Goal: Task Accomplishment & Management: Manage account settings

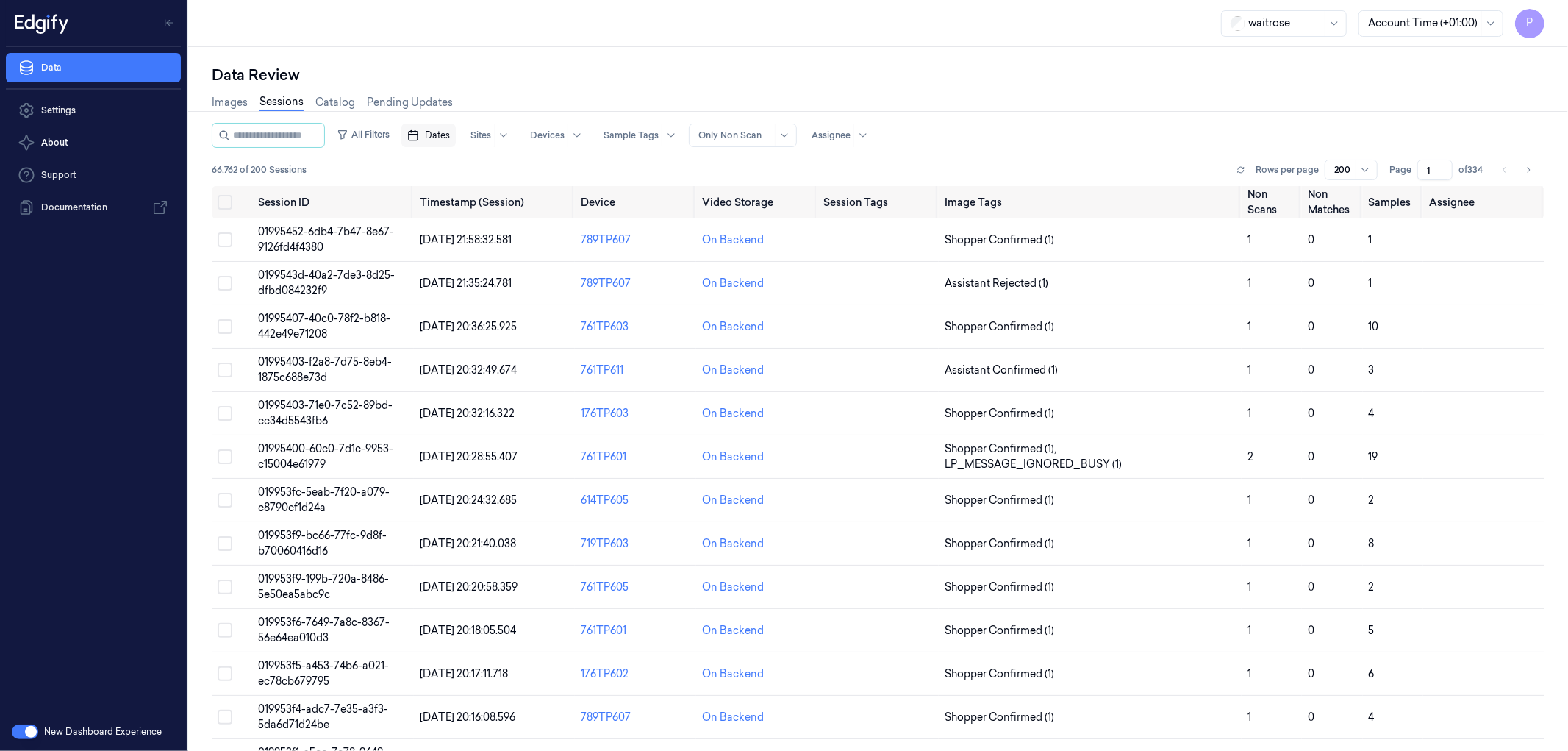
click at [418, 136] on rect "button" at bounding box center [413, 136] width 9 height 9
click at [487, 283] on button "16" at bounding box center [490, 282] width 24 height 24
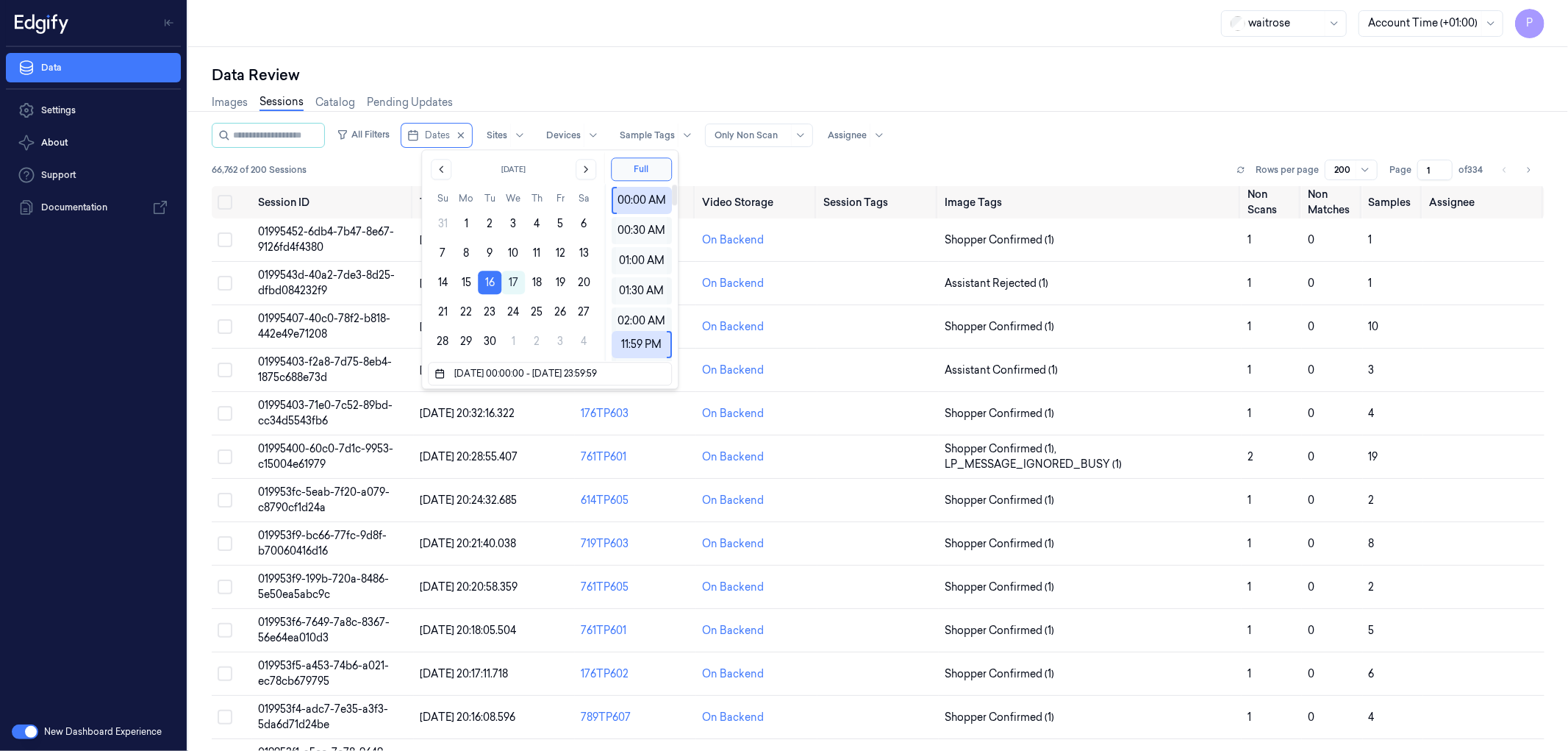
click at [837, 53] on div "Data Review Images Sessions Catalog Pending Updates All Filters Dates Sites Dev…" at bounding box center [878, 399] width 1380 height 704
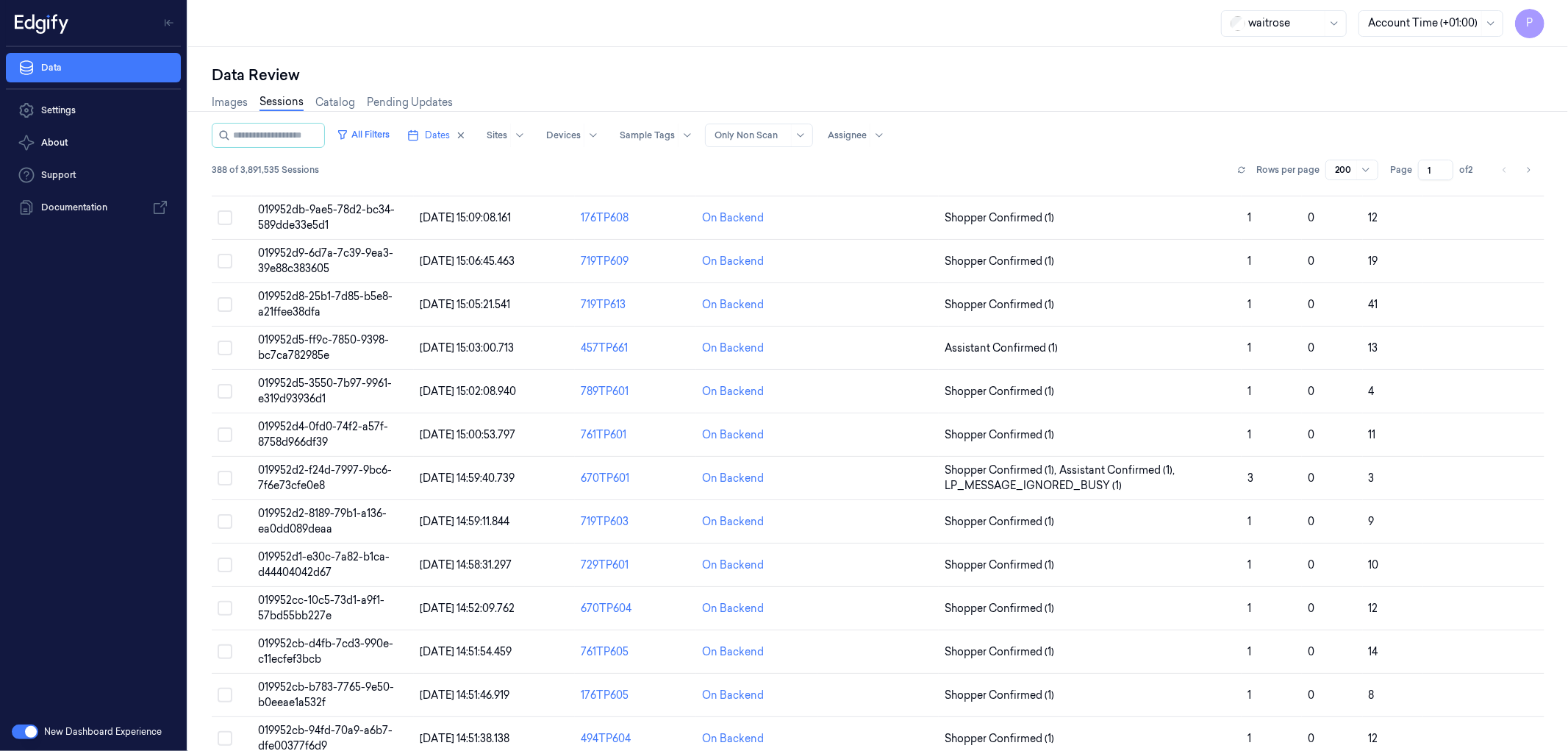
scroll to position [8100, 0]
click at [1518, 172] on button "Go to next page" at bounding box center [1528, 170] width 20 height 20
type input "2"
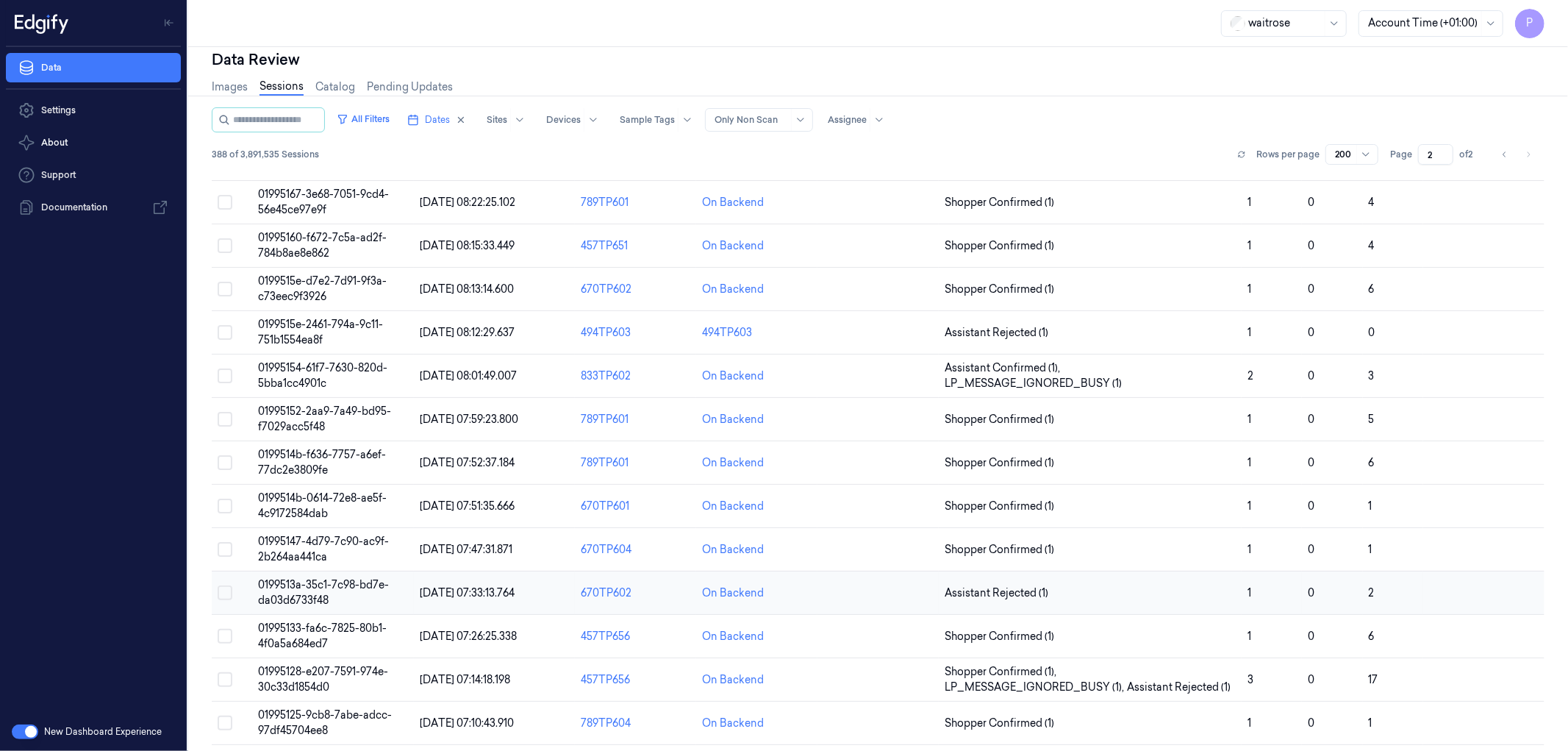
scroll to position [63, 0]
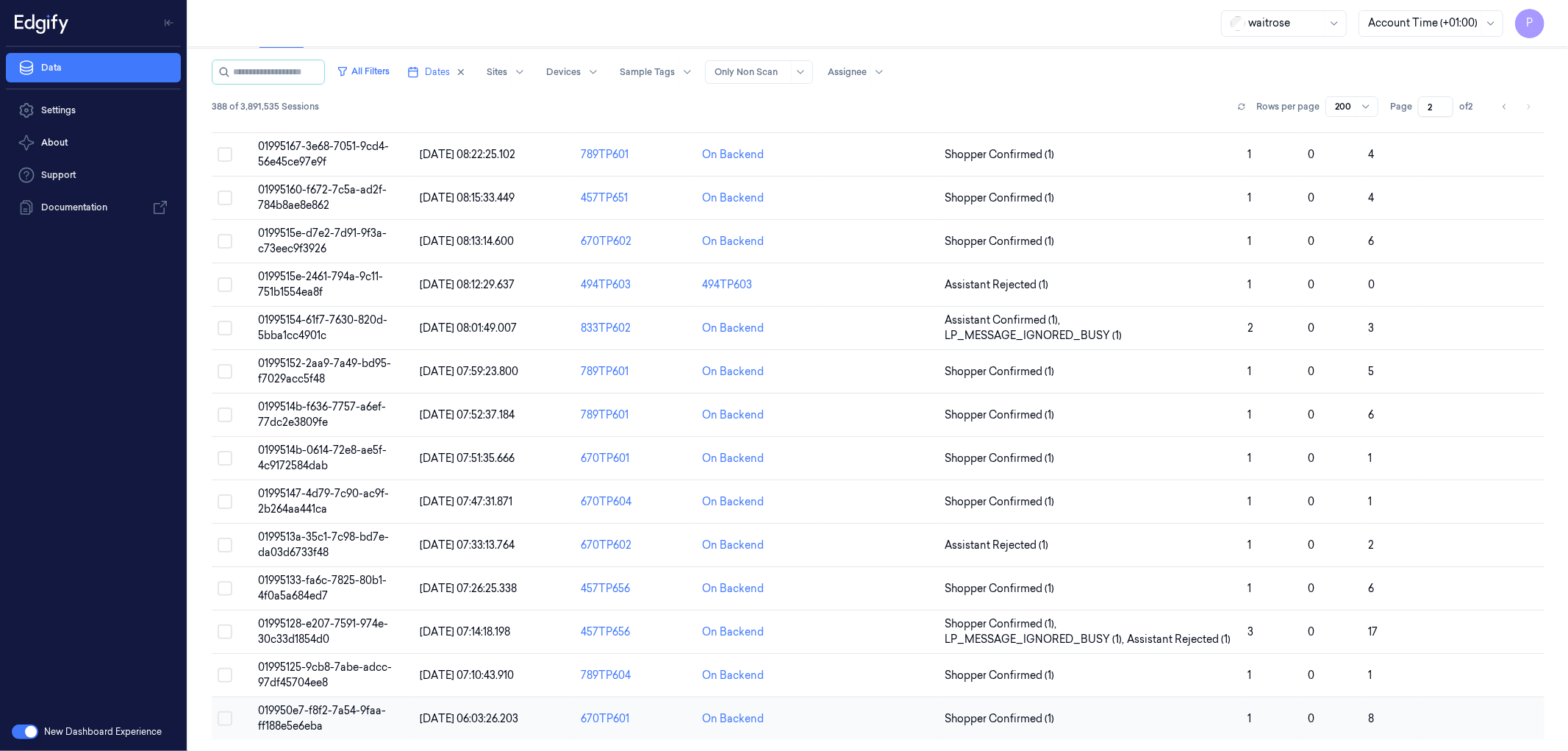
click at [229, 717] on button "Select row" at bounding box center [225, 718] width 15 height 15
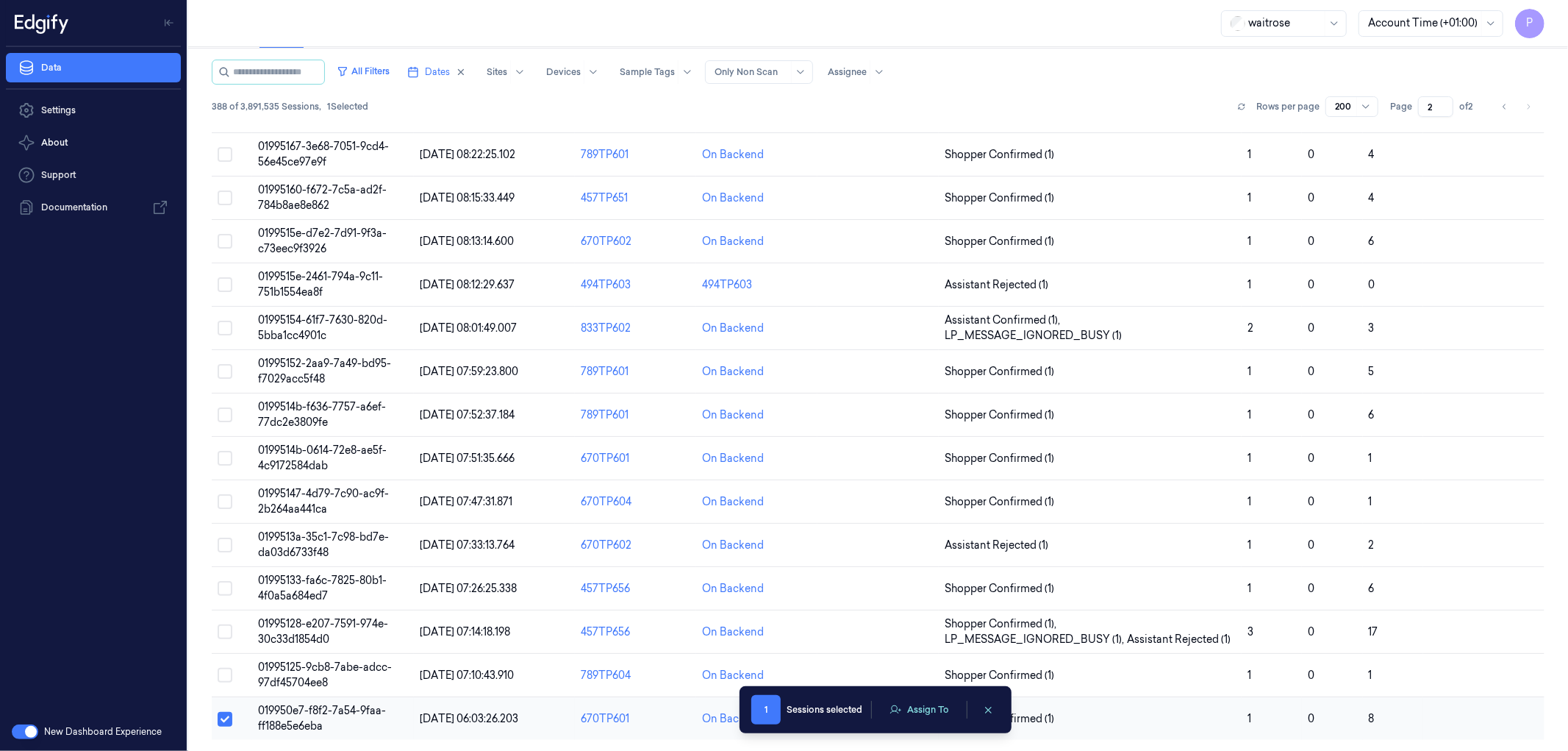
type button "on"
click at [924, 717] on button "Assign To" at bounding box center [919, 709] width 77 height 22
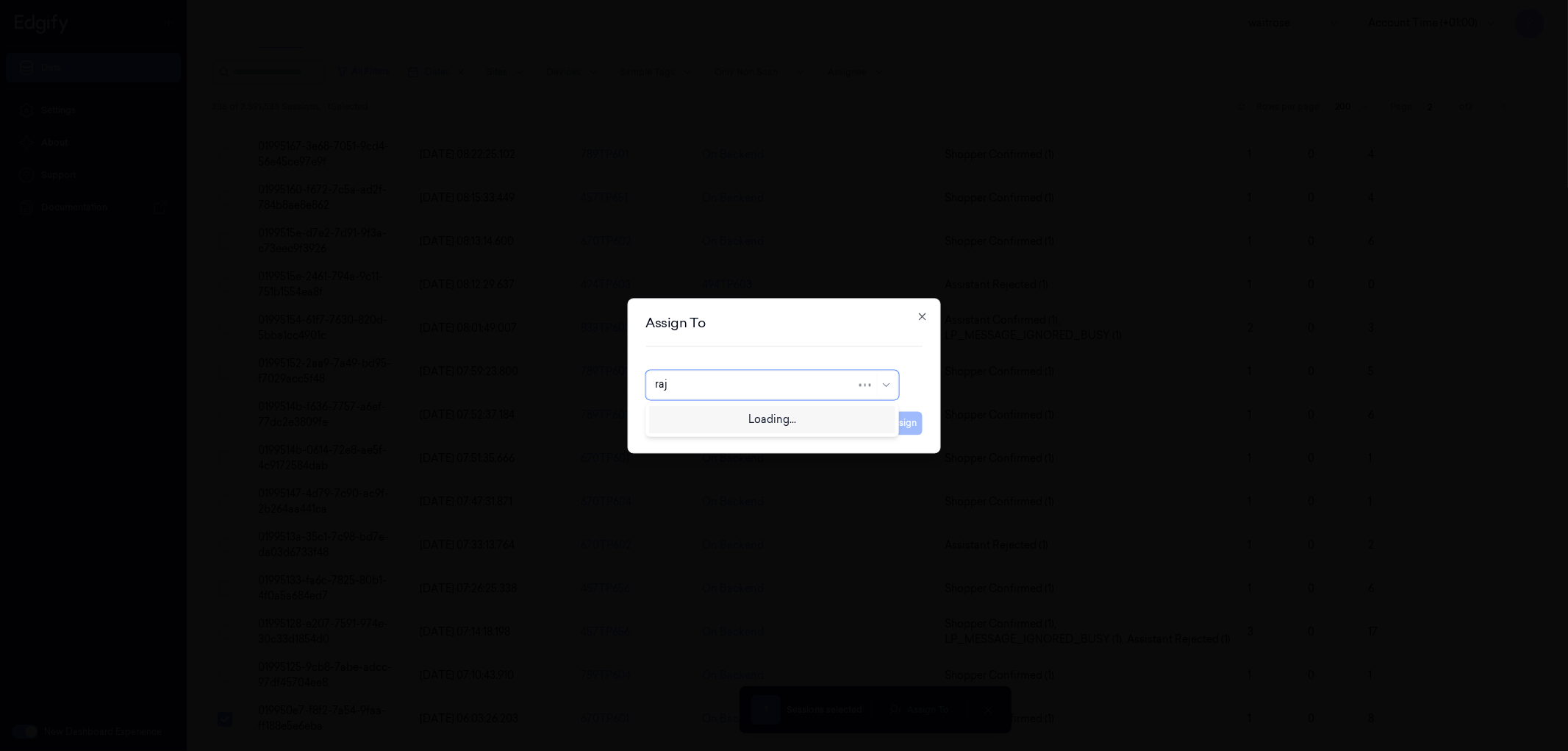
type input "[DATE]"
click at [737, 415] on div "[PERSON_NAME] C" at bounding box center [772, 418] width 234 height 16
click at [909, 420] on button "Assign" at bounding box center [903, 423] width 41 height 24
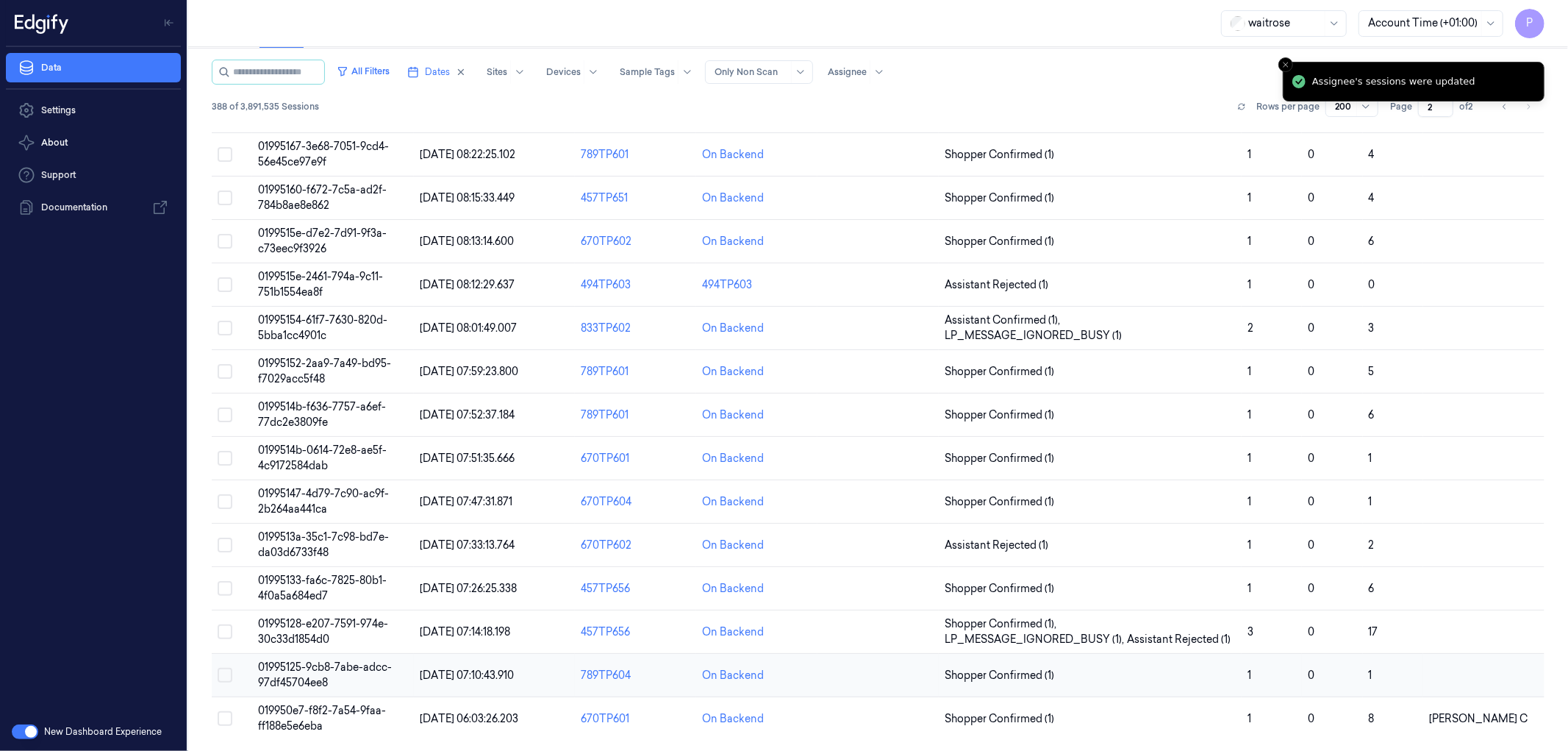
click at [225, 672] on button "Select row" at bounding box center [225, 675] width 15 height 15
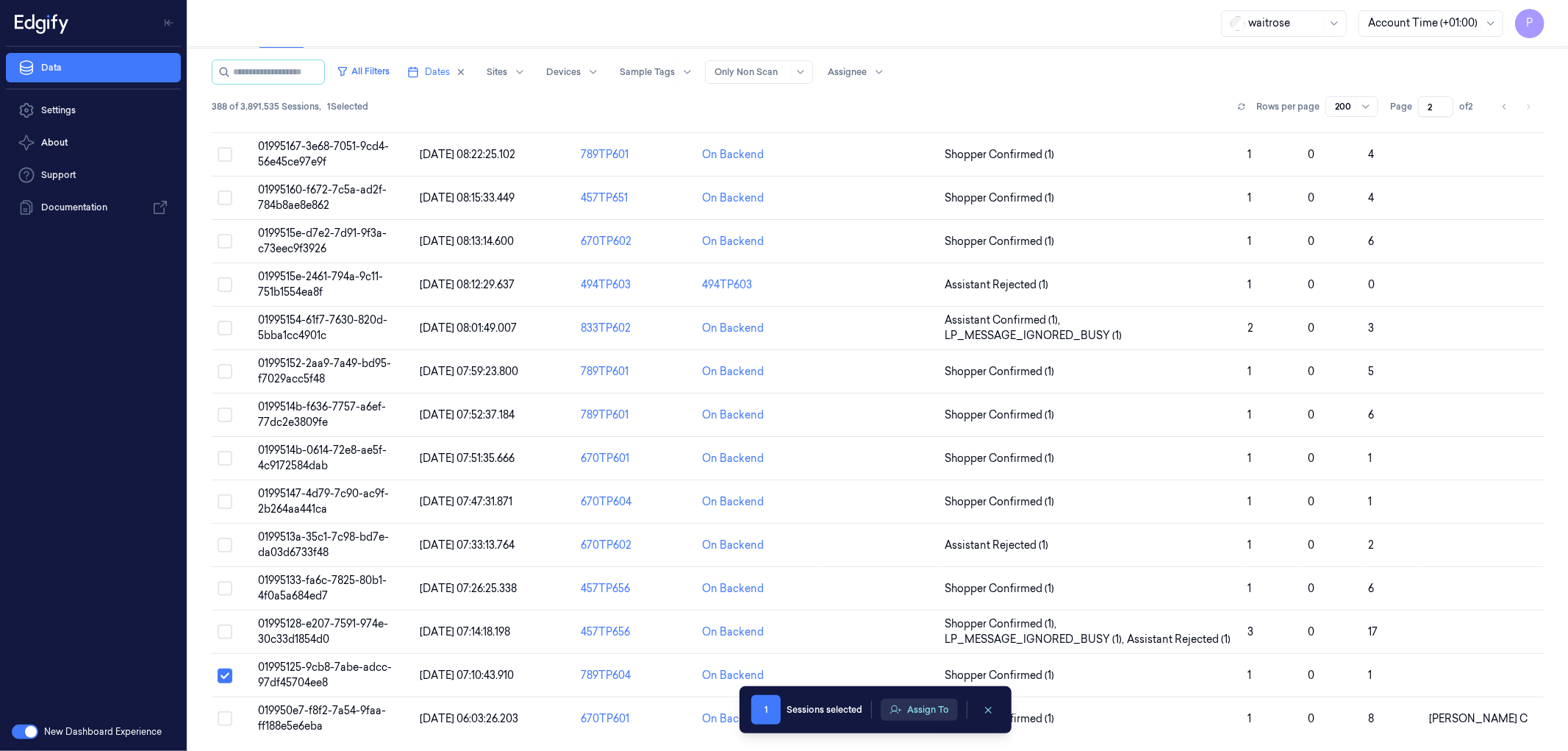
click at [928, 717] on button "Assign To" at bounding box center [919, 709] width 77 height 22
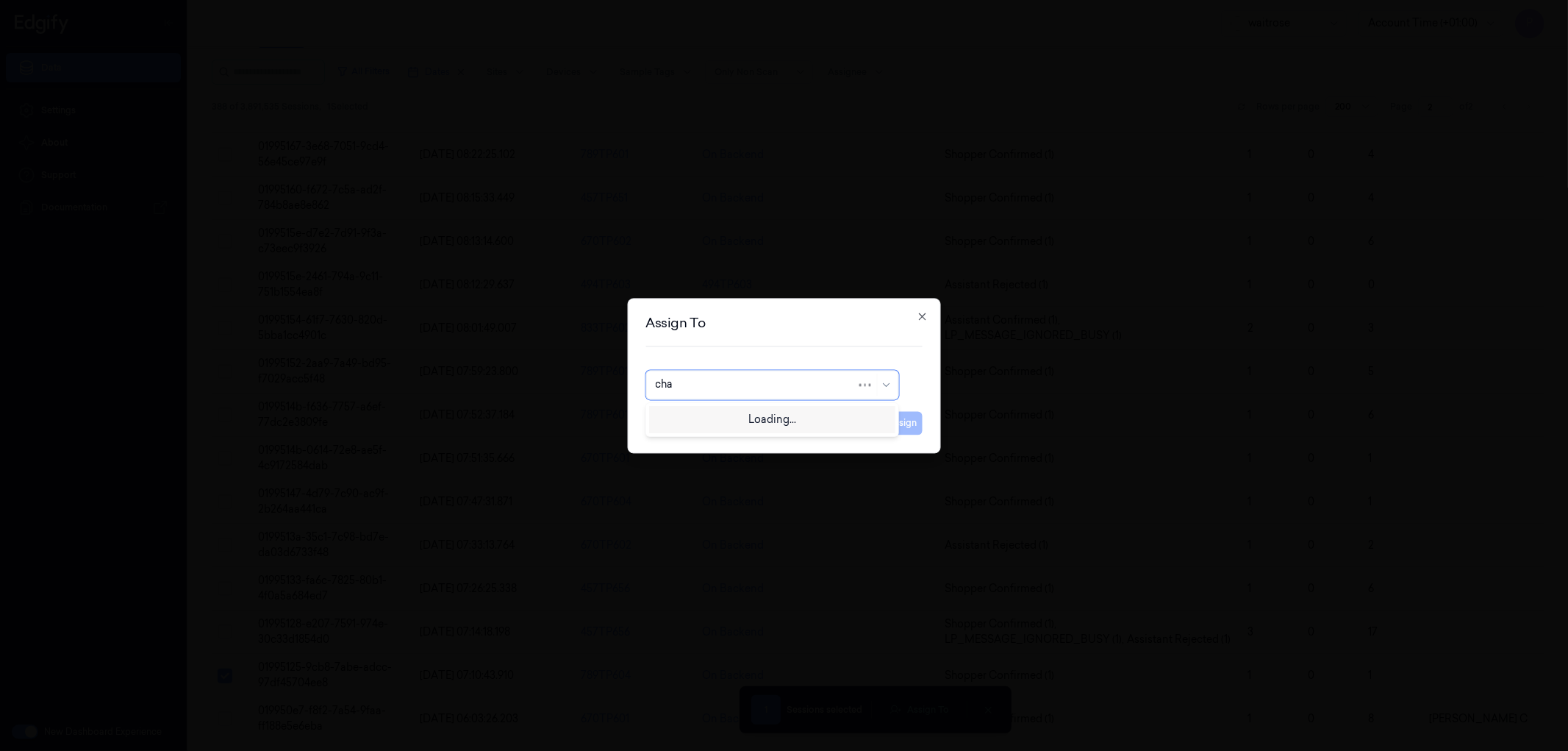
type input "chan"
click at [714, 423] on div "Chandu a" at bounding box center [772, 418] width 234 height 16
click at [918, 429] on button "Assign" at bounding box center [903, 423] width 41 height 24
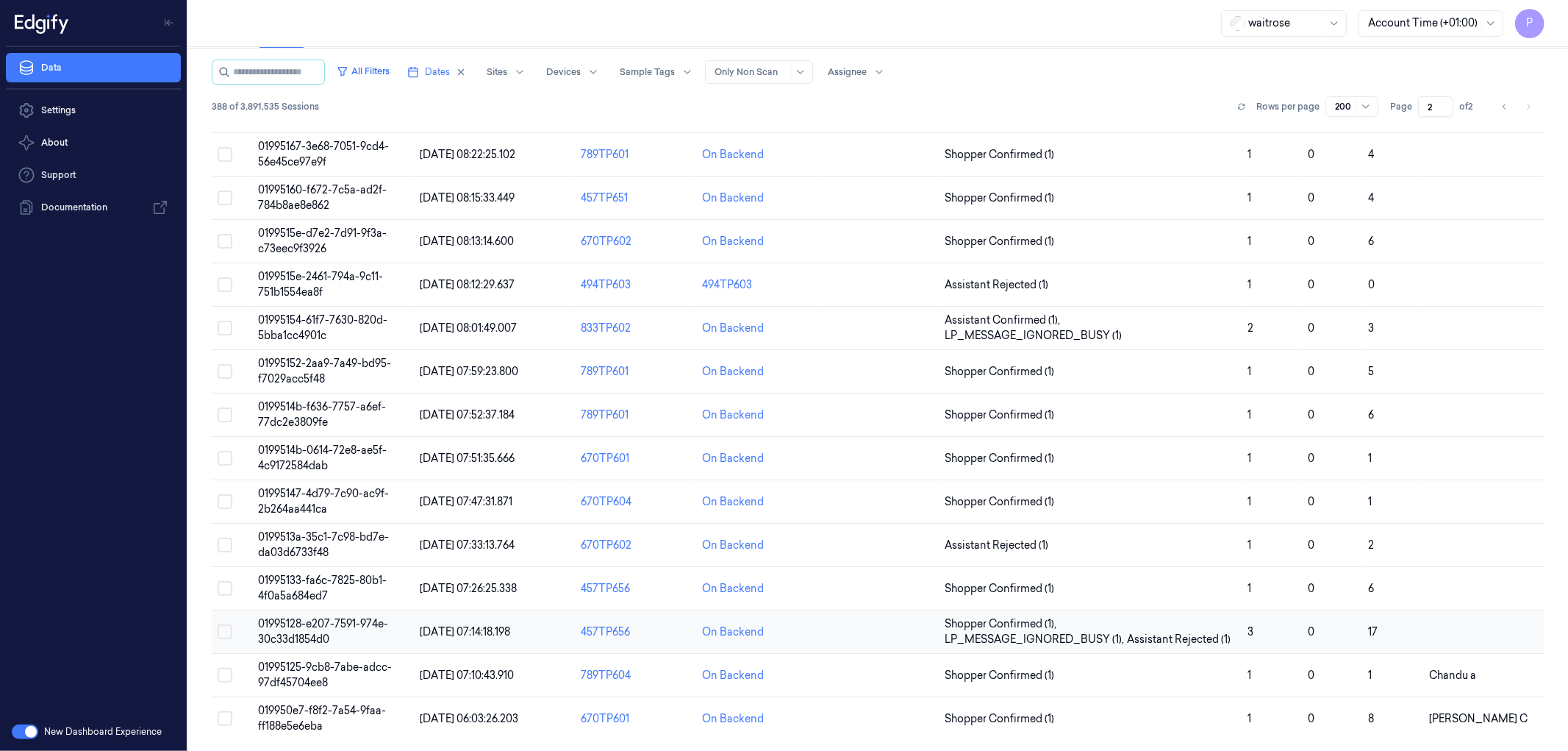
click at [228, 629] on button "Select row" at bounding box center [225, 631] width 15 height 15
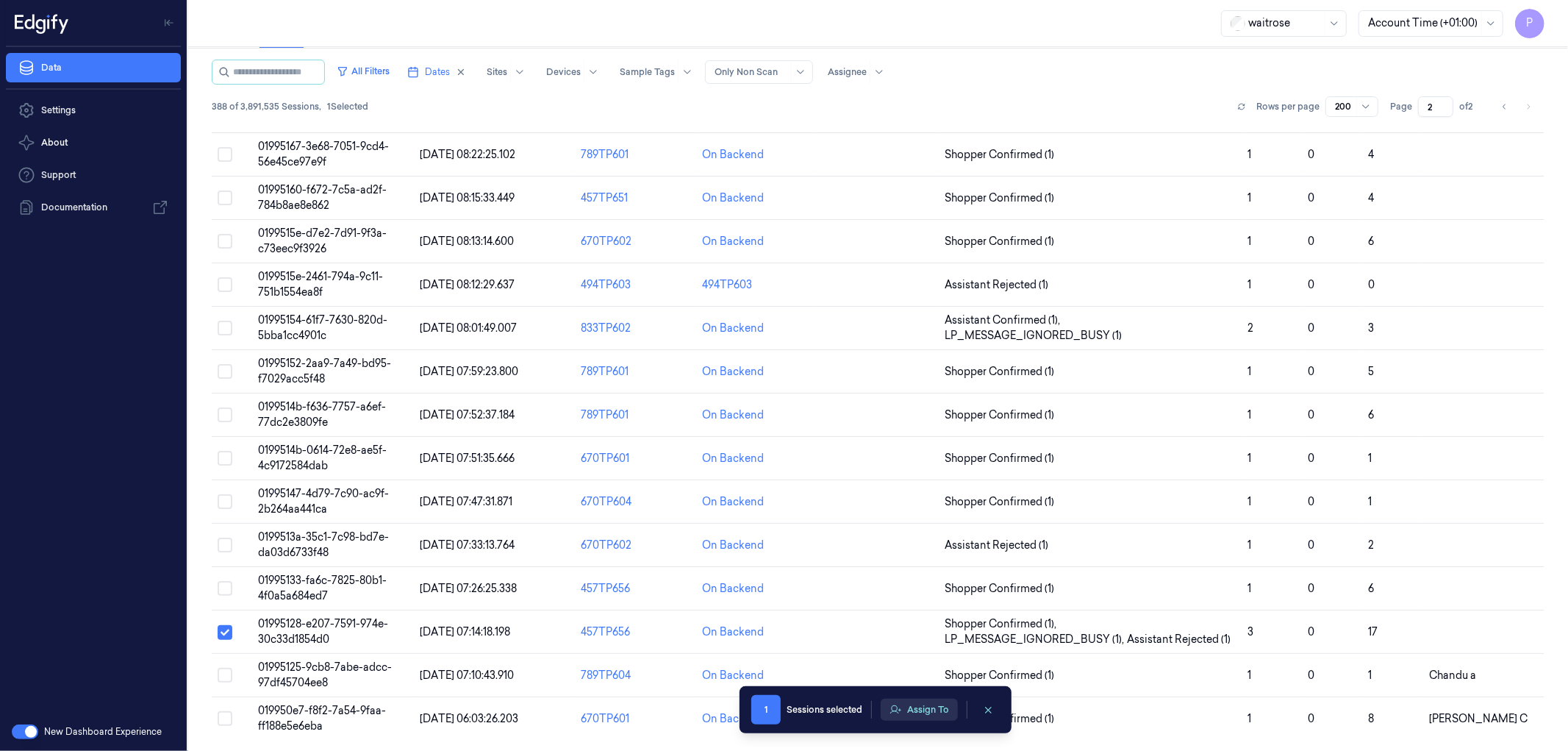
click at [922, 712] on button "Assign To" at bounding box center [919, 709] width 77 height 22
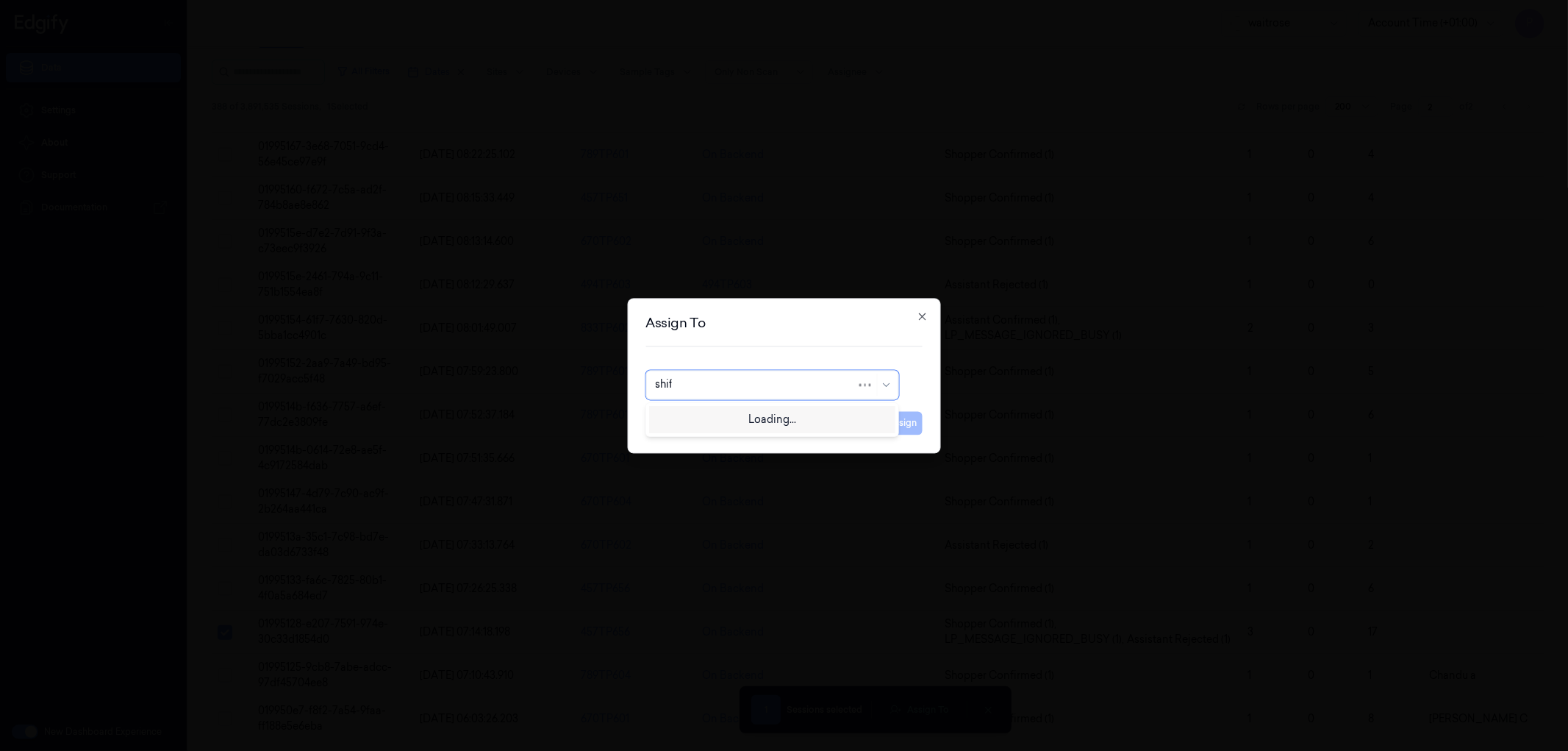
type input "shifa"
click at [709, 421] on div "Shifa A" at bounding box center [772, 418] width 234 height 16
click at [897, 422] on button "Assign" at bounding box center [903, 423] width 41 height 24
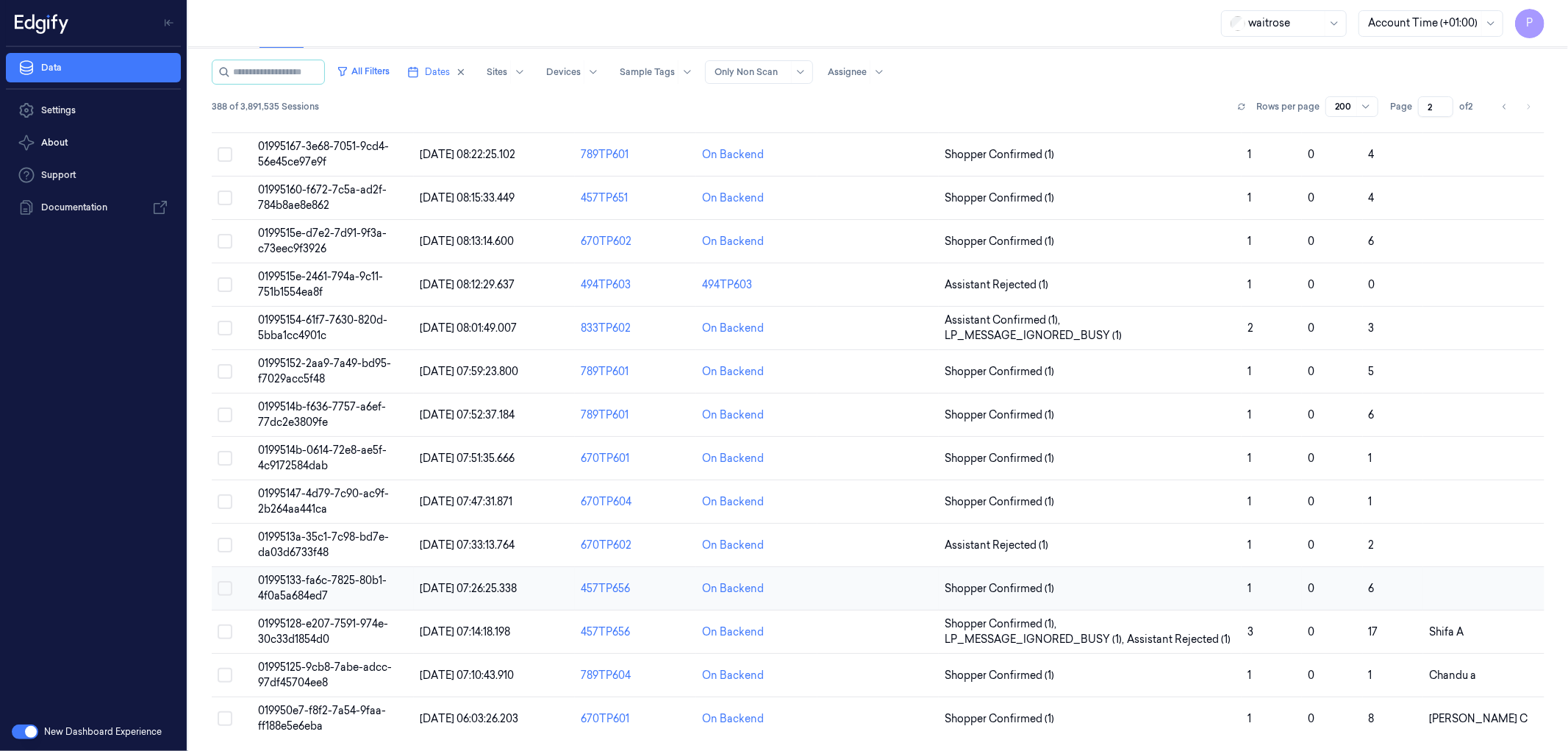
drag, startPoint x: 229, startPoint y: 588, endPoint x: 237, endPoint y: 593, distance: 9.4
click at [229, 587] on button "Select row" at bounding box center [225, 588] width 15 height 15
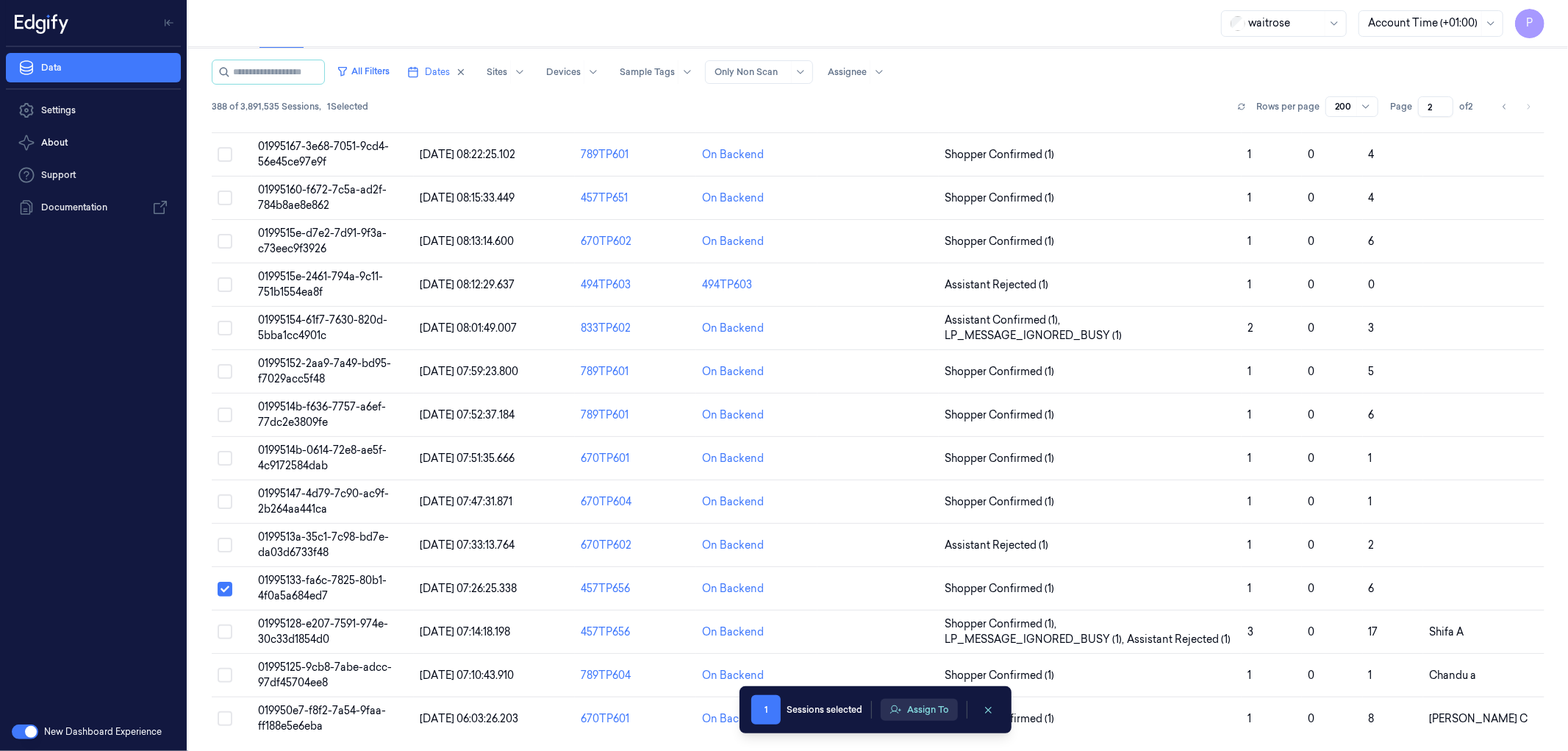
click at [927, 711] on button "Assign To" at bounding box center [919, 709] width 77 height 22
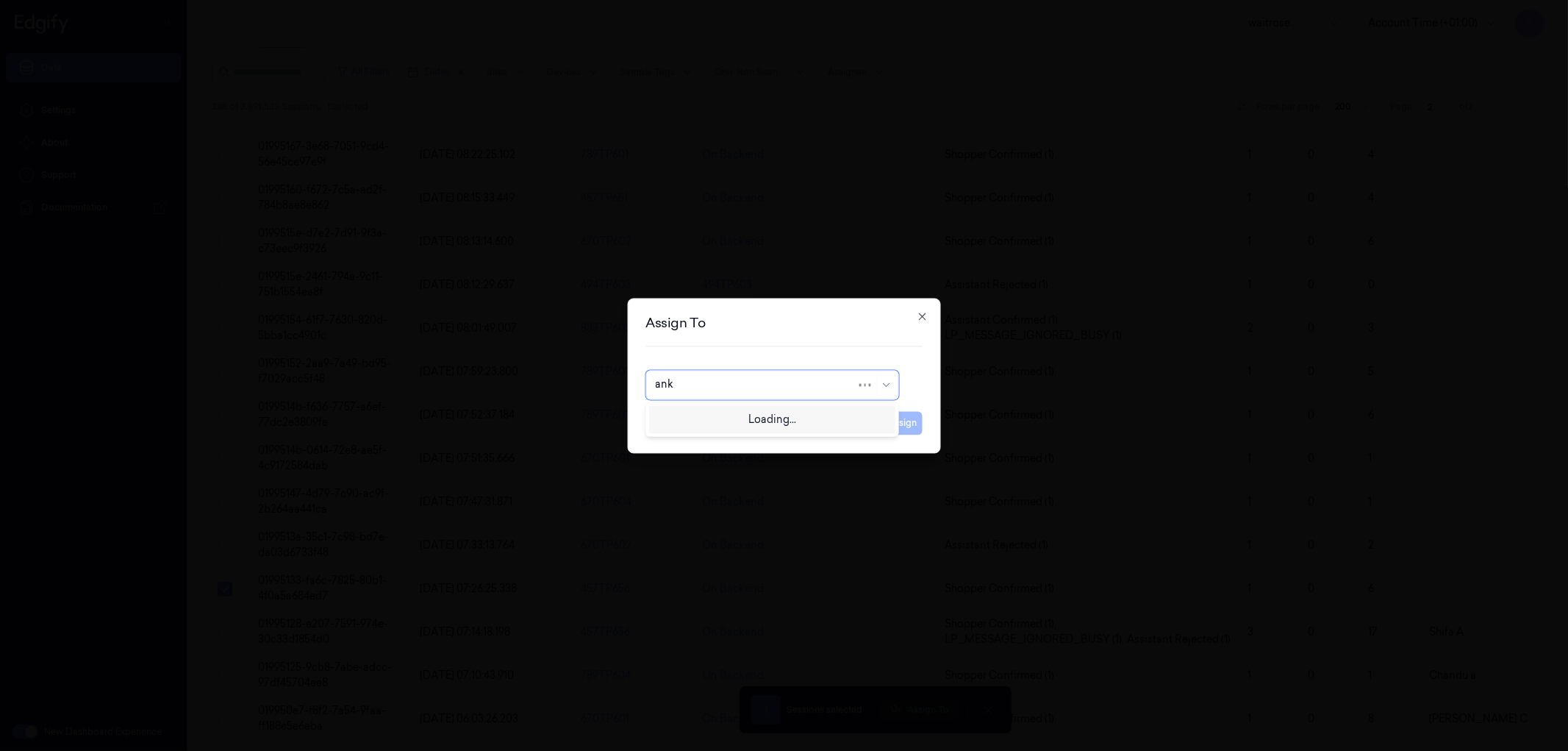
type input "anki"
click at [777, 422] on div "[PERSON_NAME]" at bounding box center [772, 418] width 234 height 16
click at [908, 424] on button "Assign" at bounding box center [903, 423] width 41 height 24
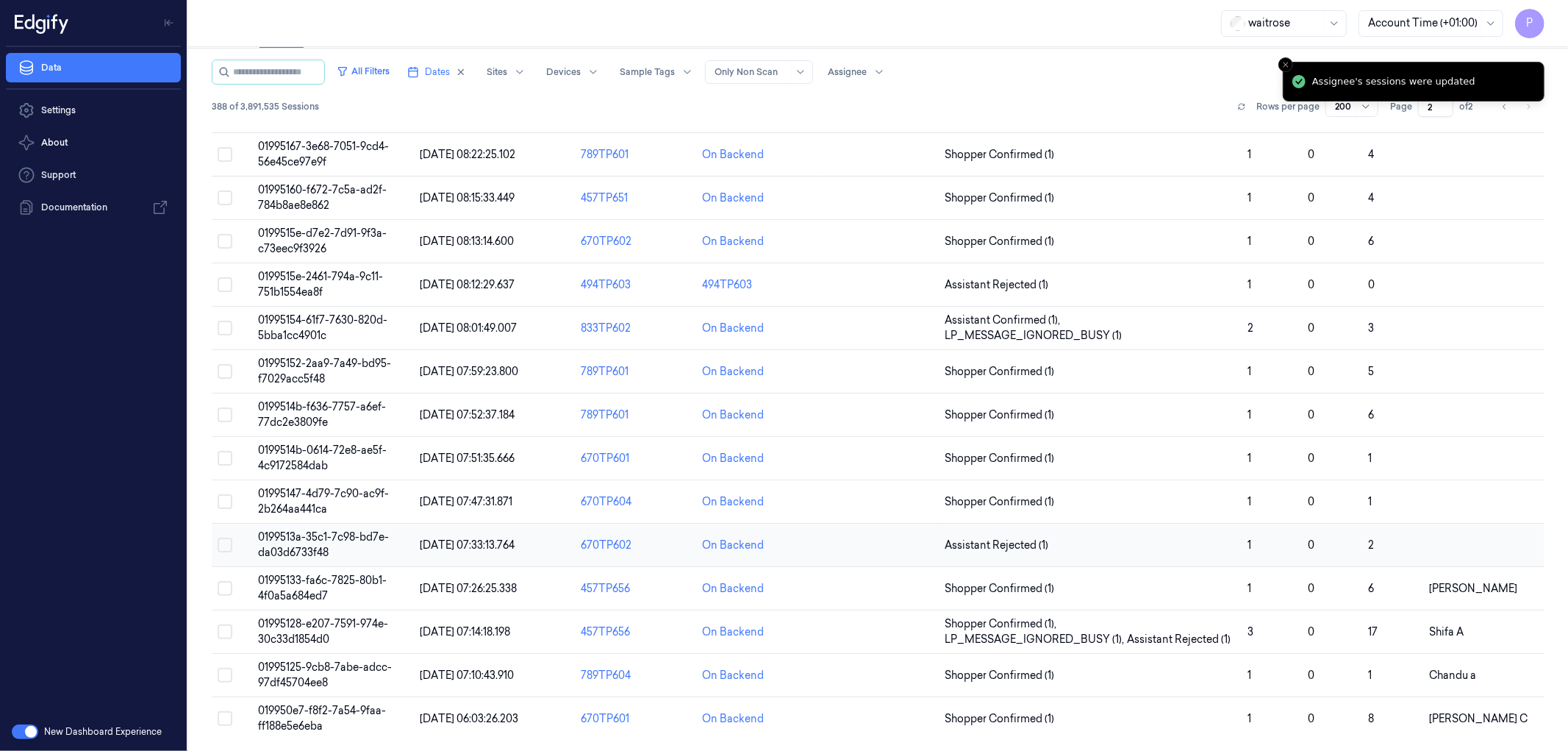
click at [229, 542] on button "Select row" at bounding box center [225, 545] width 15 height 15
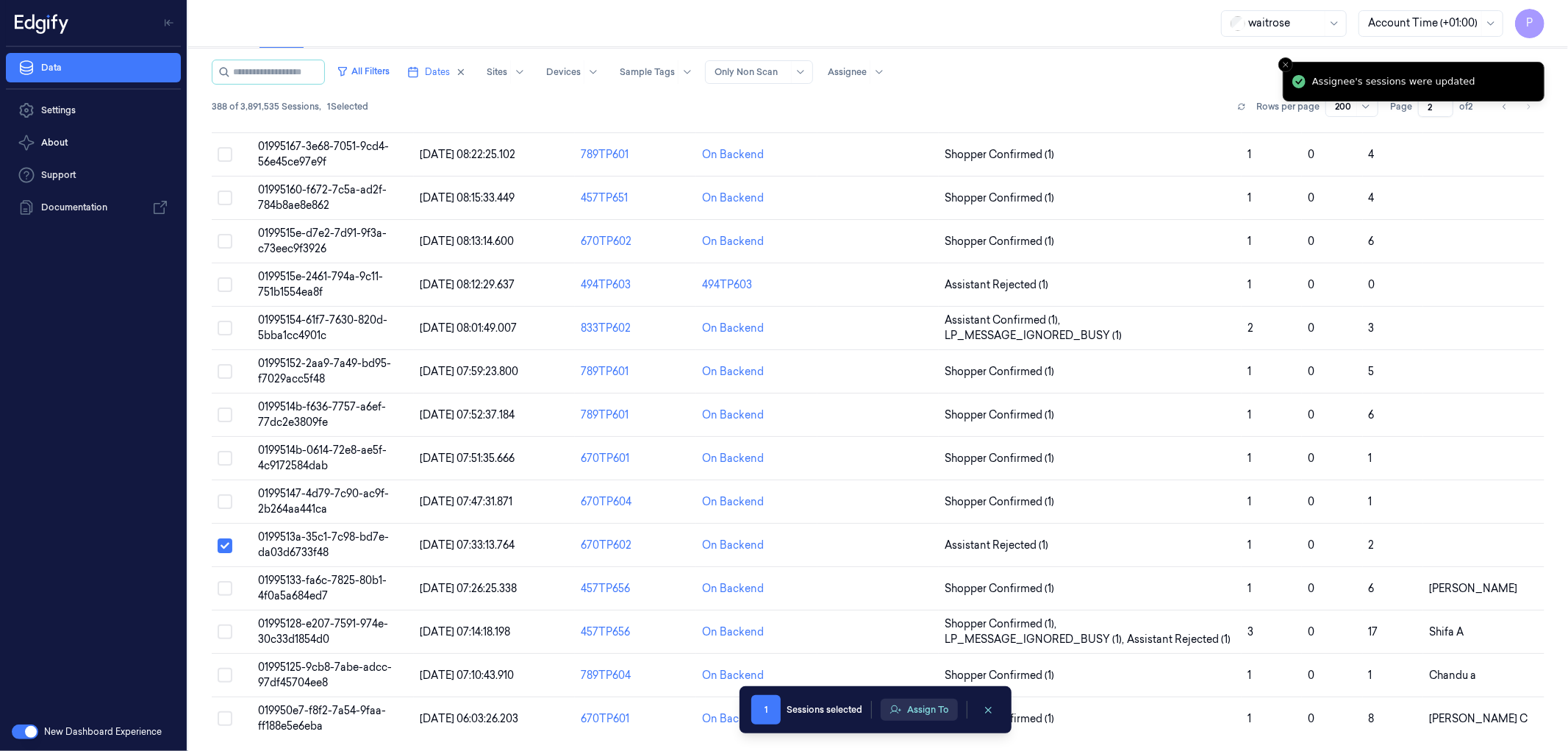
click at [929, 717] on button "Assign To" at bounding box center [919, 709] width 77 height 22
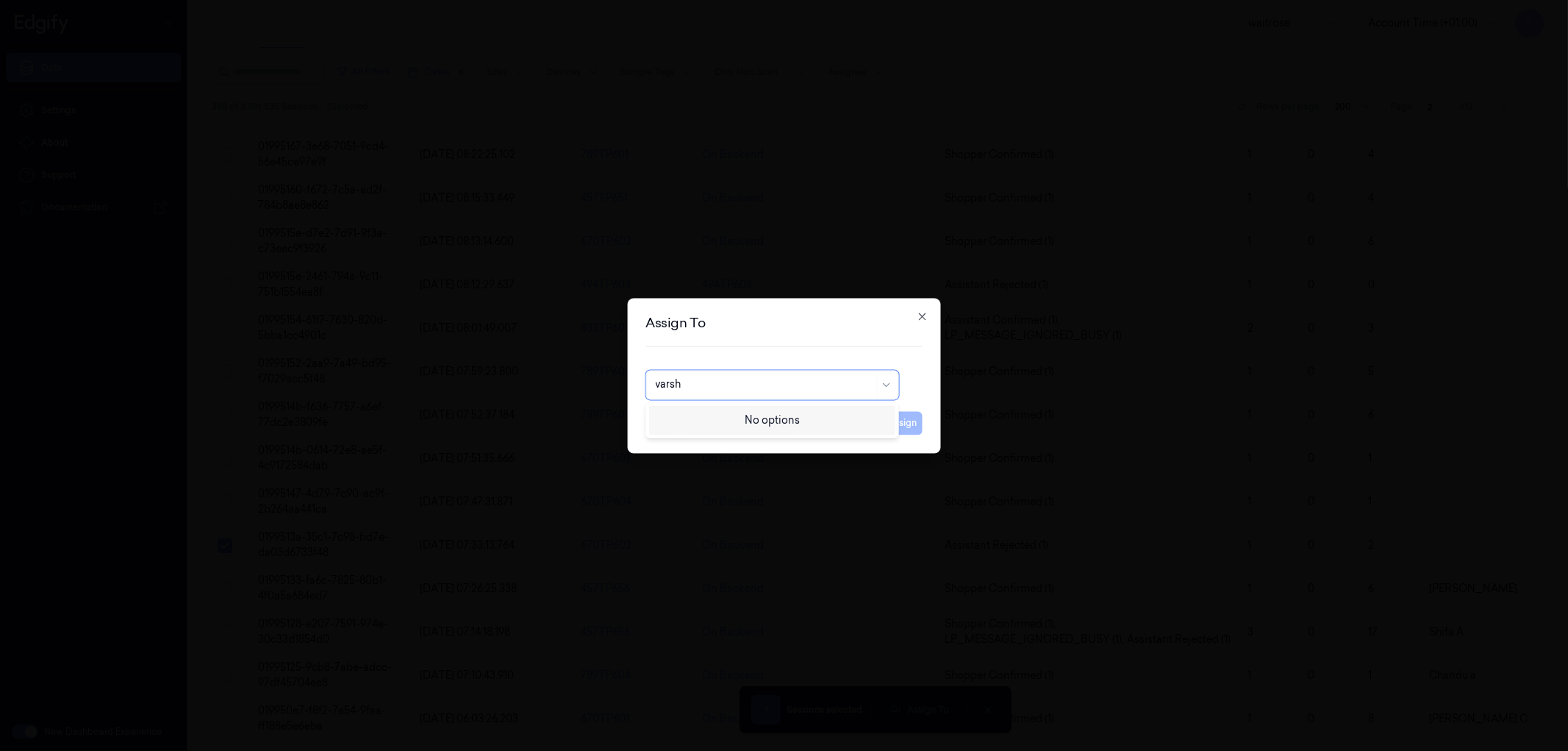
type input "[PERSON_NAME]"
click at [741, 417] on div "[PERSON_NAME]" at bounding box center [772, 418] width 234 height 16
click at [907, 422] on button "Assign" at bounding box center [903, 423] width 41 height 24
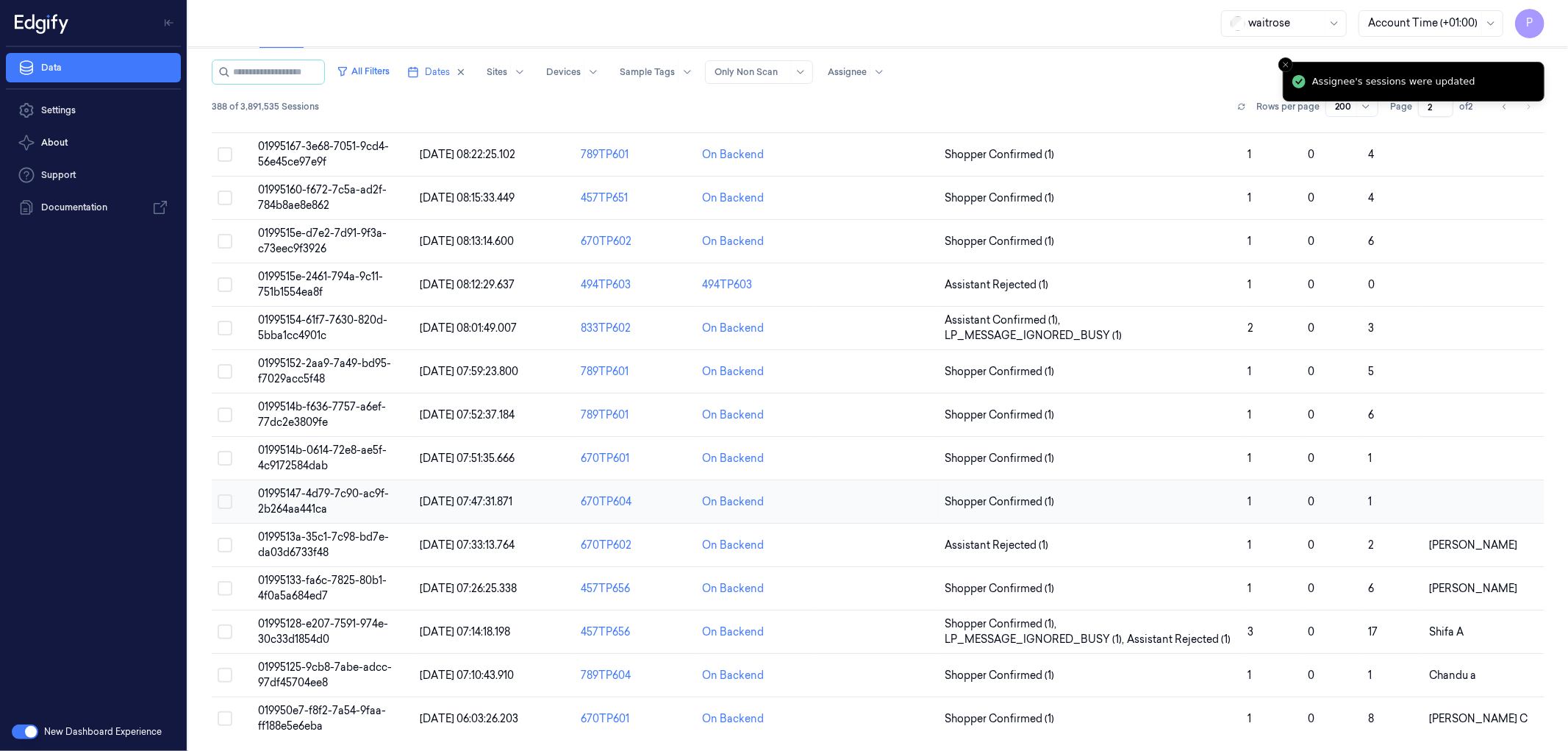
click at [221, 495] on button "Select row" at bounding box center [225, 501] width 15 height 15
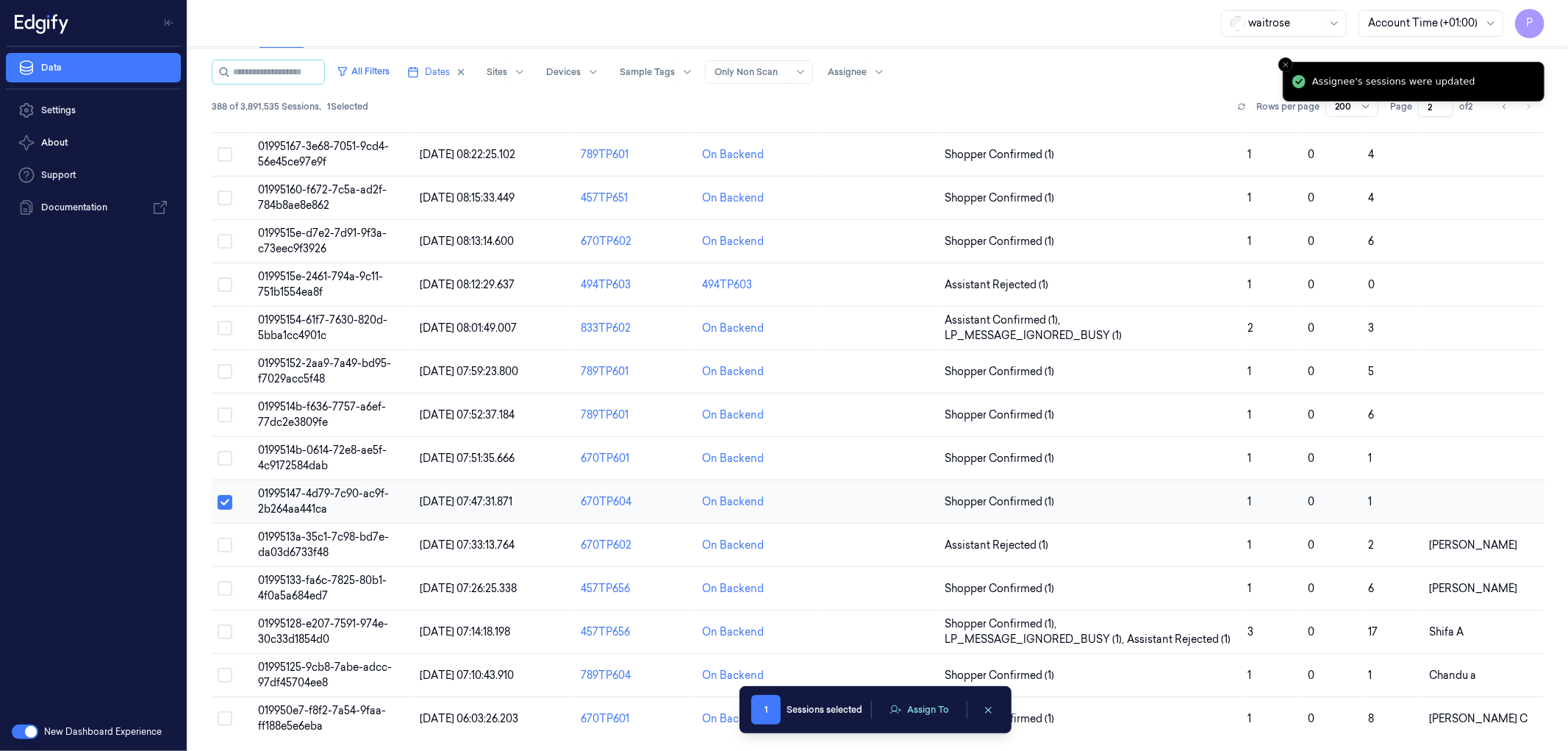
type button "on"
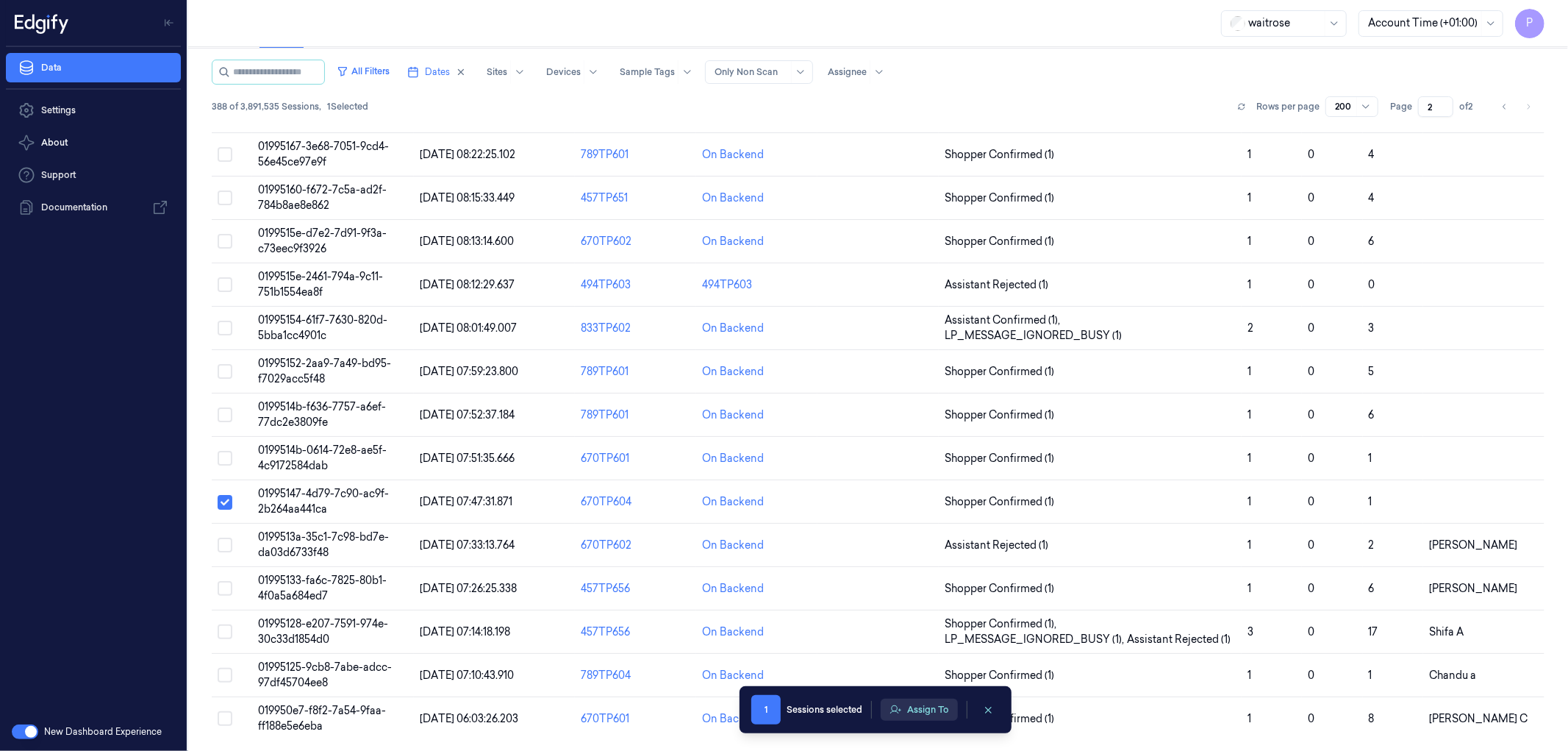
click at [928, 708] on button "Assign To" at bounding box center [919, 709] width 77 height 22
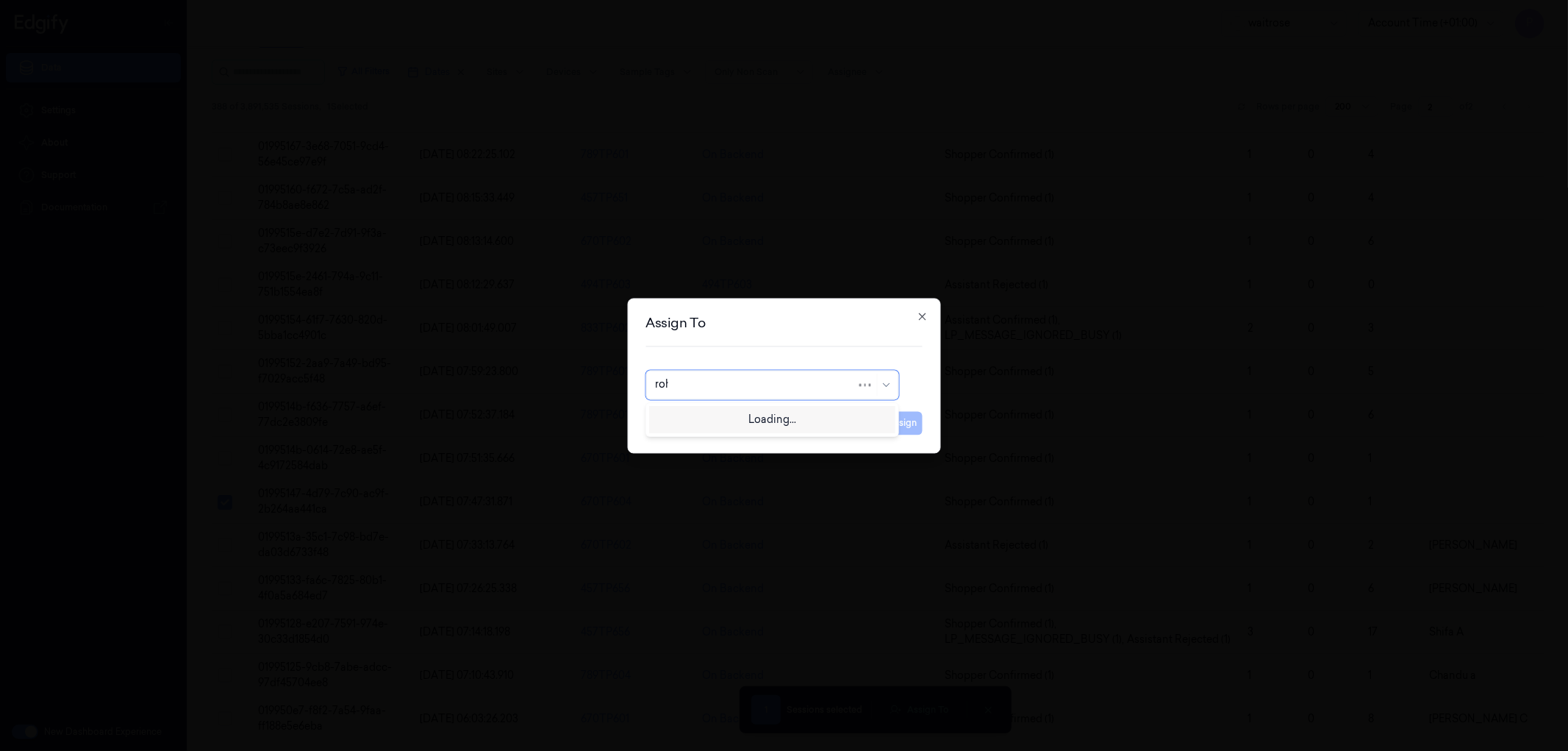
type input "rohi"
click at [706, 412] on div "[PERSON_NAME]" at bounding box center [699, 418] width 89 height 16
click at [901, 423] on button "Assign" at bounding box center [903, 423] width 41 height 24
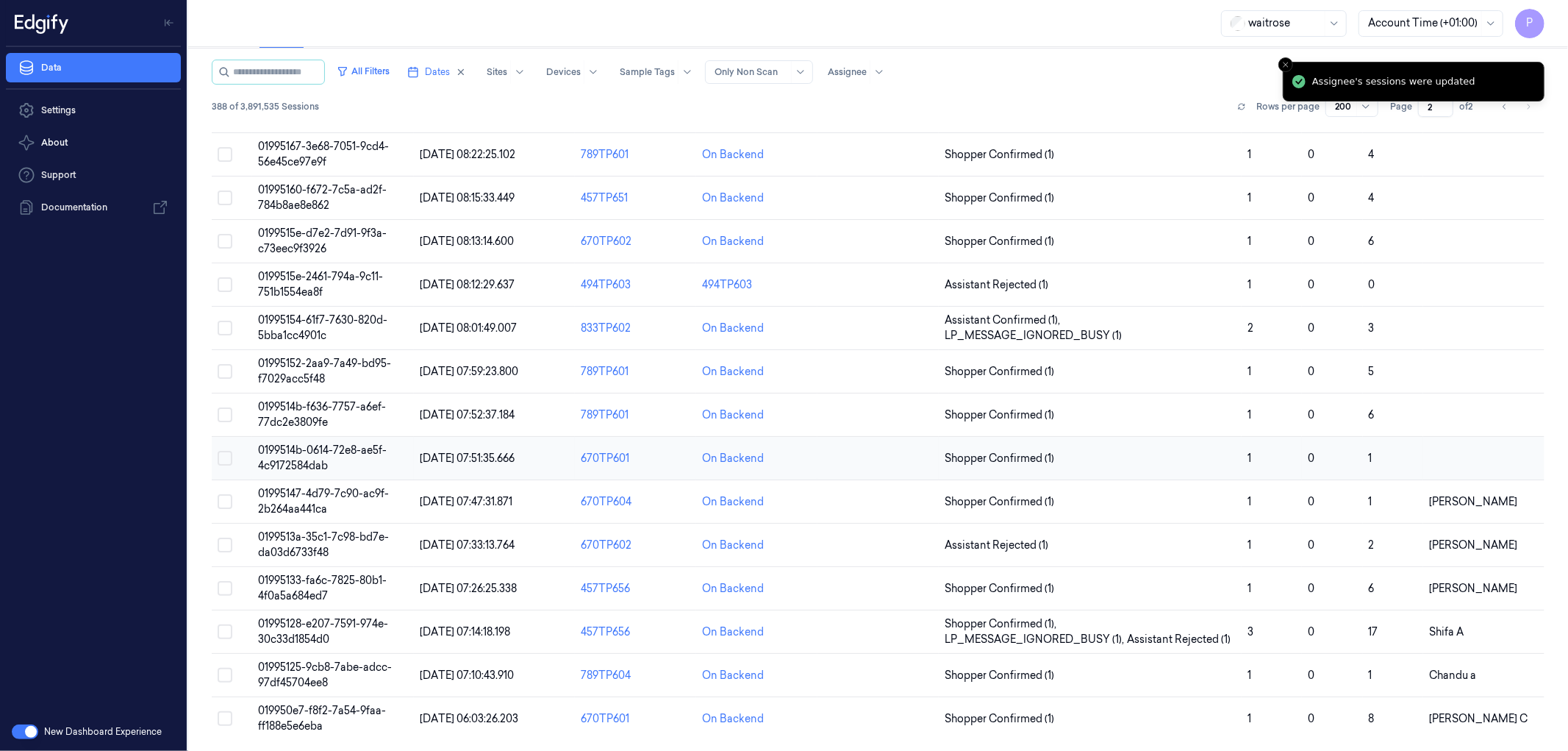
click at [226, 454] on button "Select row" at bounding box center [225, 458] width 15 height 15
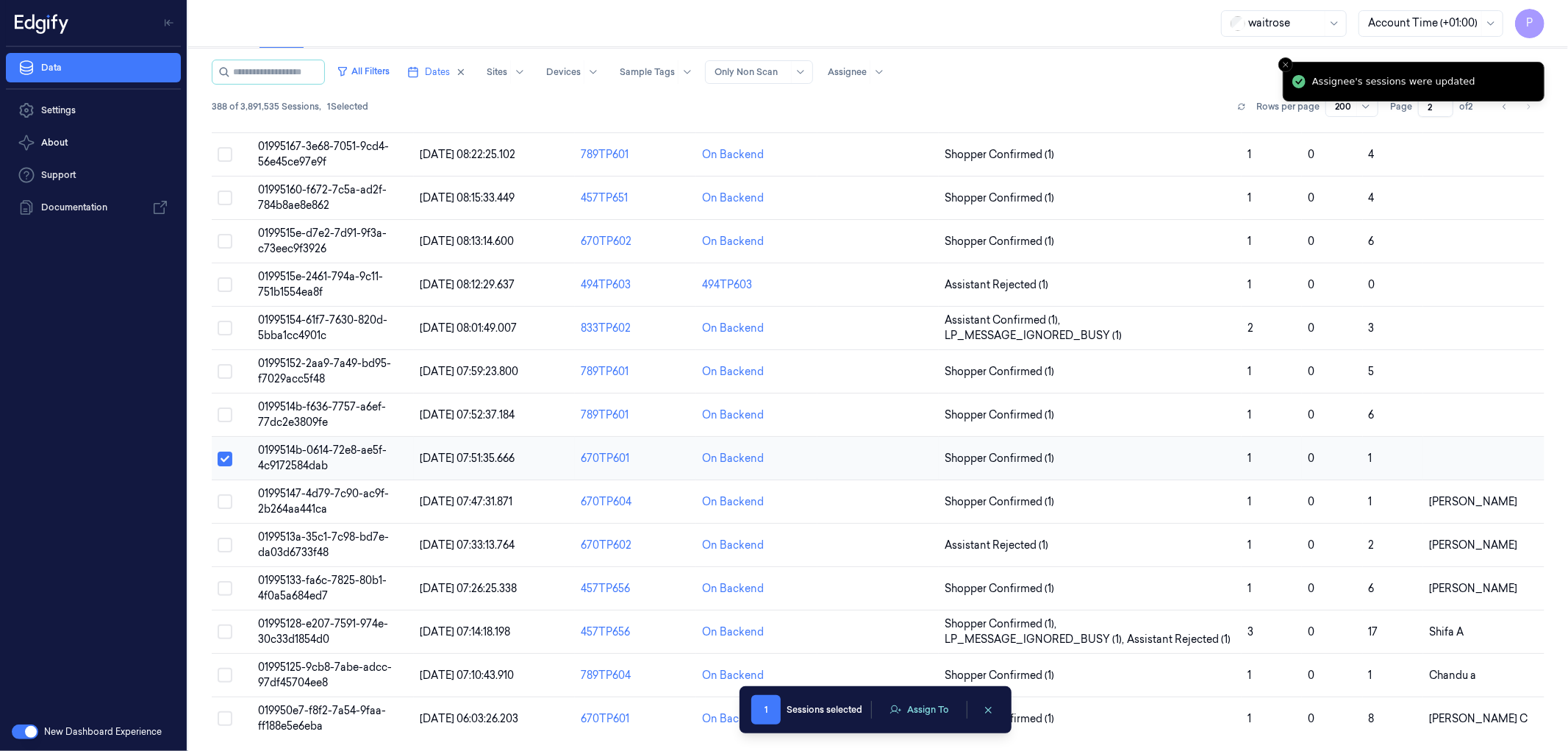
type button "on"
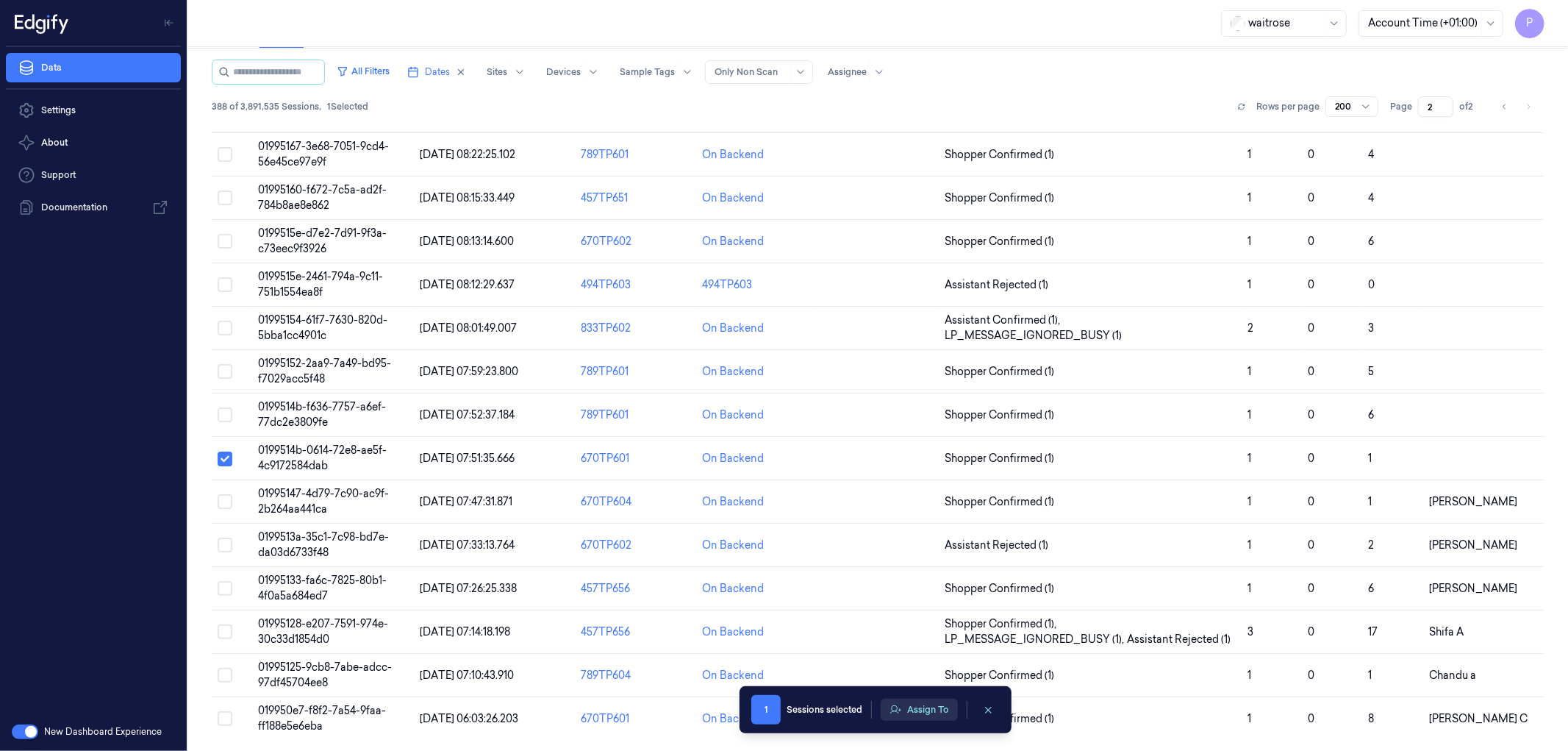
click at [929, 699] on button "Assign To" at bounding box center [919, 709] width 77 height 22
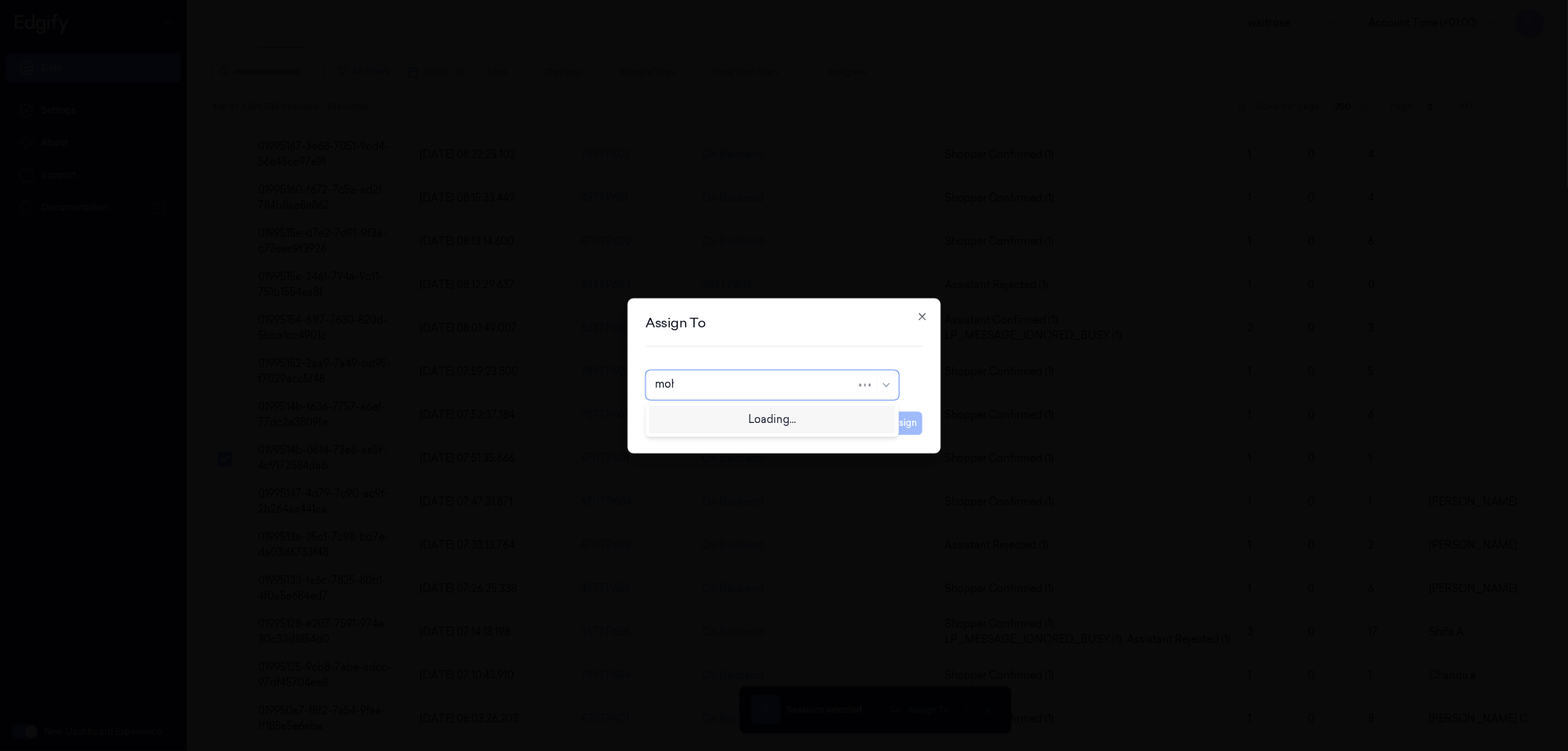
type input "mohan"
click at [719, 417] on div "[PERSON_NAME]" at bounding box center [772, 418] width 234 height 16
click at [920, 426] on button "Assign" at bounding box center [903, 423] width 41 height 24
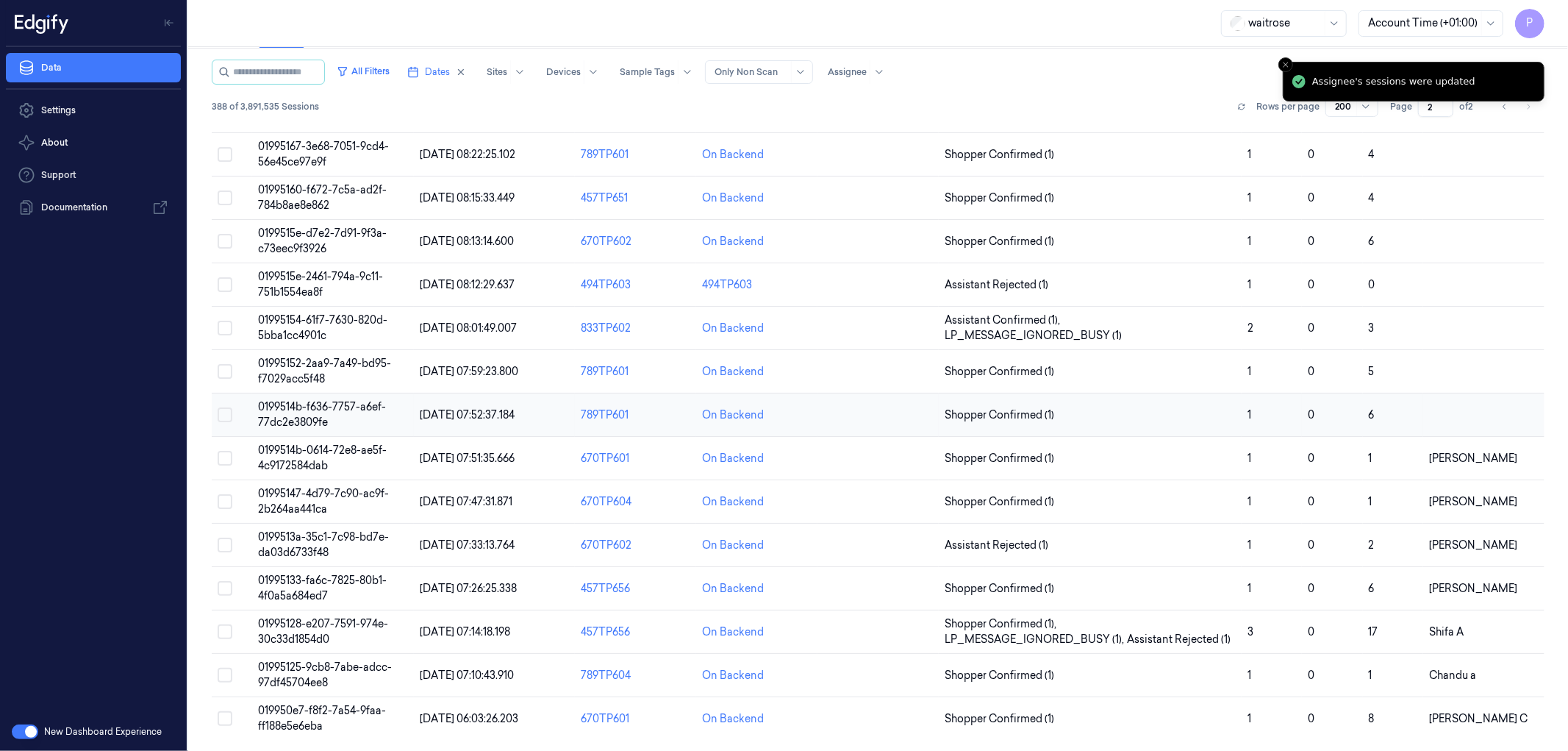
click at [225, 412] on button "Select row" at bounding box center [225, 415] width 15 height 15
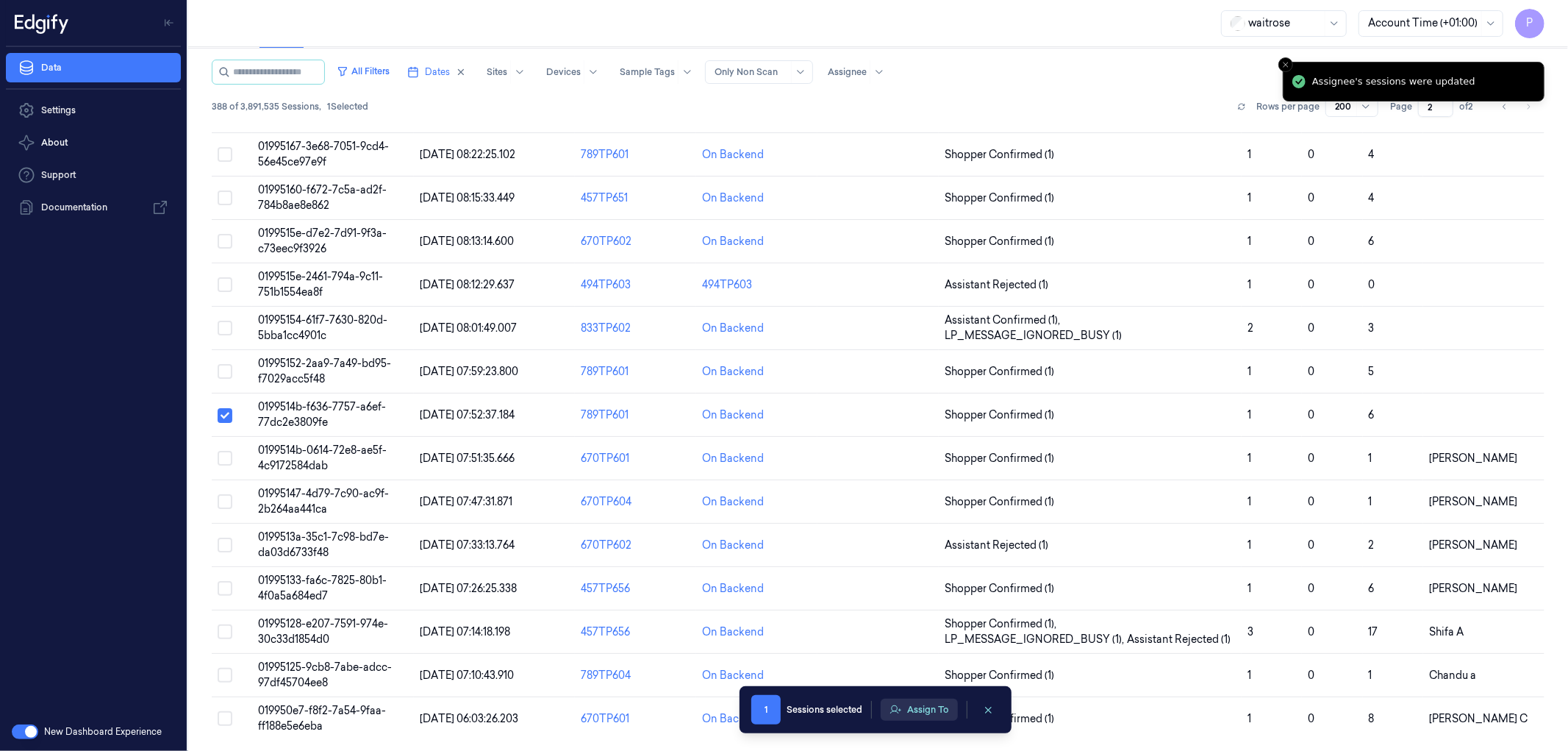
click at [921, 716] on button "Assign To" at bounding box center [919, 709] width 77 height 22
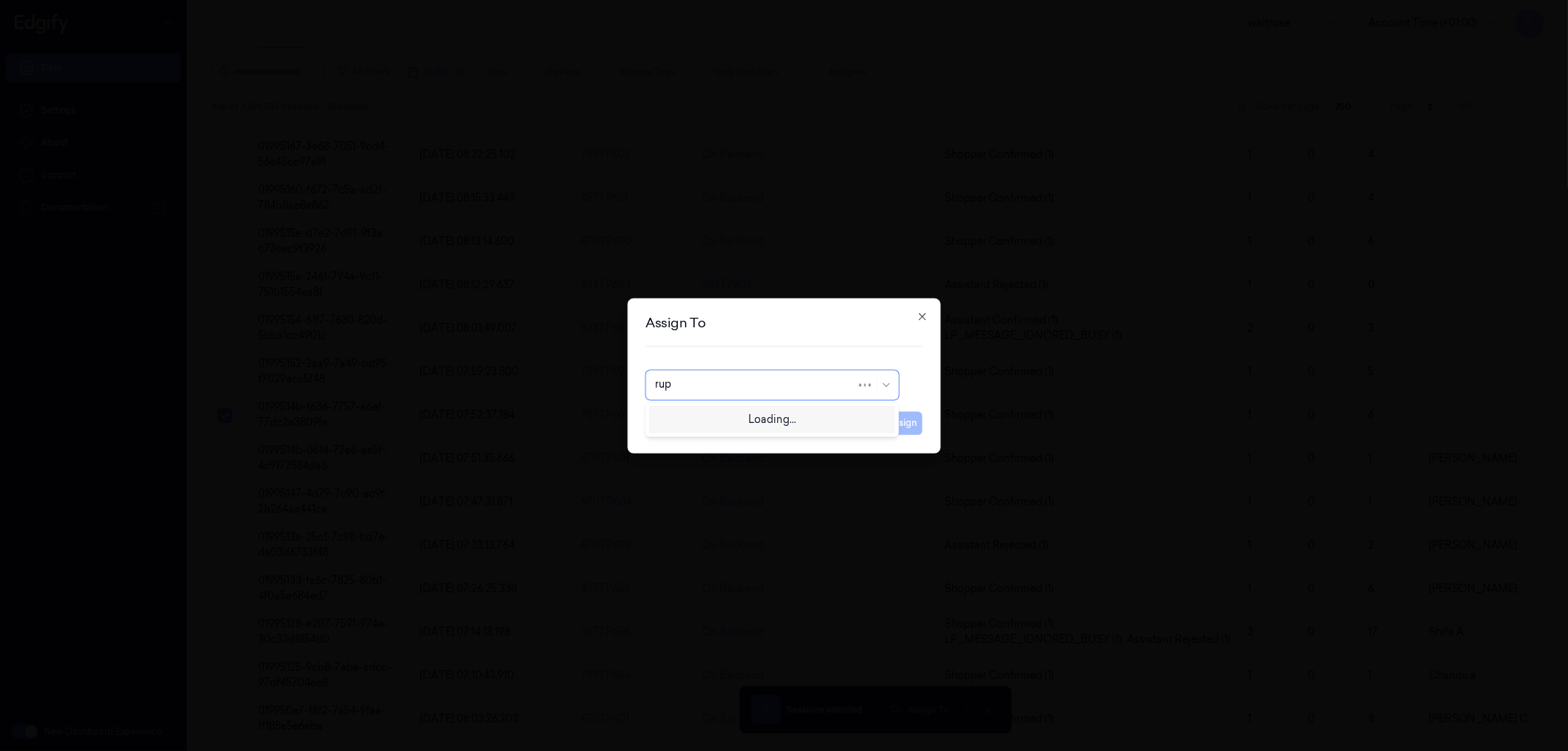
type input "rupa"
click at [713, 420] on div "rupa a" at bounding box center [772, 418] width 234 height 16
click at [896, 422] on button "Assign" at bounding box center [903, 423] width 41 height 24
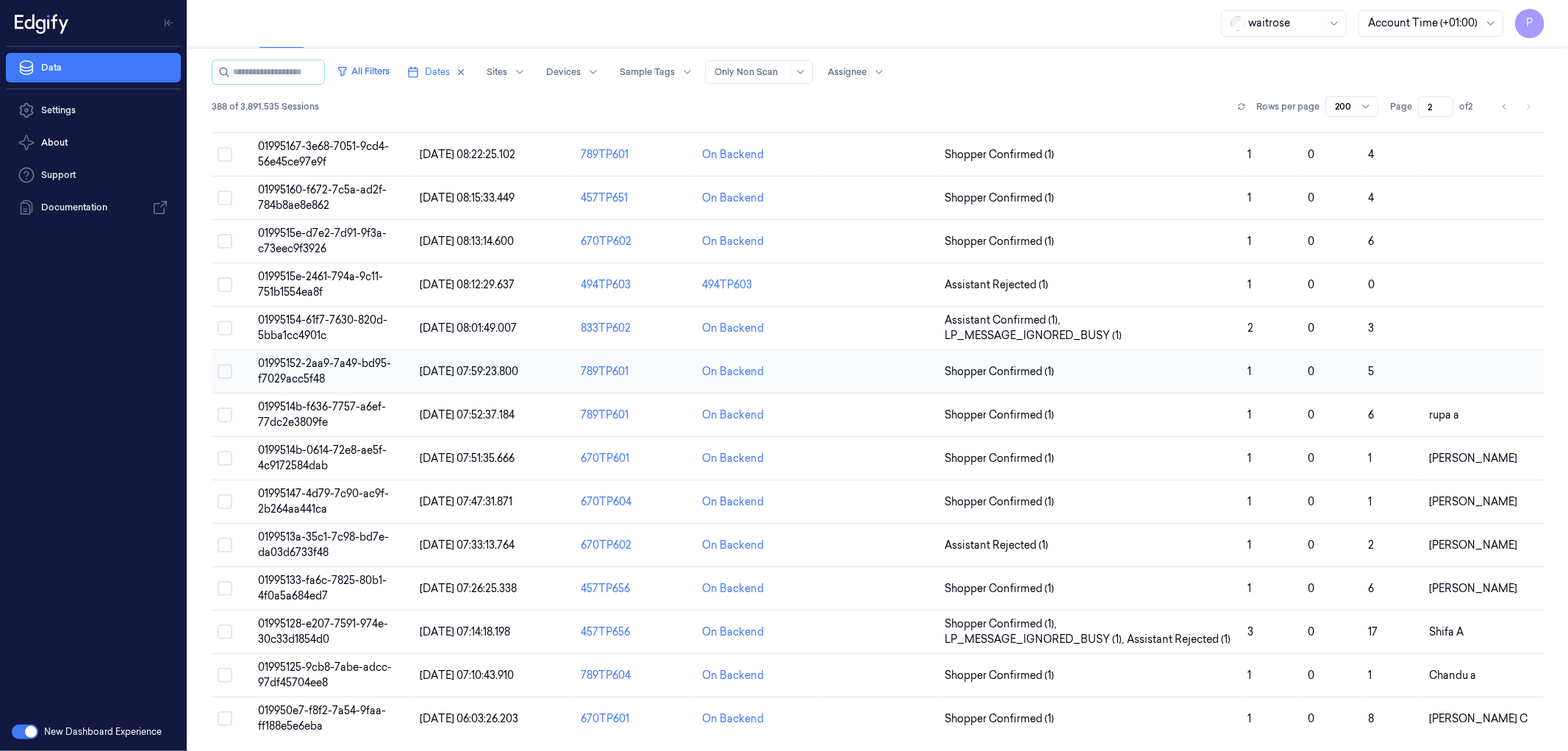
click at [224, 371] on button "Select row" at bounding box center [225, 371] width 15 height 15
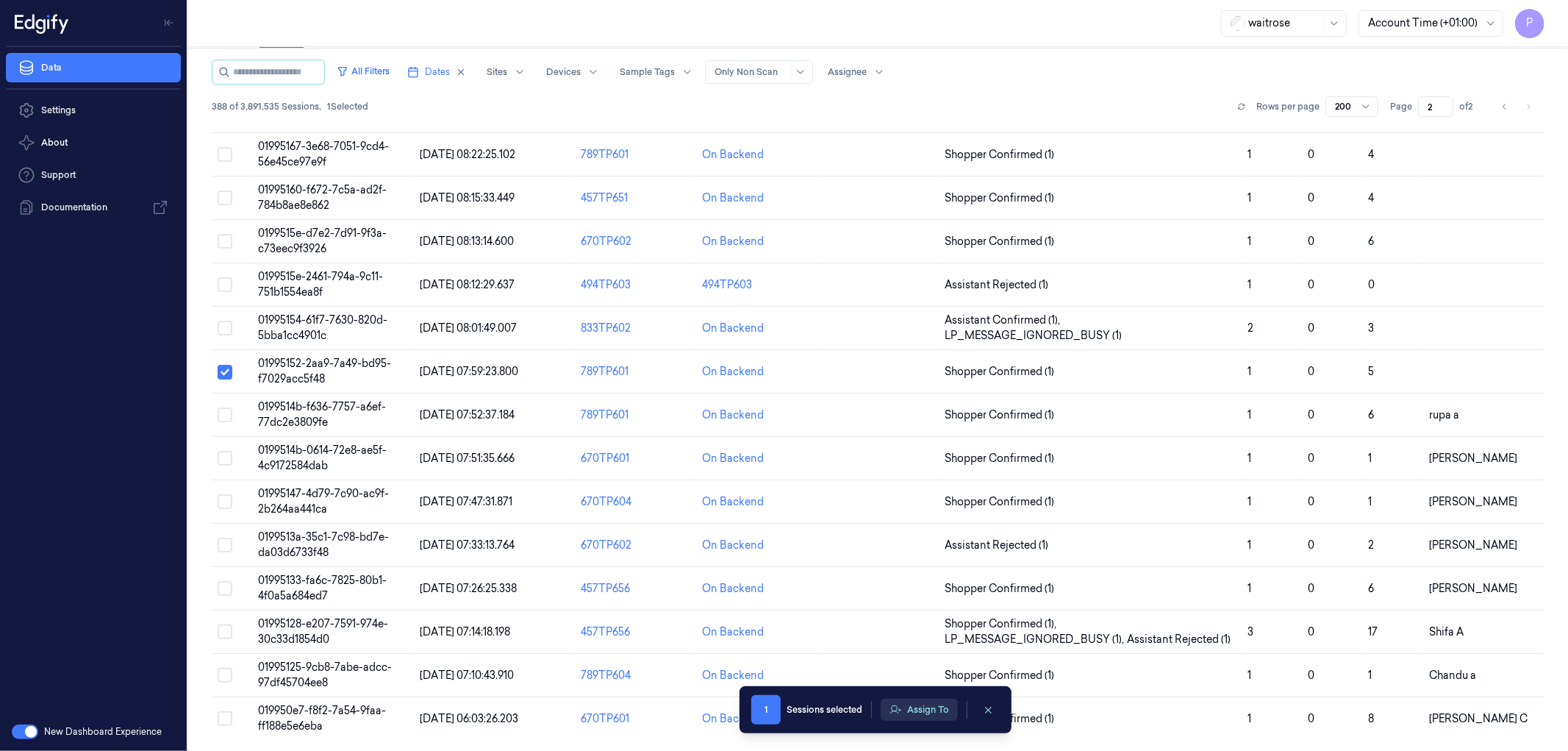
click at [929, 710] on button "Assign To" at bounding box center [919, 709] width 77 height 22
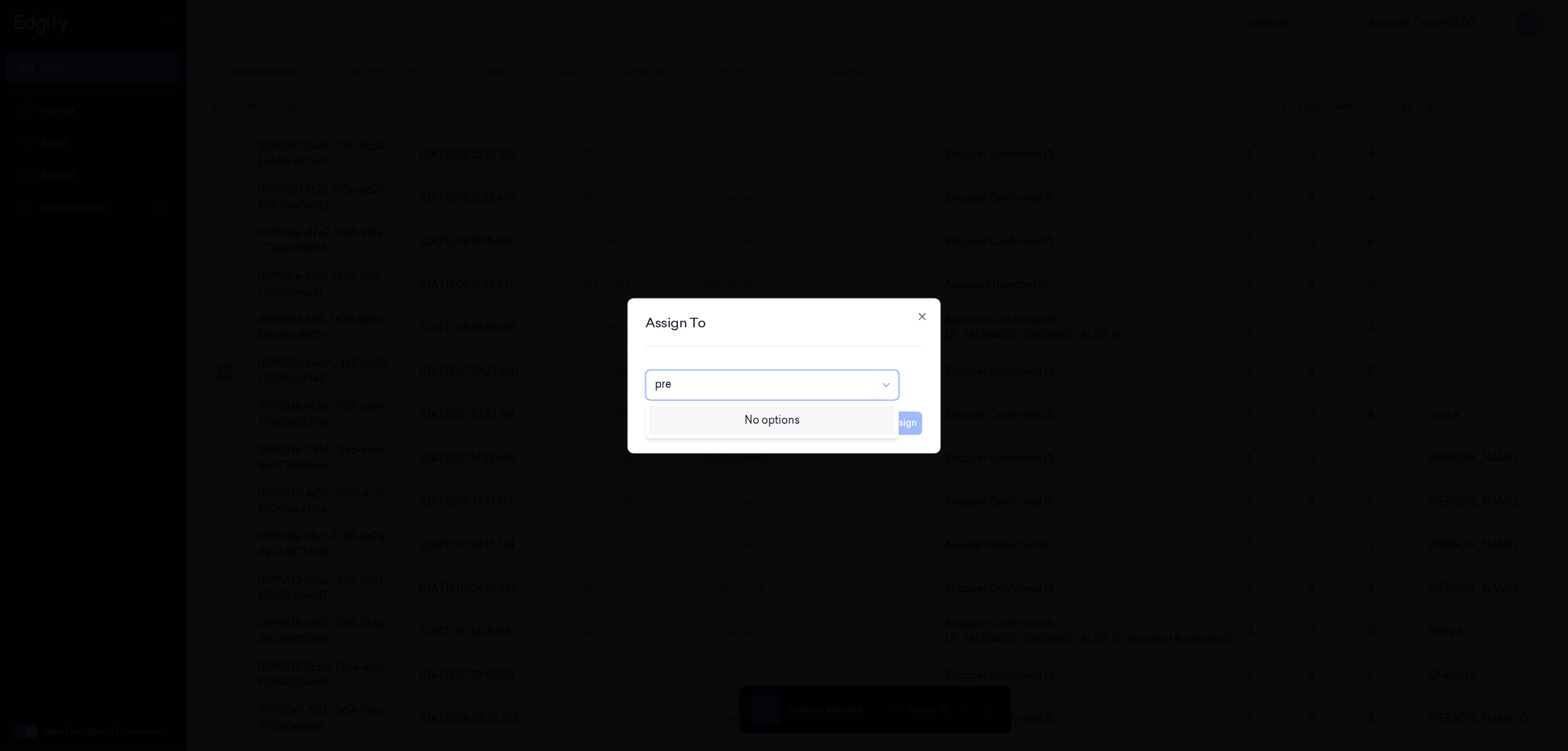
type input "pre"
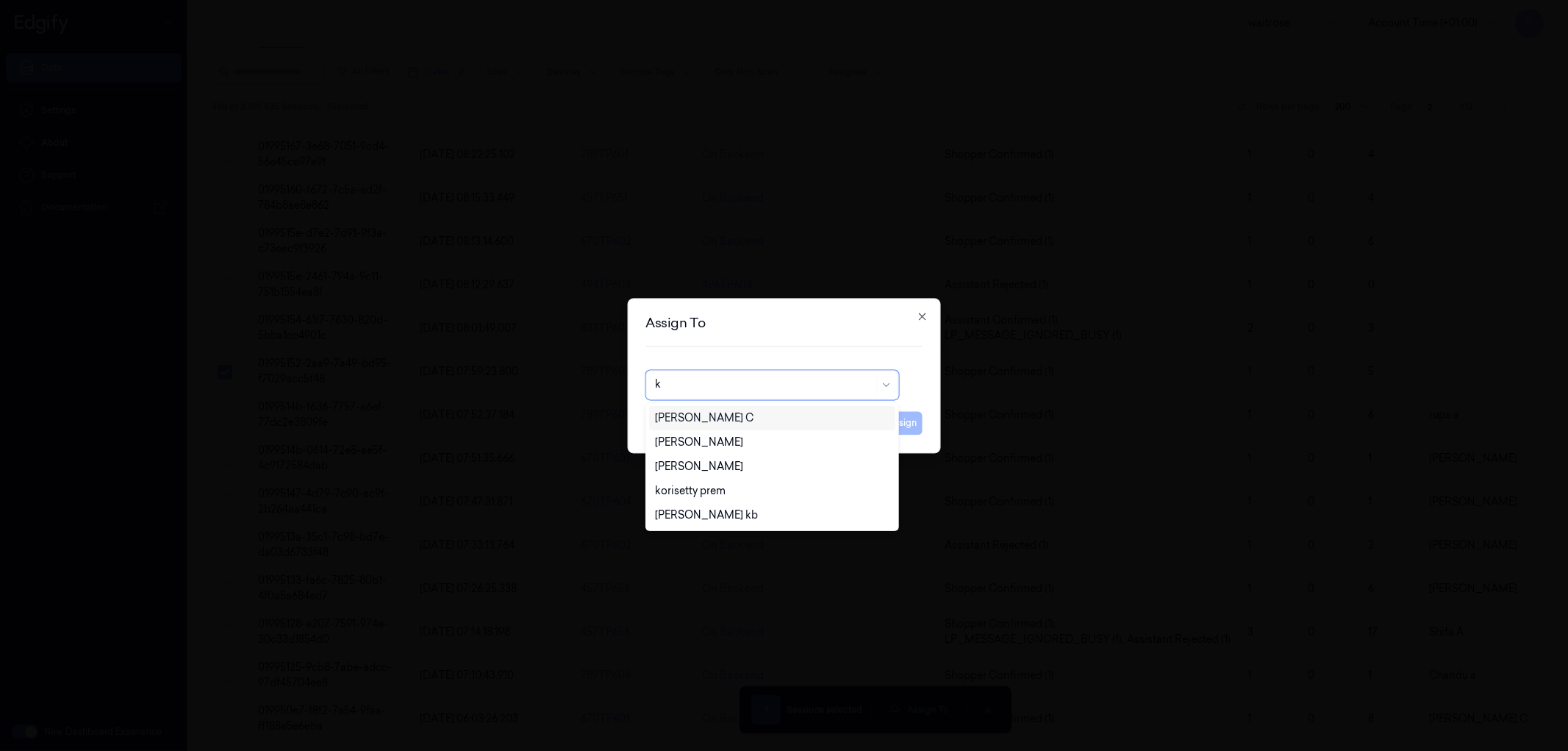
type input "ko"
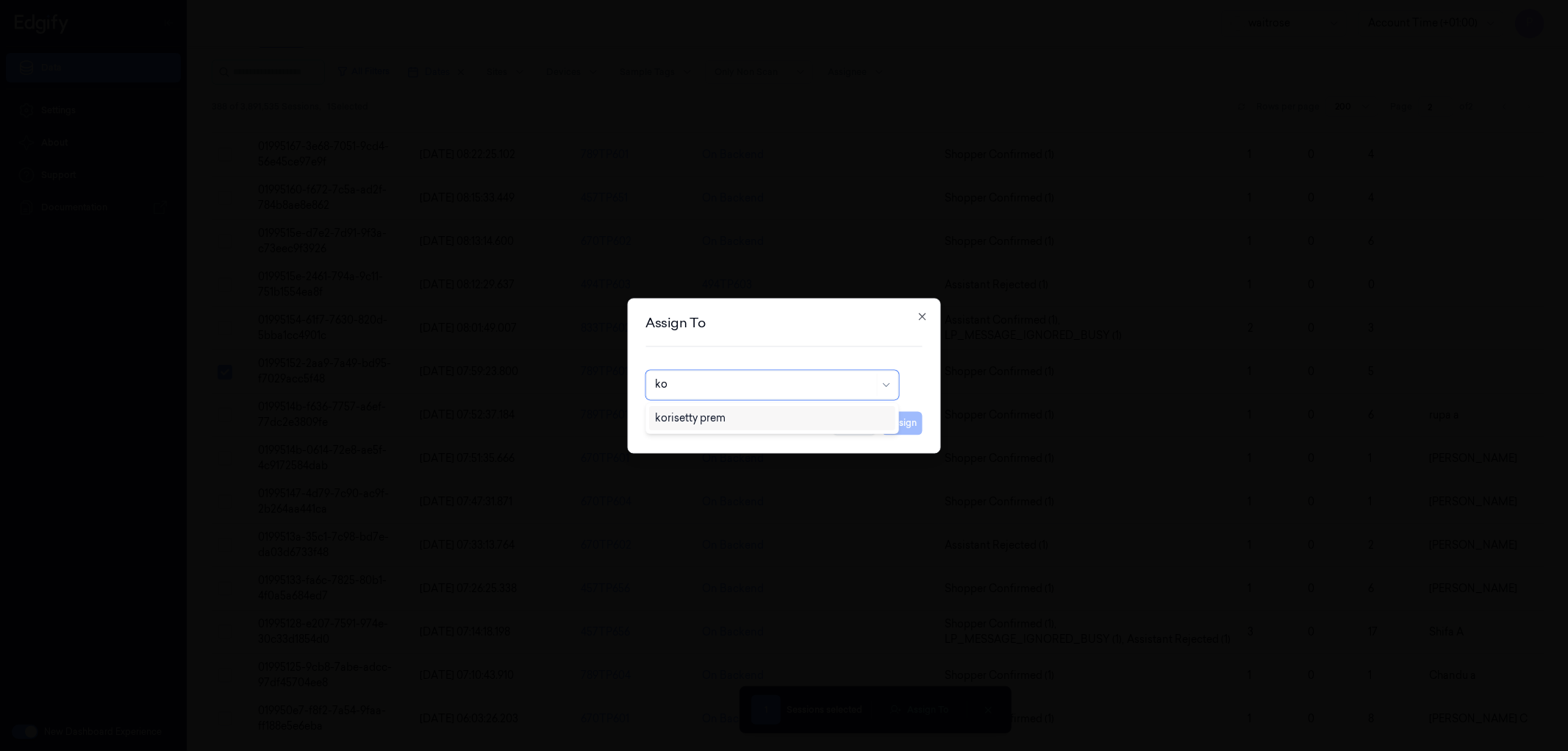
click at [718, 420] on div "korisetty prem" at bounding box center [690, 418] width 71 height 16
click at [887, 423] on button "Assign" at bounding box center [903, 423] width 41 height 24
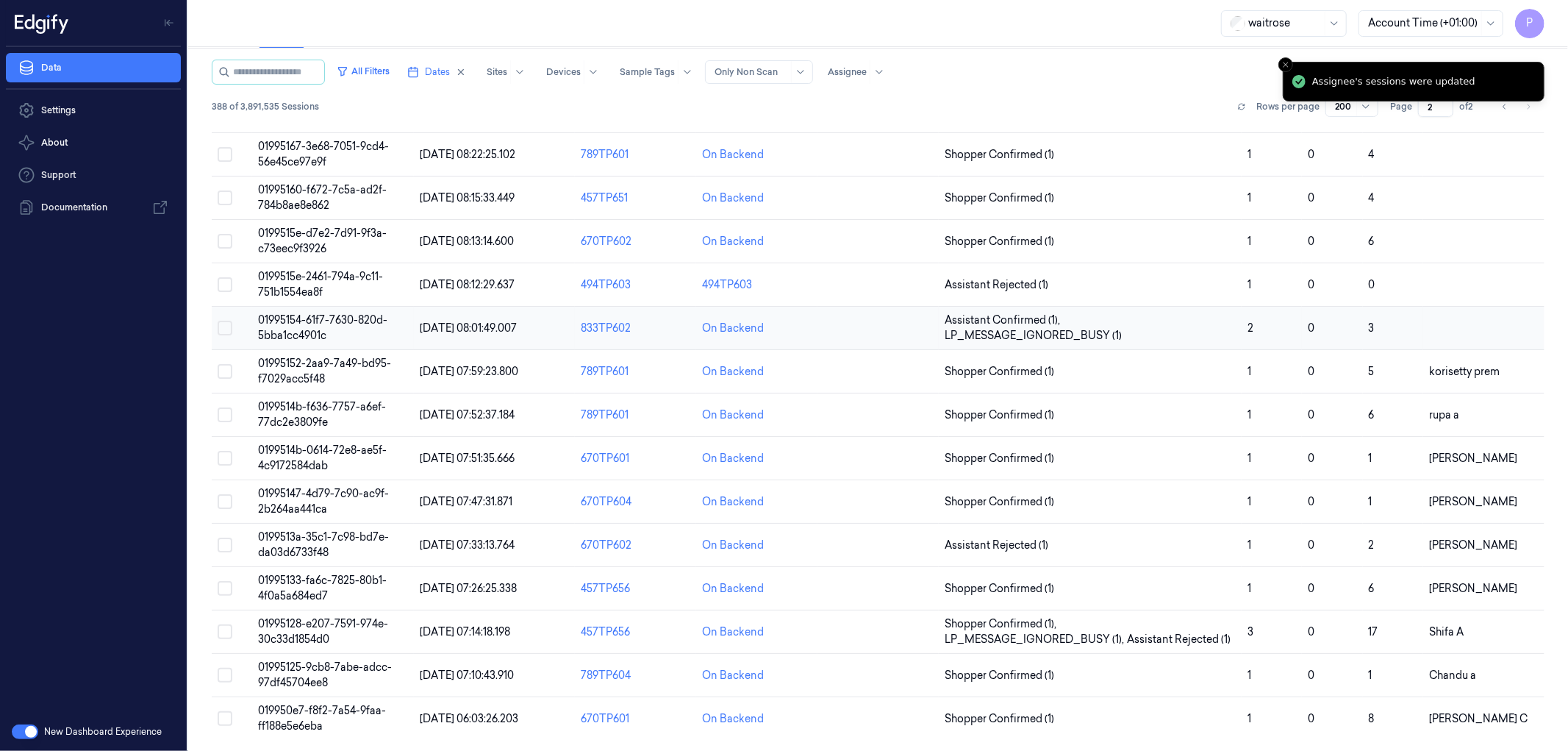
click at [225, 325] on button "Select row" at bounding box center [225, 328] width 15 height 15
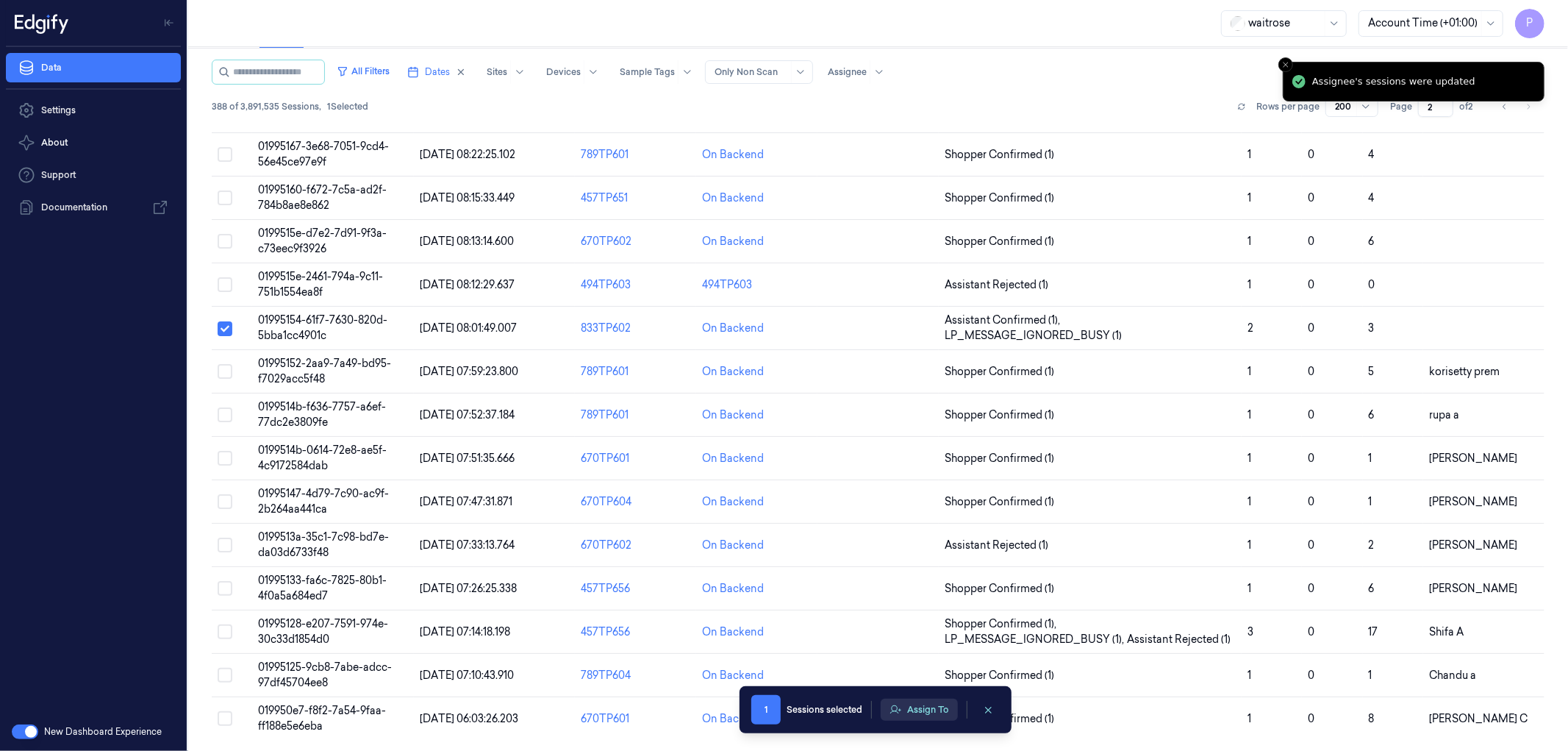
click at [914, 710] on button "Assign To" at bounding box center [919, 709] width 77 height 22
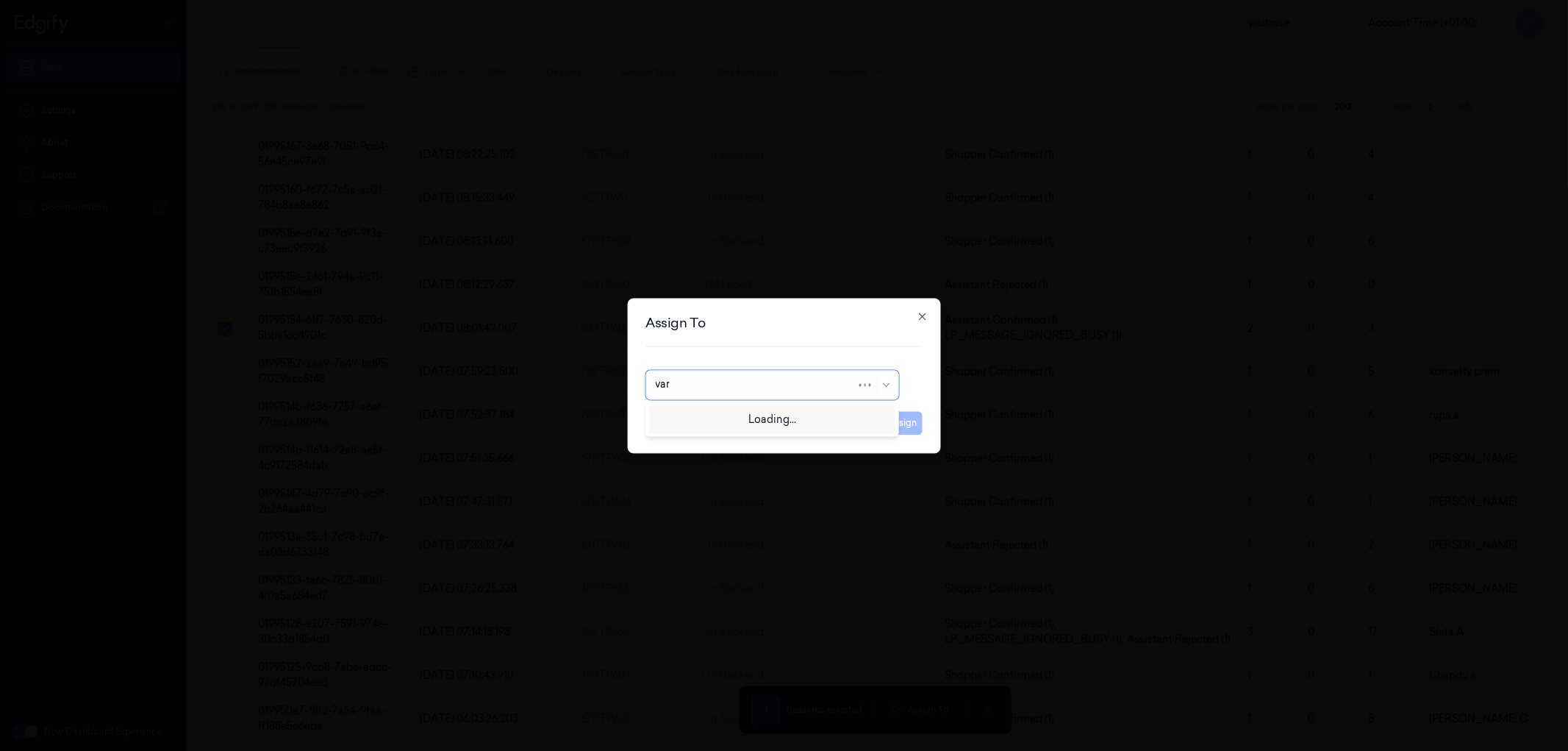
type input "vars"
click at [693, 443] on div "[PERSON_NAME] g" at bounding box center [704, 442] width 97 height 16
click at [918, 423] on button "Assign" at bounding box center [903, 423] width 41 height 24
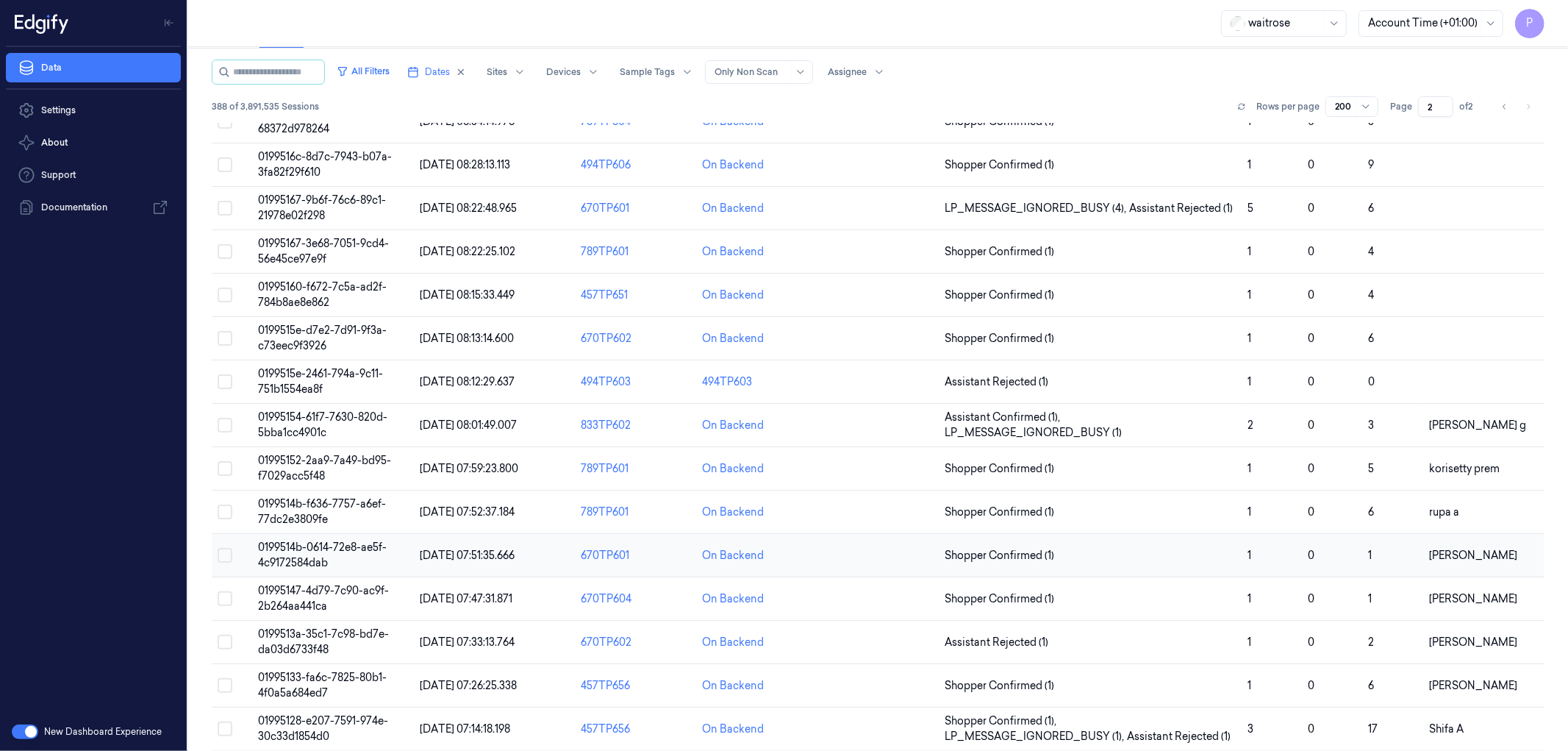
scroll to position [7470, 0]
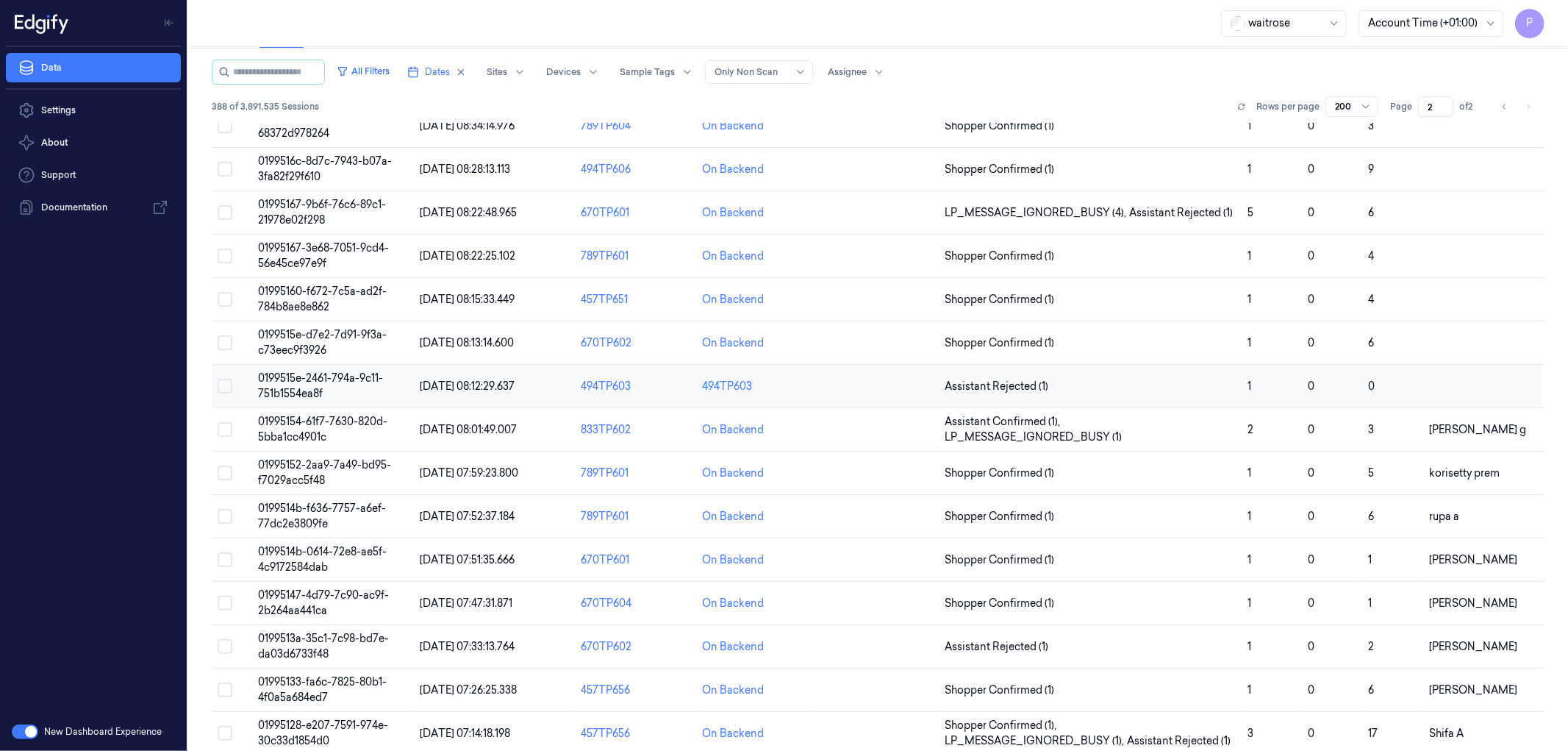
click at [226, 386] on button "Select row" at bounding box center [225, 386] width 15 height 15
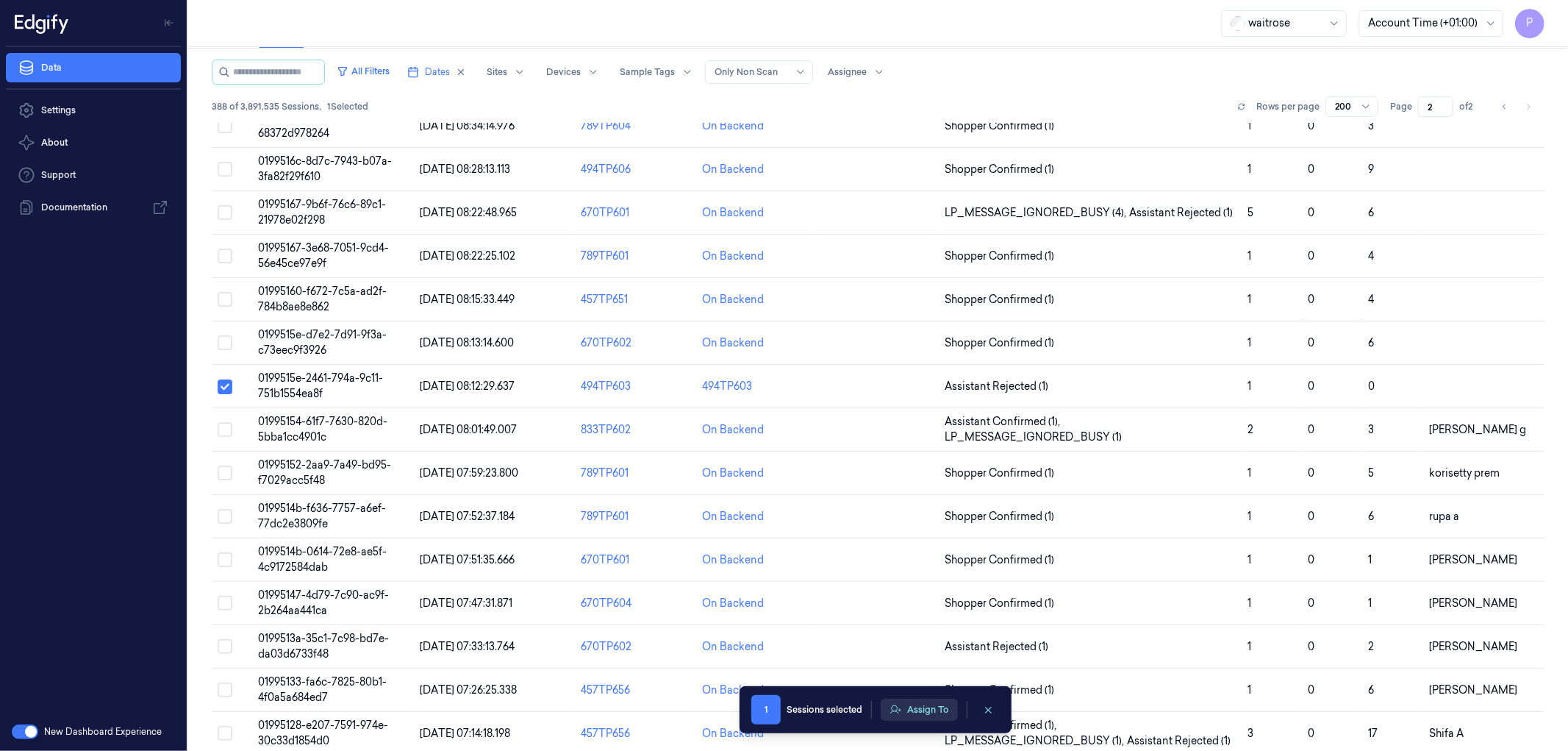
click at [932, 701] on button "Assign To" at bounding box center [919, 709] width 77 height 22
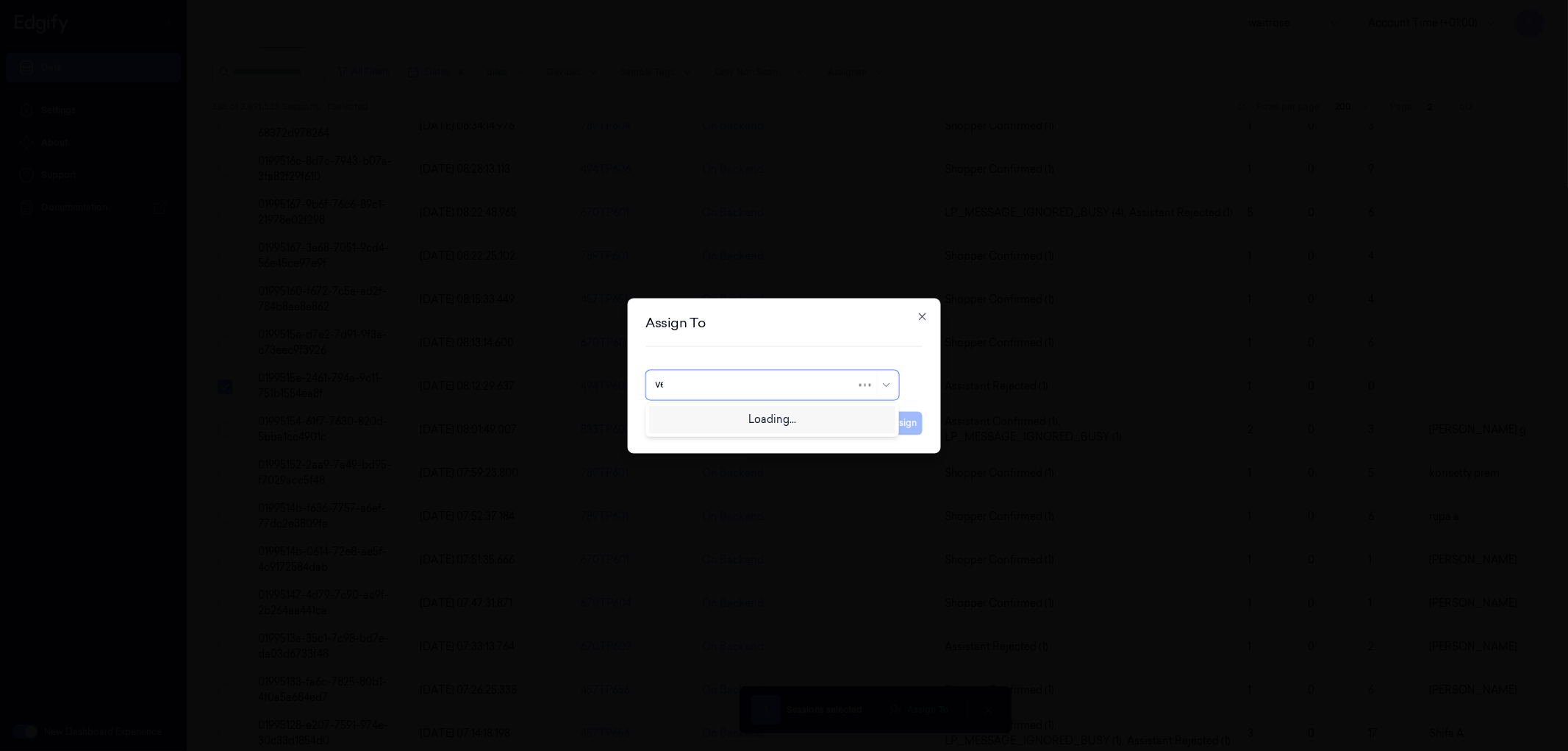
type input "ven"
click at [728, 415] on div "ven kataiah" at bounding box center [772, 418] width 234 height 16
click at [895, 426] on button "Assign" at bounding box center [903, 423] width 41 height 24
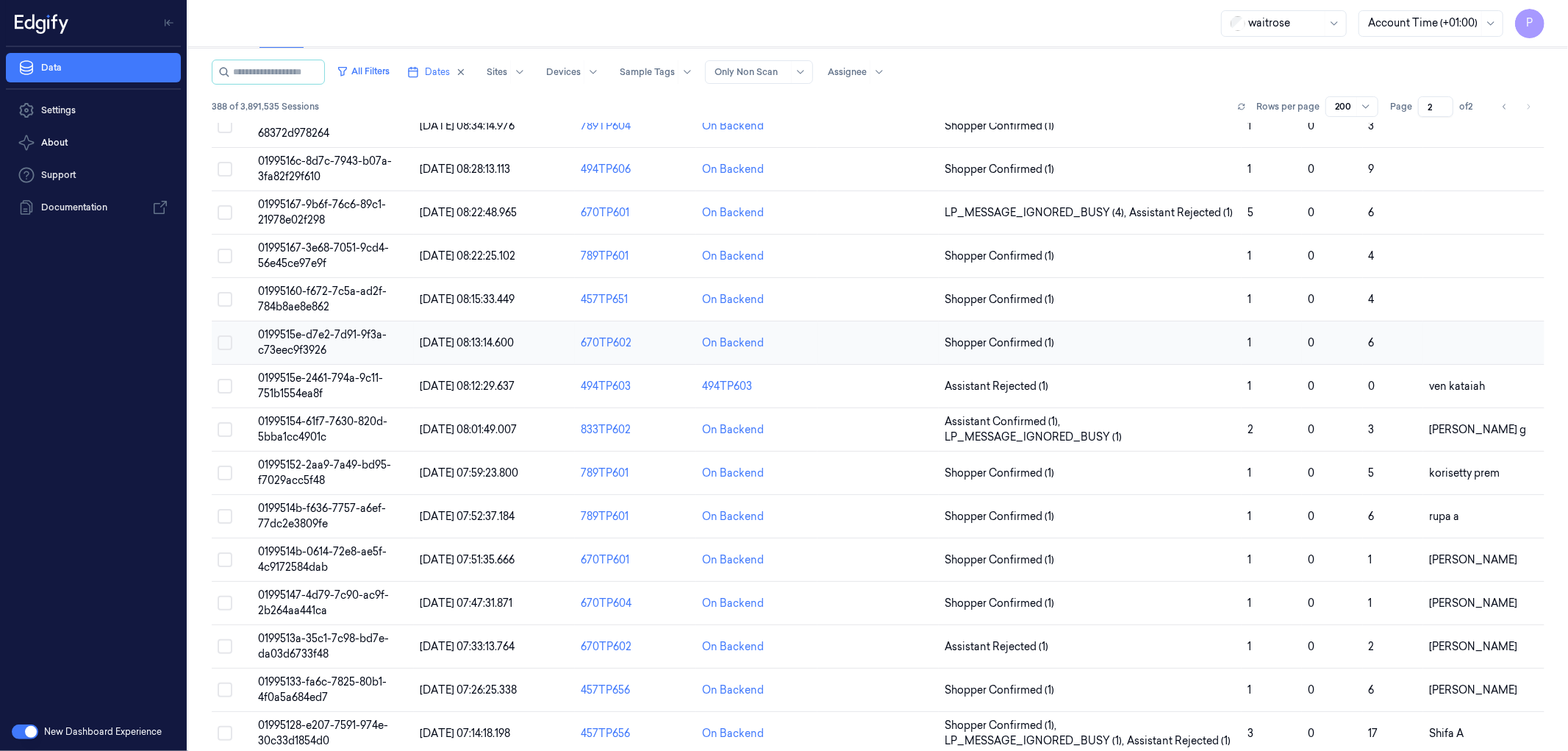
click at [228, 349] on button "Select row" at bounding box center [225, 343] width 15 height 15
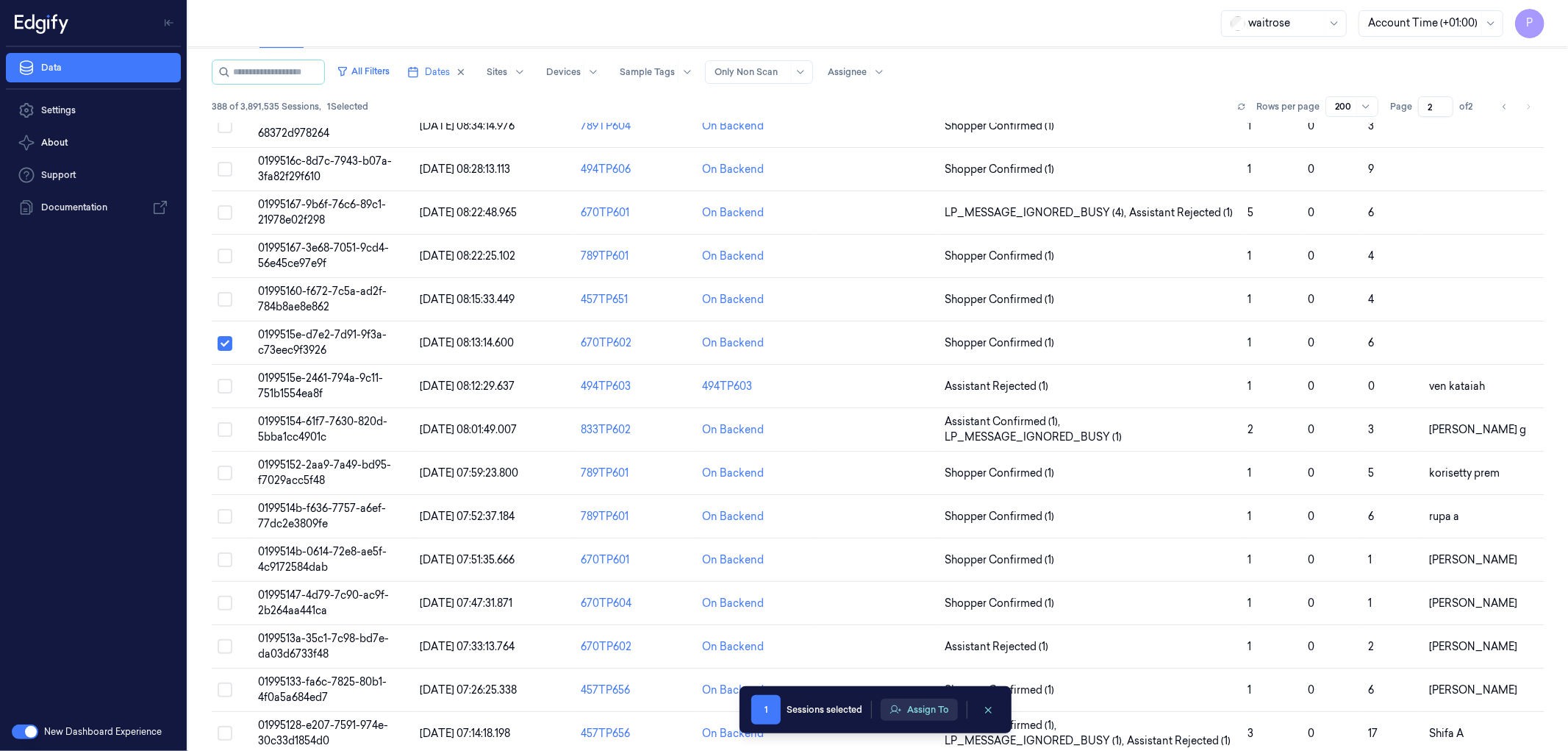
click at [929, 709] on button "Assign To" at bounding box center [919, 709] width 77 height 22
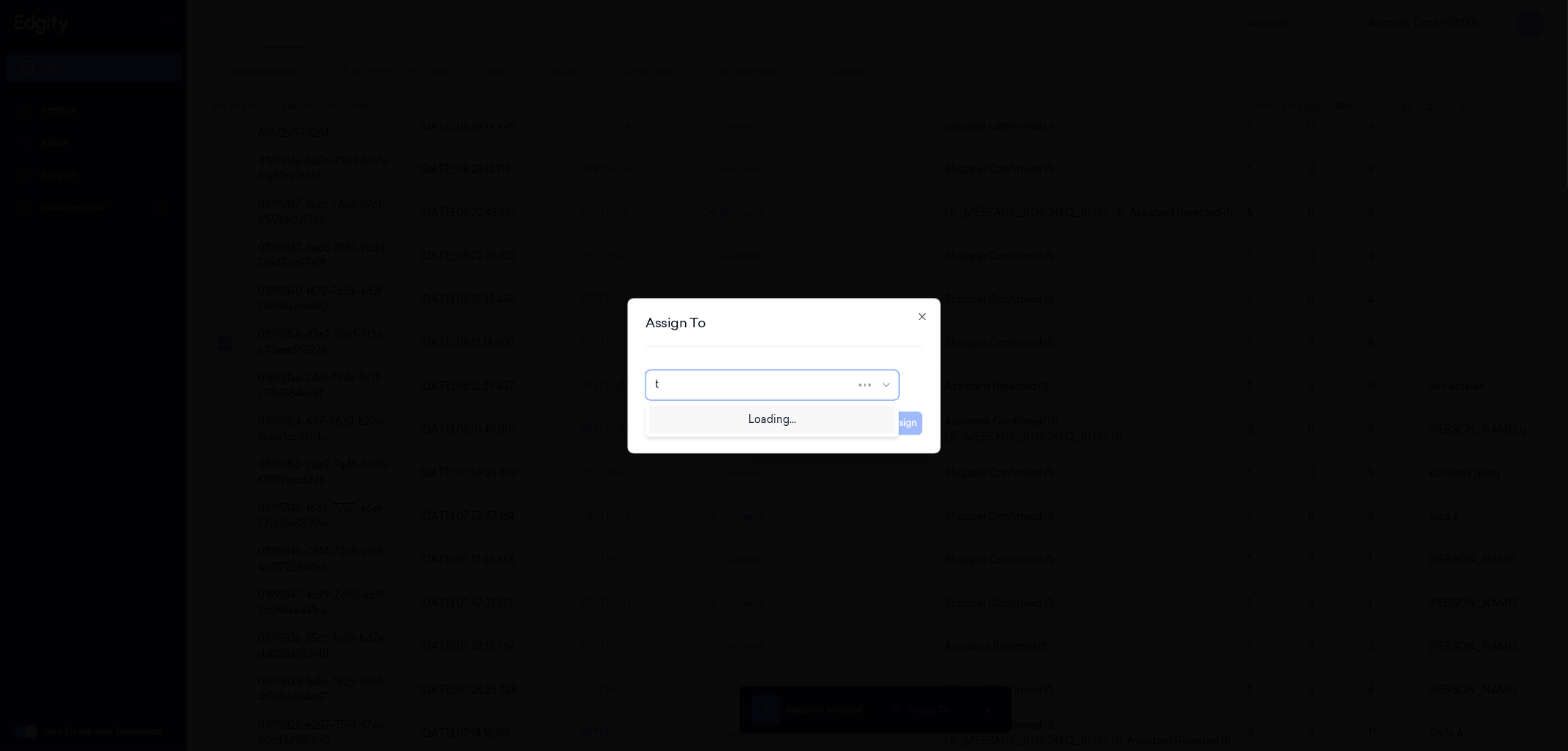
type input "ta"
click at [744, 441] on div "tativherla [PERSON_NAME]" at bounding box center [772, 442] width 234 height 16
click at [900, 421] on button "Assign" at bounding box center [903, 423] width 41 height 24
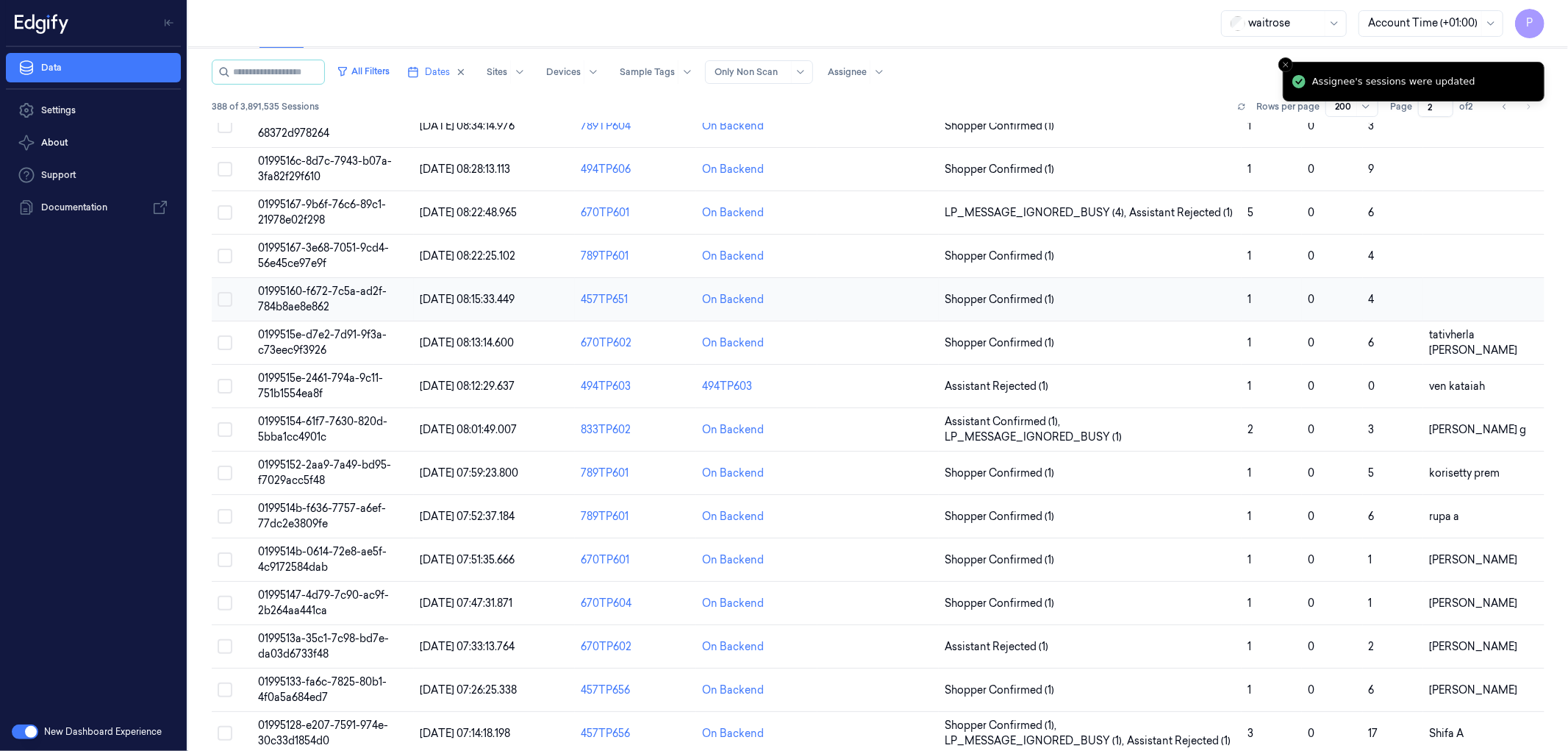
click at [223, 303] on button "Select row" at bounding box center [225, 299] width 15 height 15
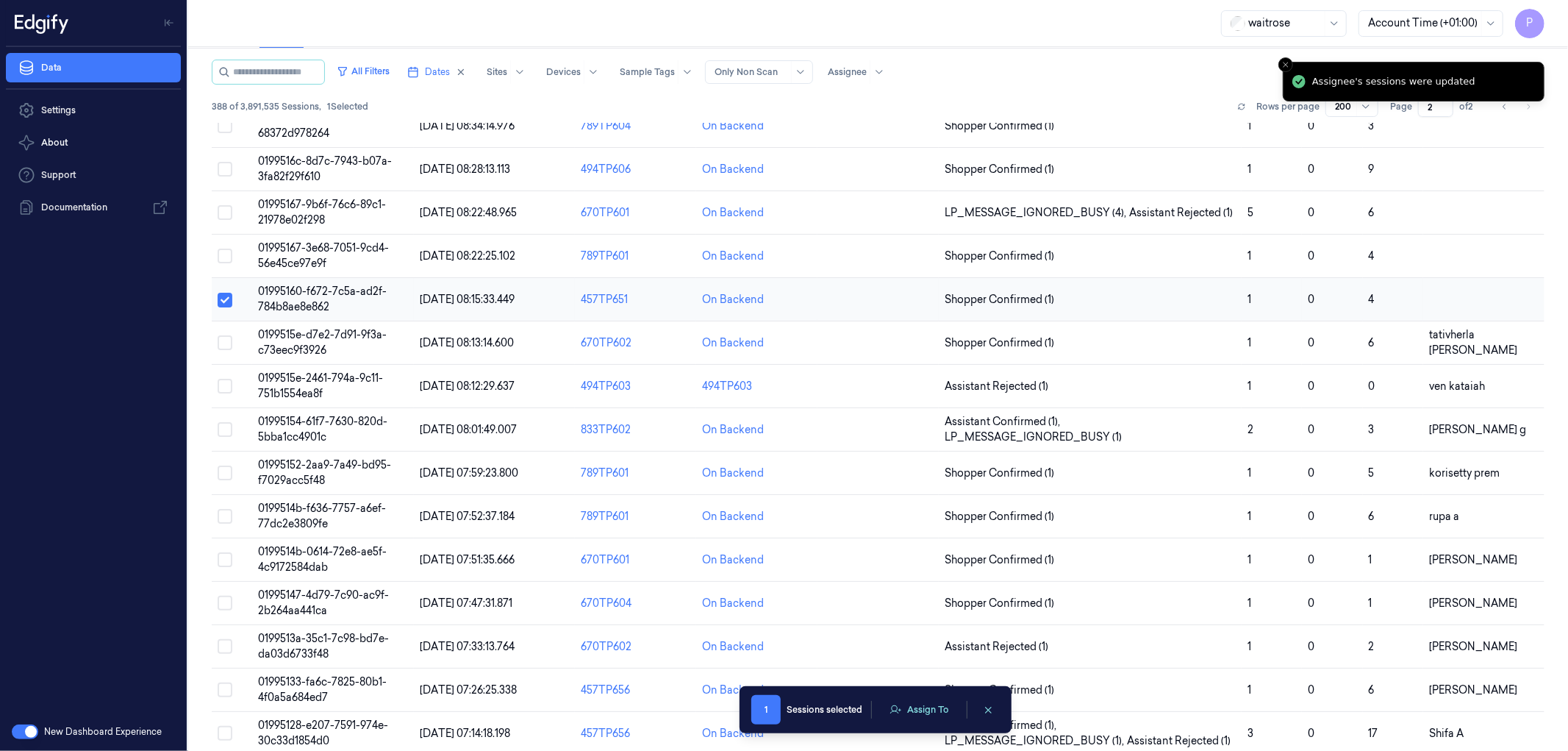
type button "on"
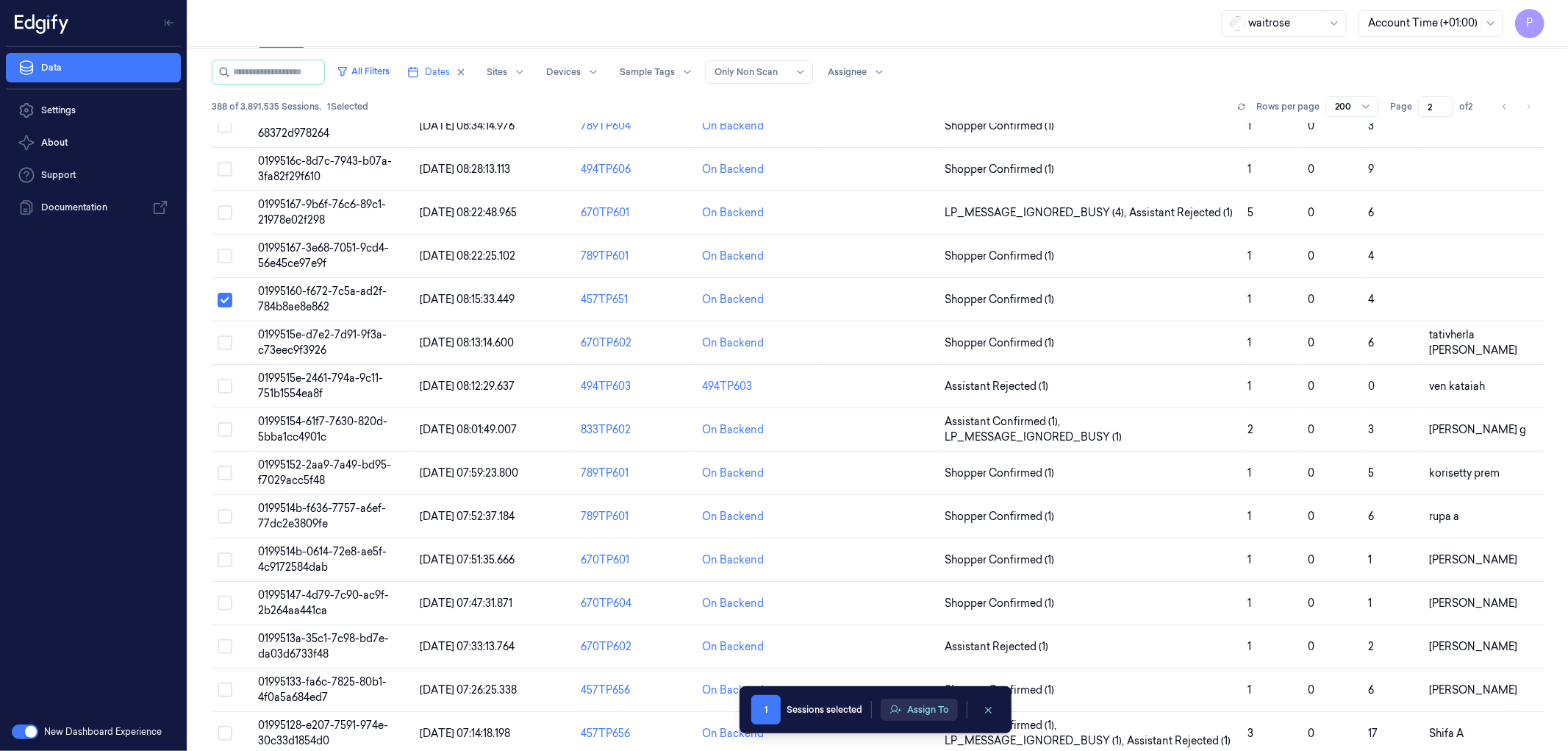
click at [916, 709] on button "Assign To" at bounding box center [919, 709] width 77 height 22
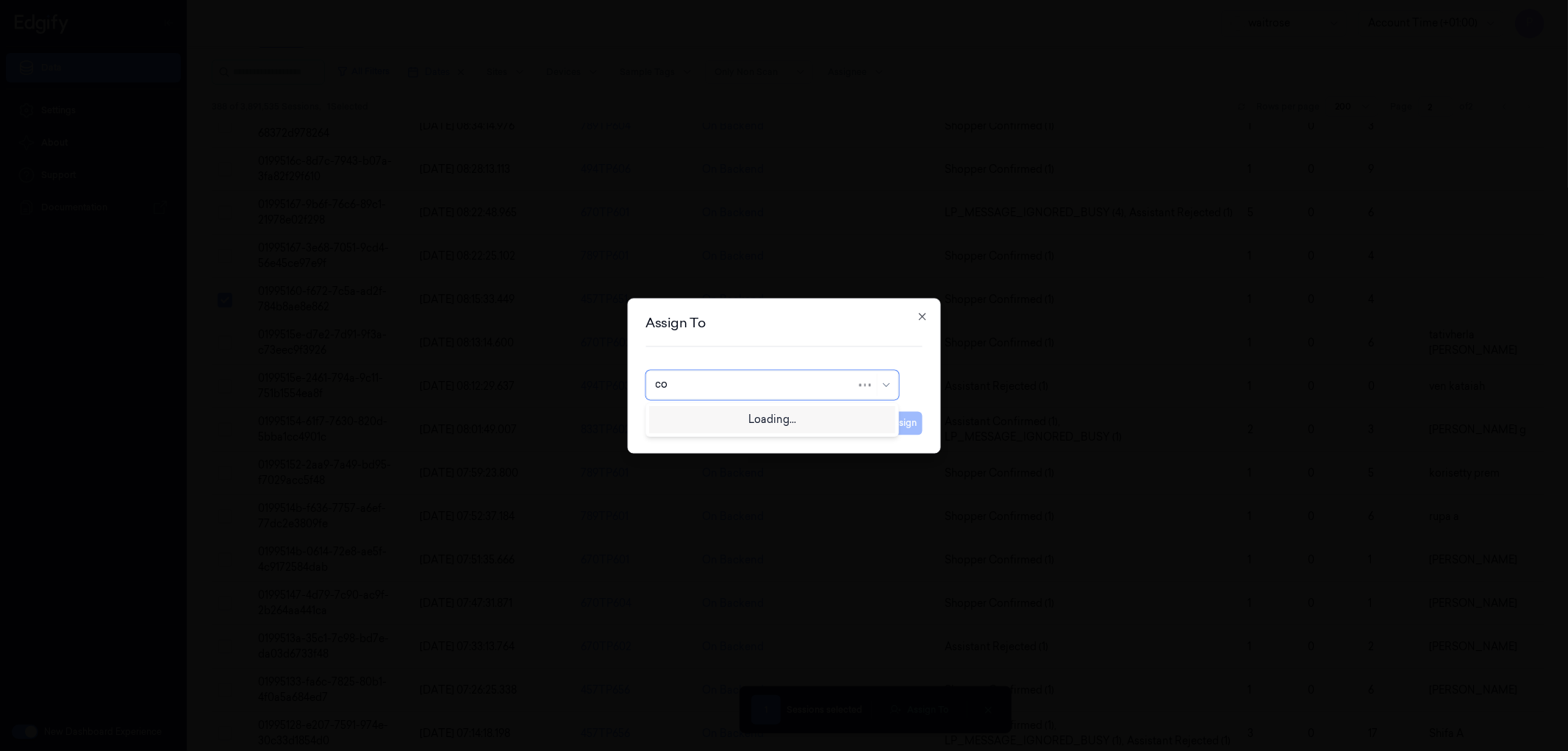
type input "com"
click at [732, 412] on div "compli balaji" at bounding box center [772, 418] width 234 height 16
click at [913, 423] on button "Assign" at bounding box center [903, 423] width 41 height 24
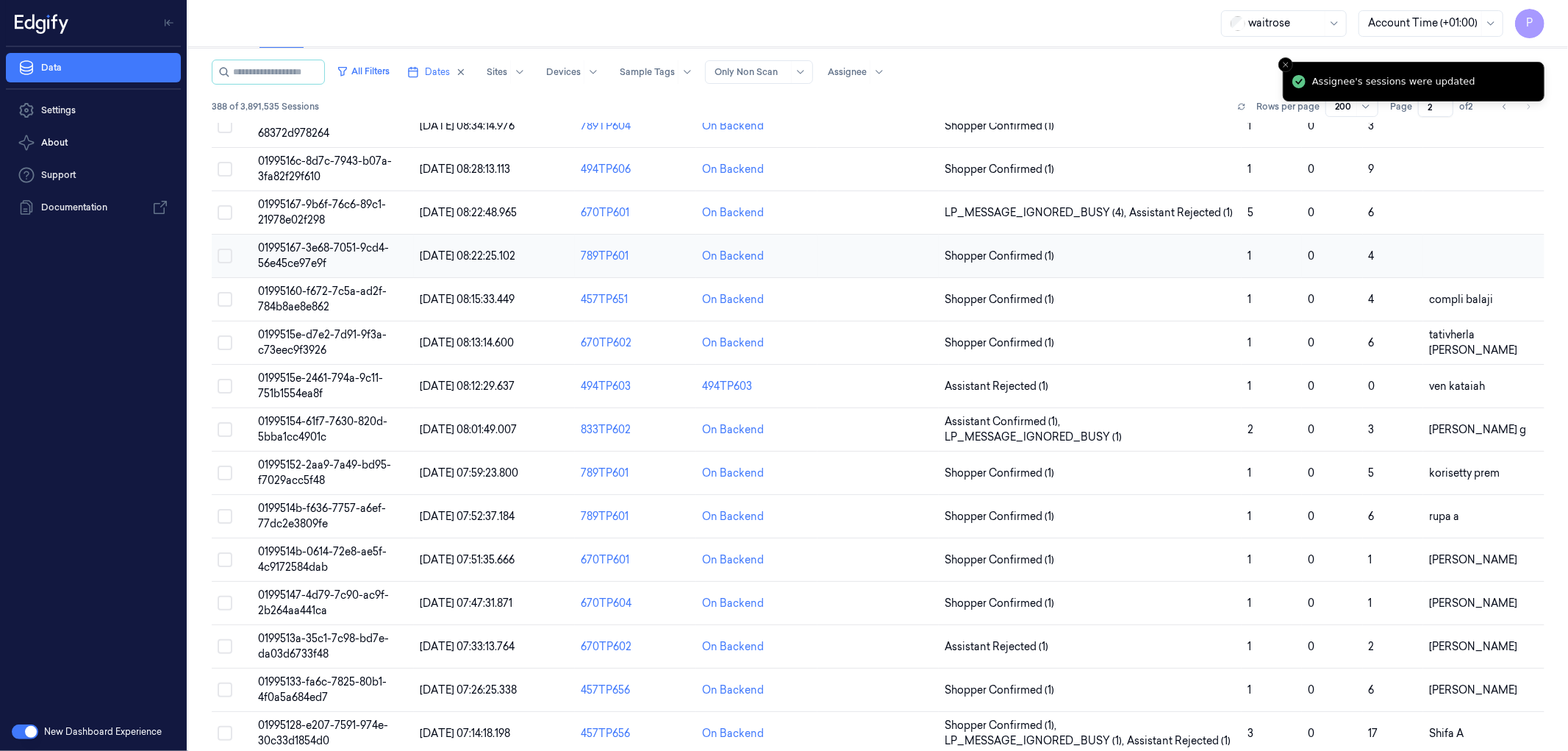
click at [223, 261] on button "Select row" at bounding box center [225, 256] width 15 height 15
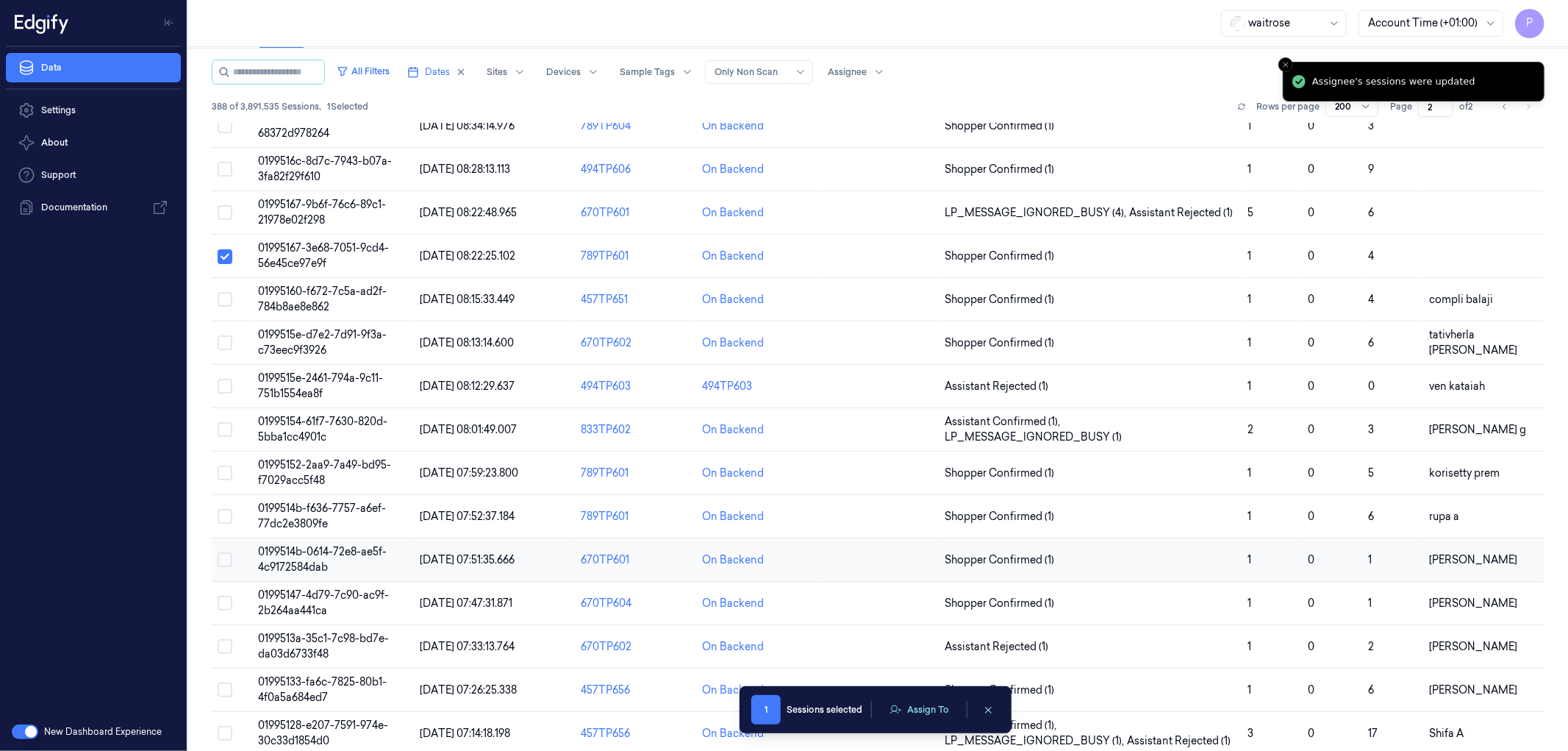
type button "on"
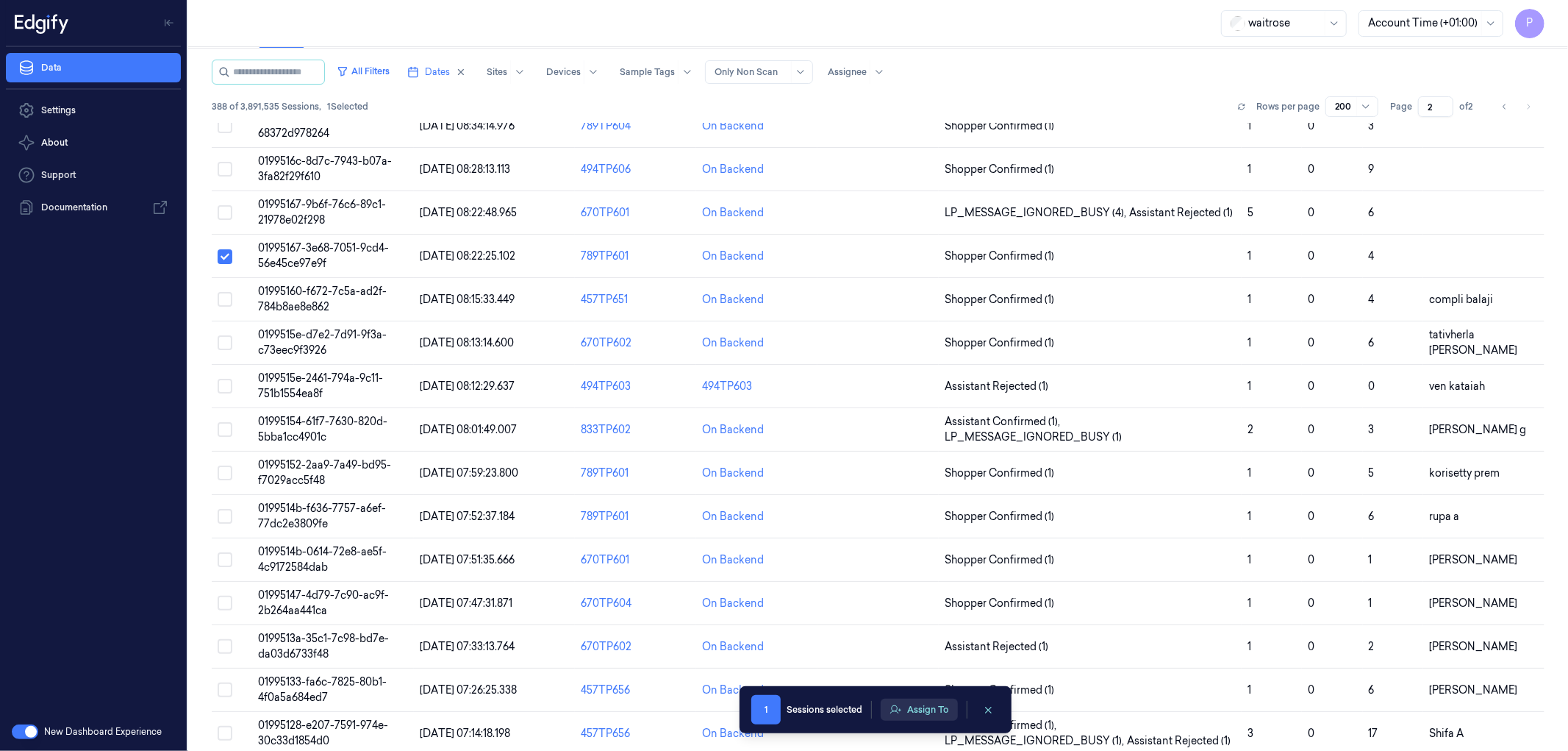
click at [930, 706] on button "Assign To" at bounding box center [919, 709] width 77 height 22
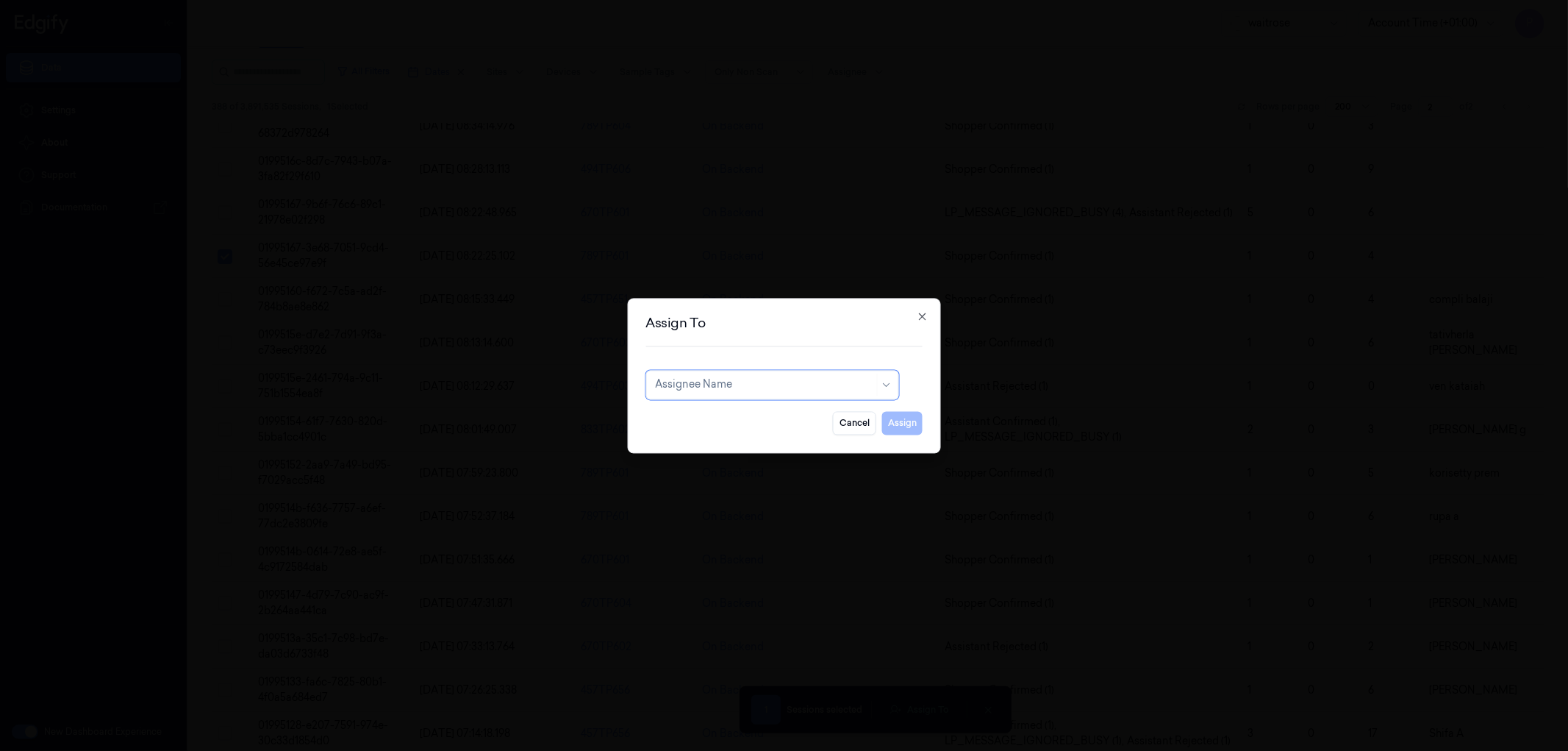
type input "a"
type input "[PERSON_NAME]"
click at [750, 424] on div "[PERSON_NAME] kb" at bounding box center [772, 418] width 234 height 16
click at [896, 423] on button "Assign" at bounding box center [903, 423] width 41 height 24
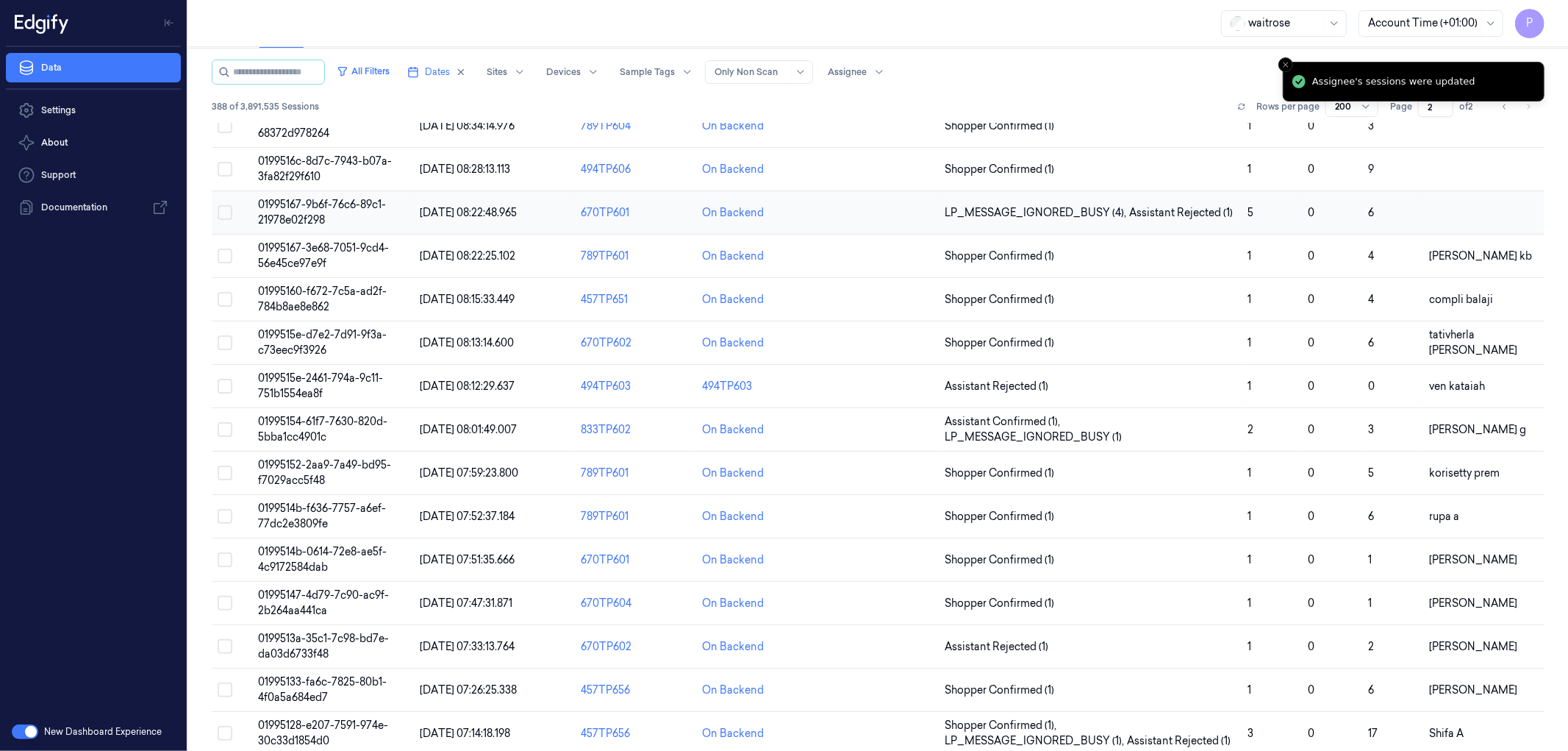
click at [225, 217] on button "Select row" at bounding box center [225, 212] width 15 height 15
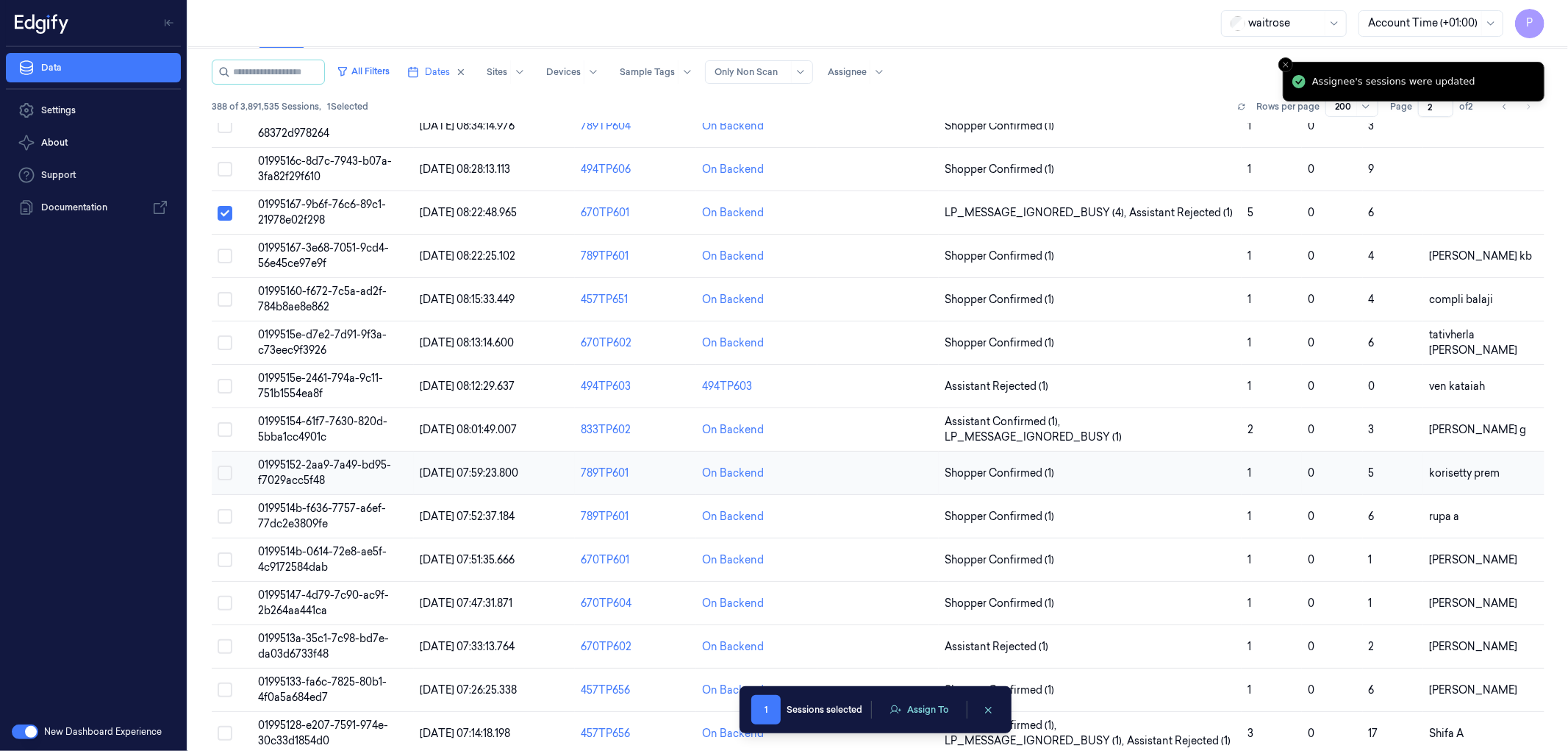
type button "on"
click at [908, 715] on button "Assign To" at bounding box center [919, 709] width 77 height 22
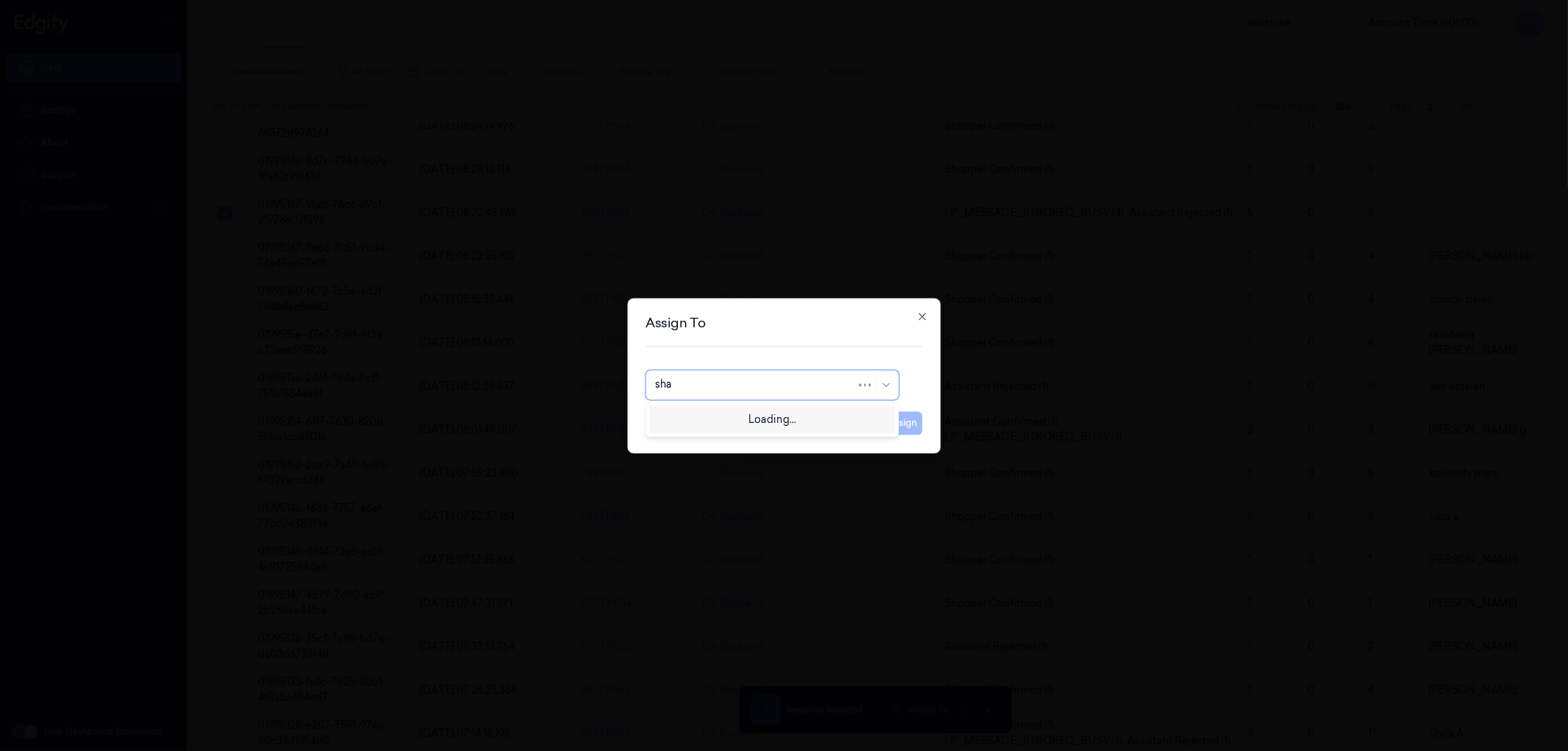
type input "shan"
click at [743, 444] on div "[PERSON_NAME]" at bounding box center [699, 442] width 89 height 16
click at [913, 424] on button "Assign" at bounding box center [903, 423] width 41 height 24
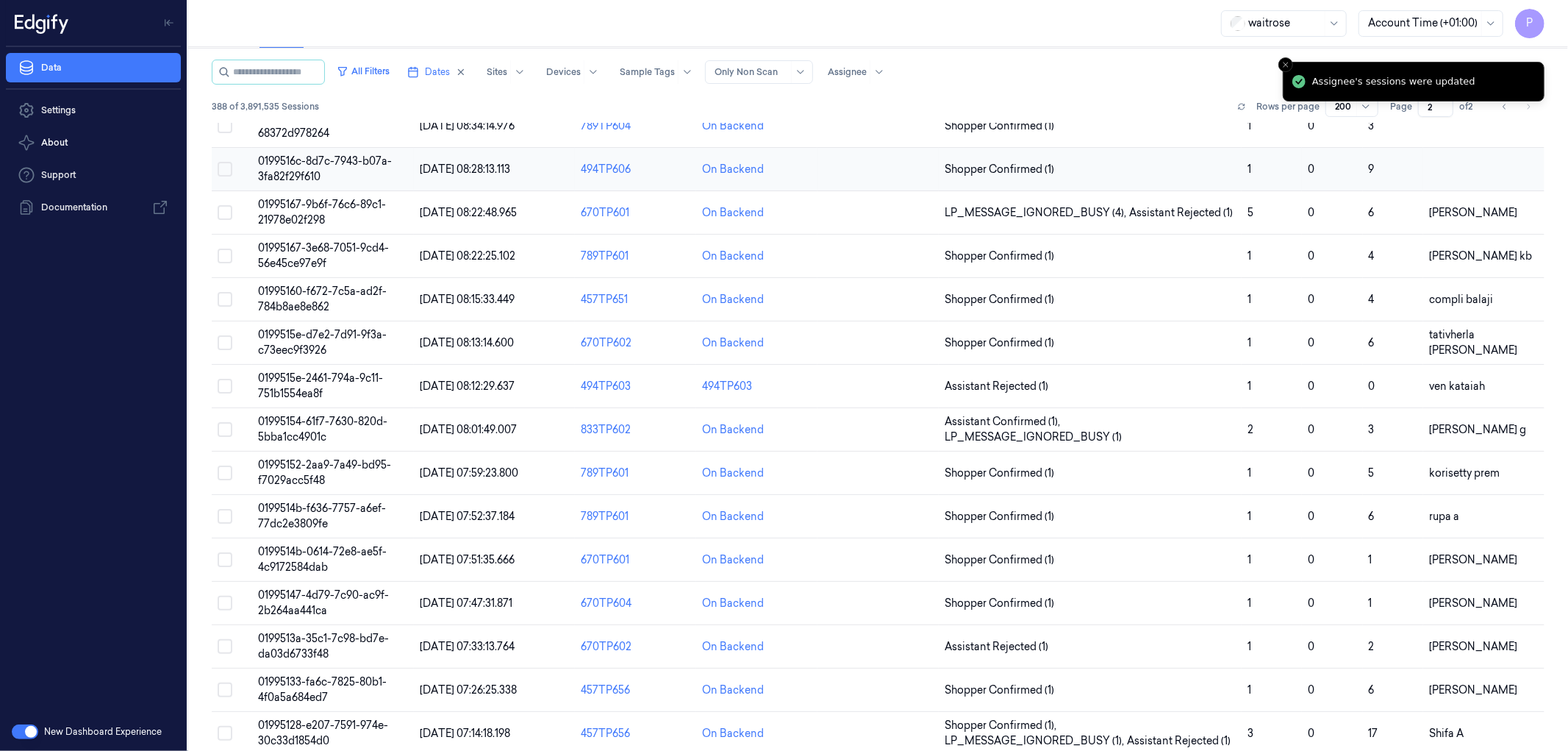
click at [223, 175] on button "Select row" at bounding box center [225, 169] width 15 height 15
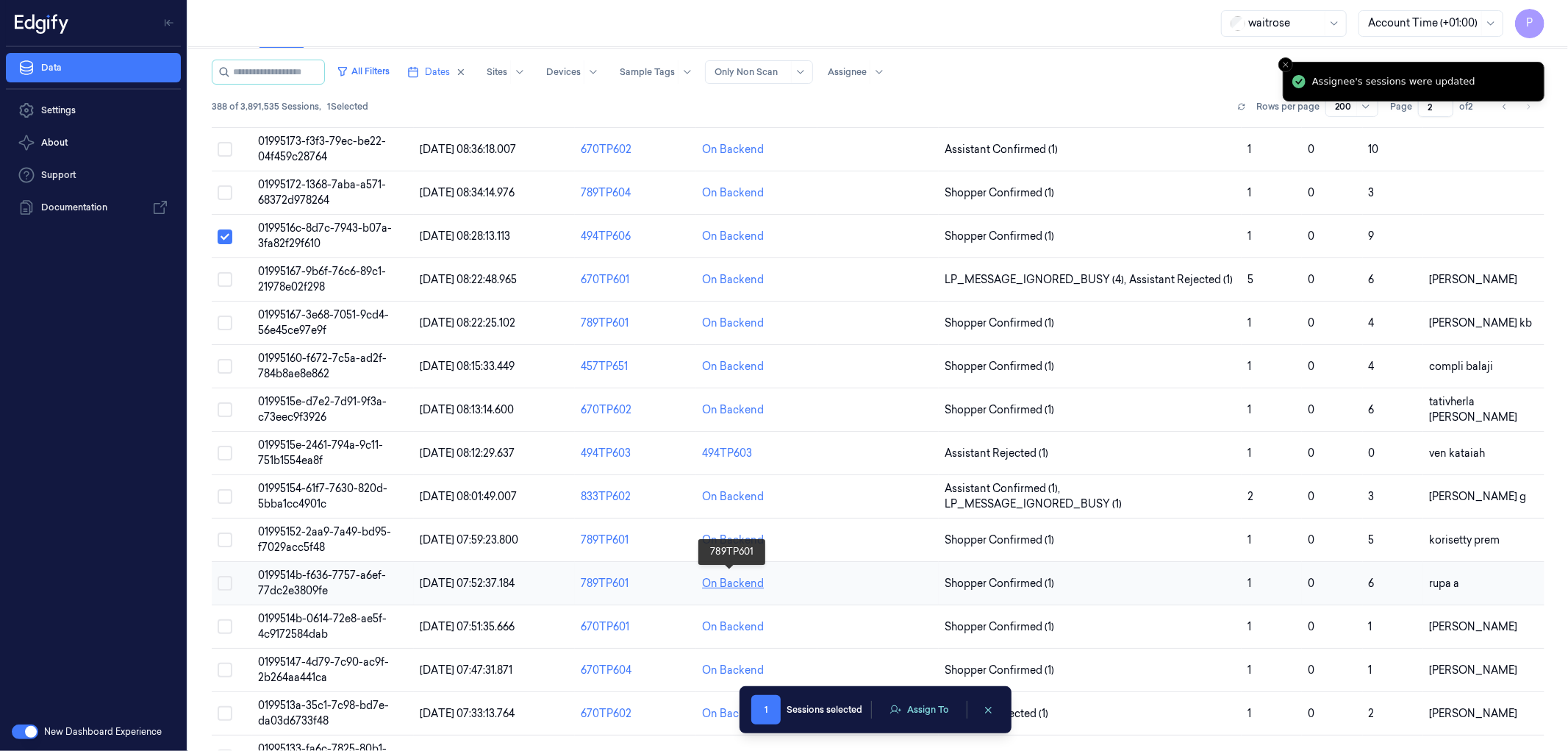
scroll to position [7252, 0]
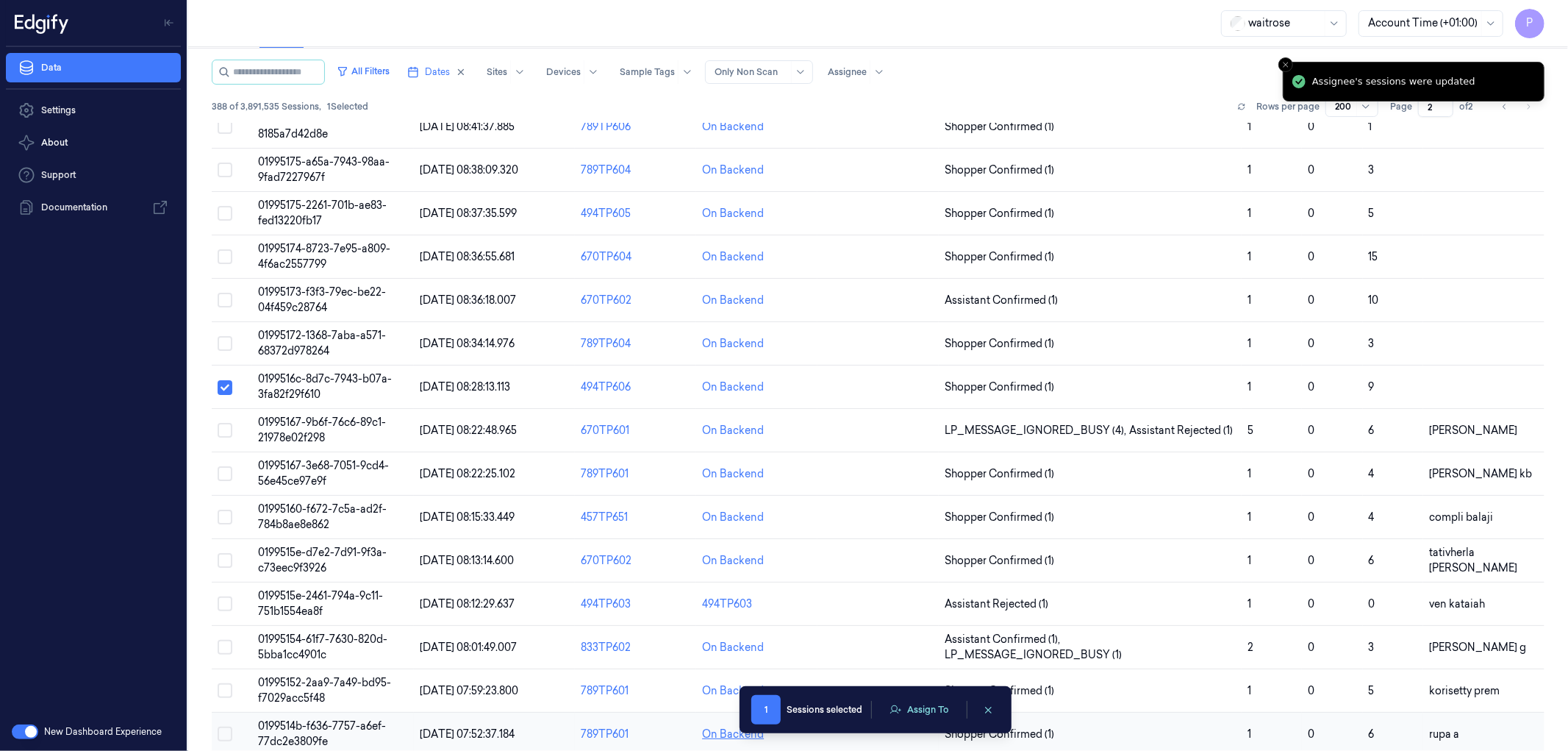
type button "on"
click at [909, 710] on button "Assign To" at bounding box center [919, 709] width 77 height 22
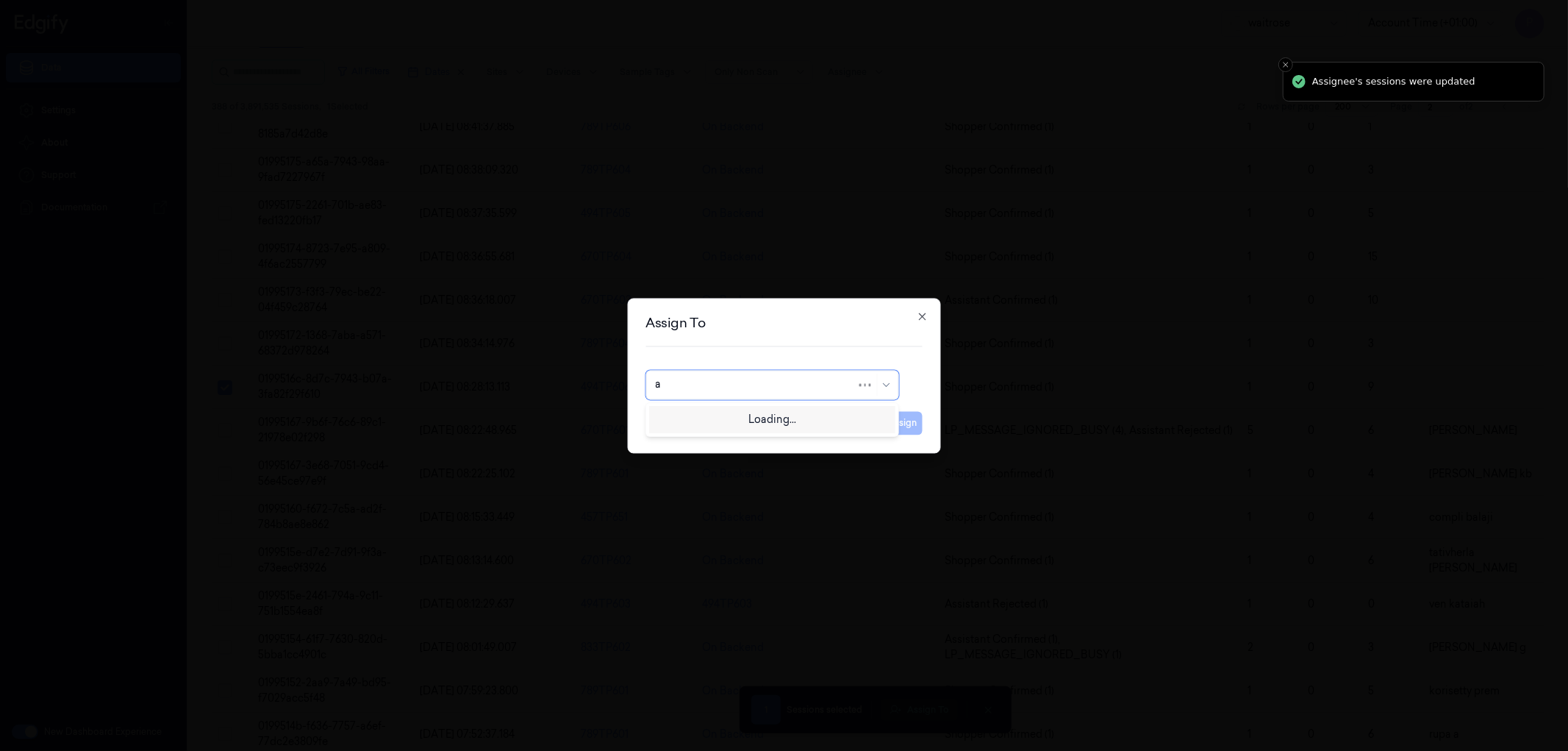
type input "ay"
click at [737, 419] on div "[PERSON_NAME]" at bounding box center [772, 418] width 234 height 16
click at [900, 427] on button "Assign" at bounding box center [903, 423] width 41 height 24
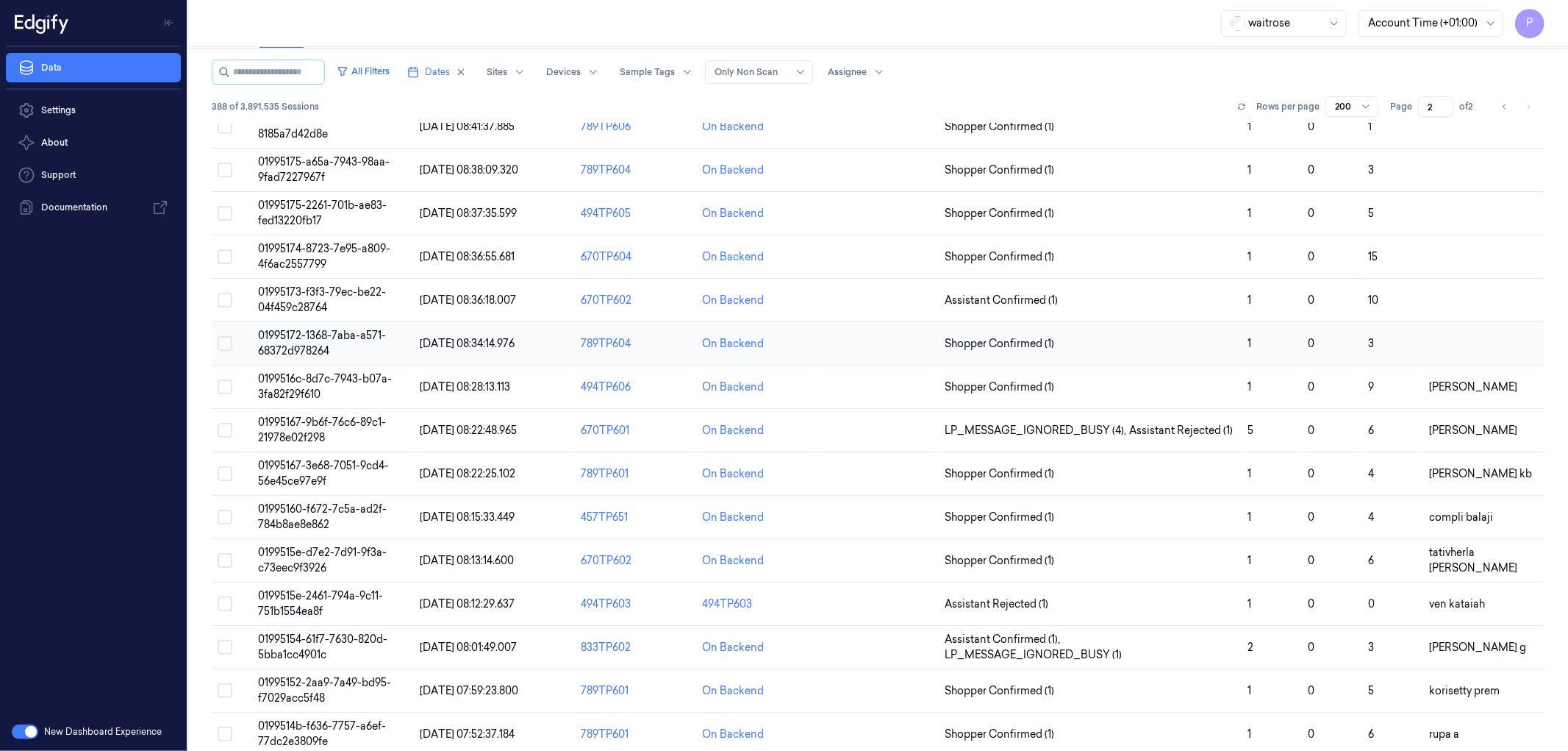
click at [222, 350] on button "Select row" at bounding box center [225, 343] width 15 height 15
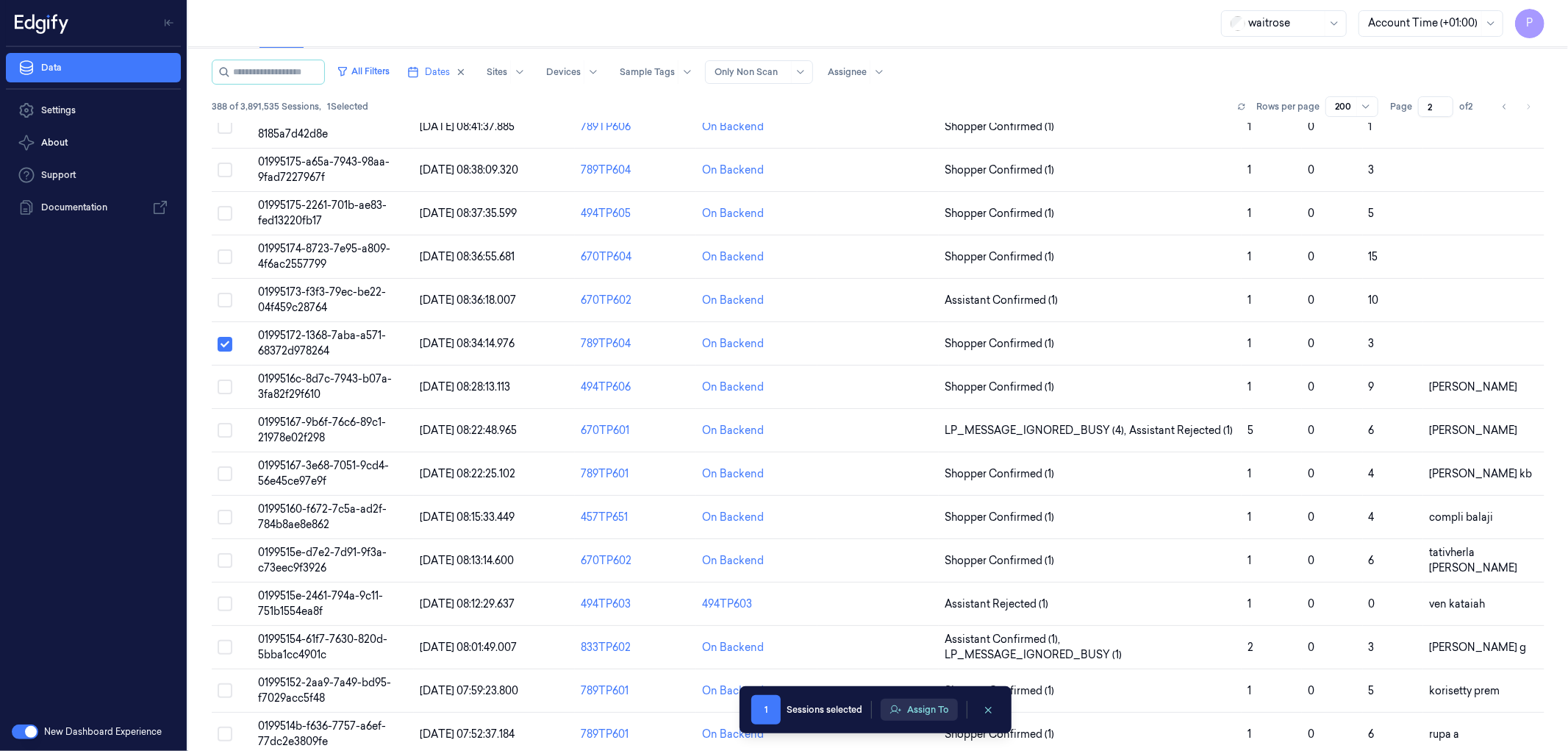
click at [914, 709] on button "Assign To" at bounding box center [919, 709] width 77 height 22
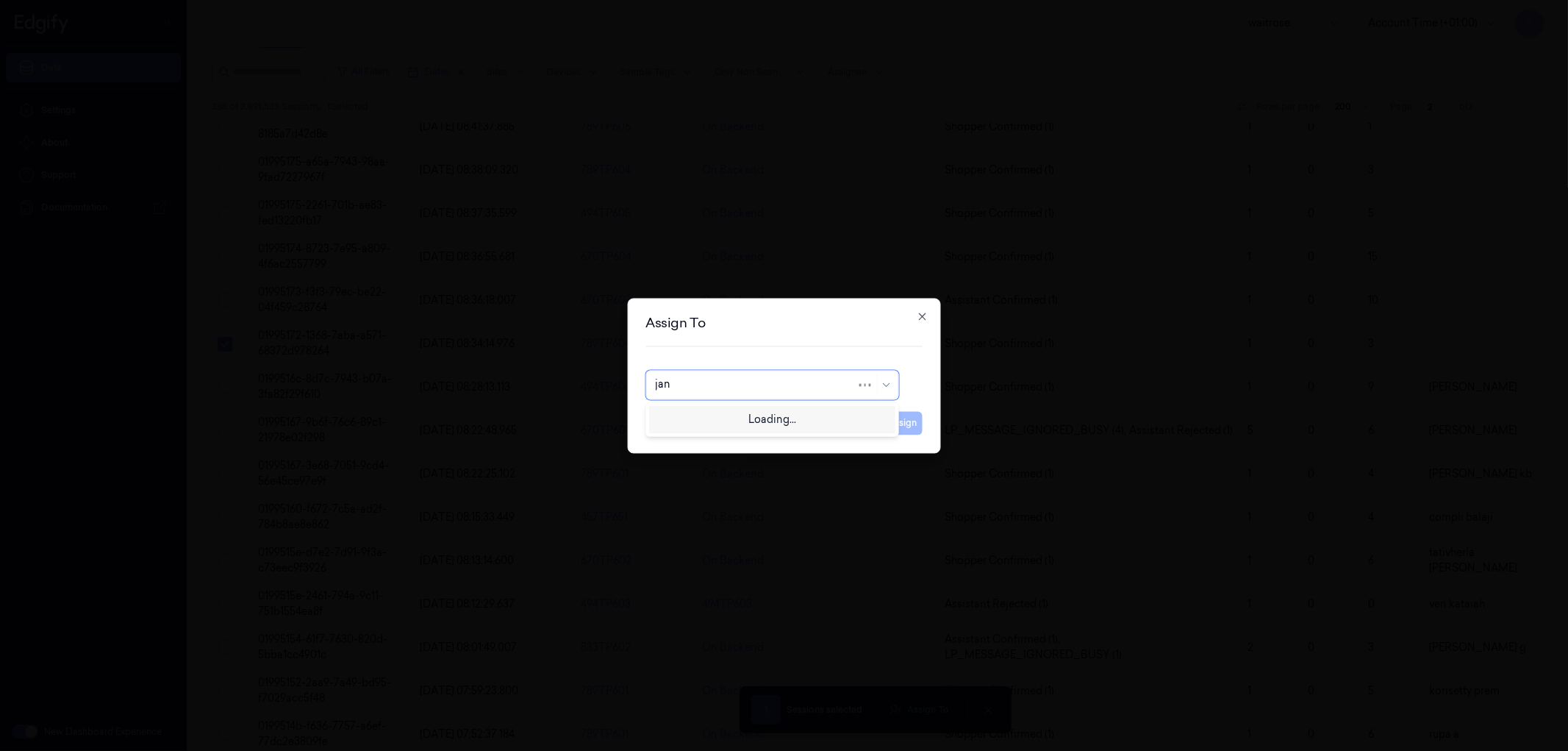
type input "[PERSON_NAME]"
click at [718, 415] on div "[PERSON_NAME]" at bounding box center [772, 418] width 234 height 16
click at [897, 422] on button "Assign" at bounding box center [903, 423] width 41 height 24
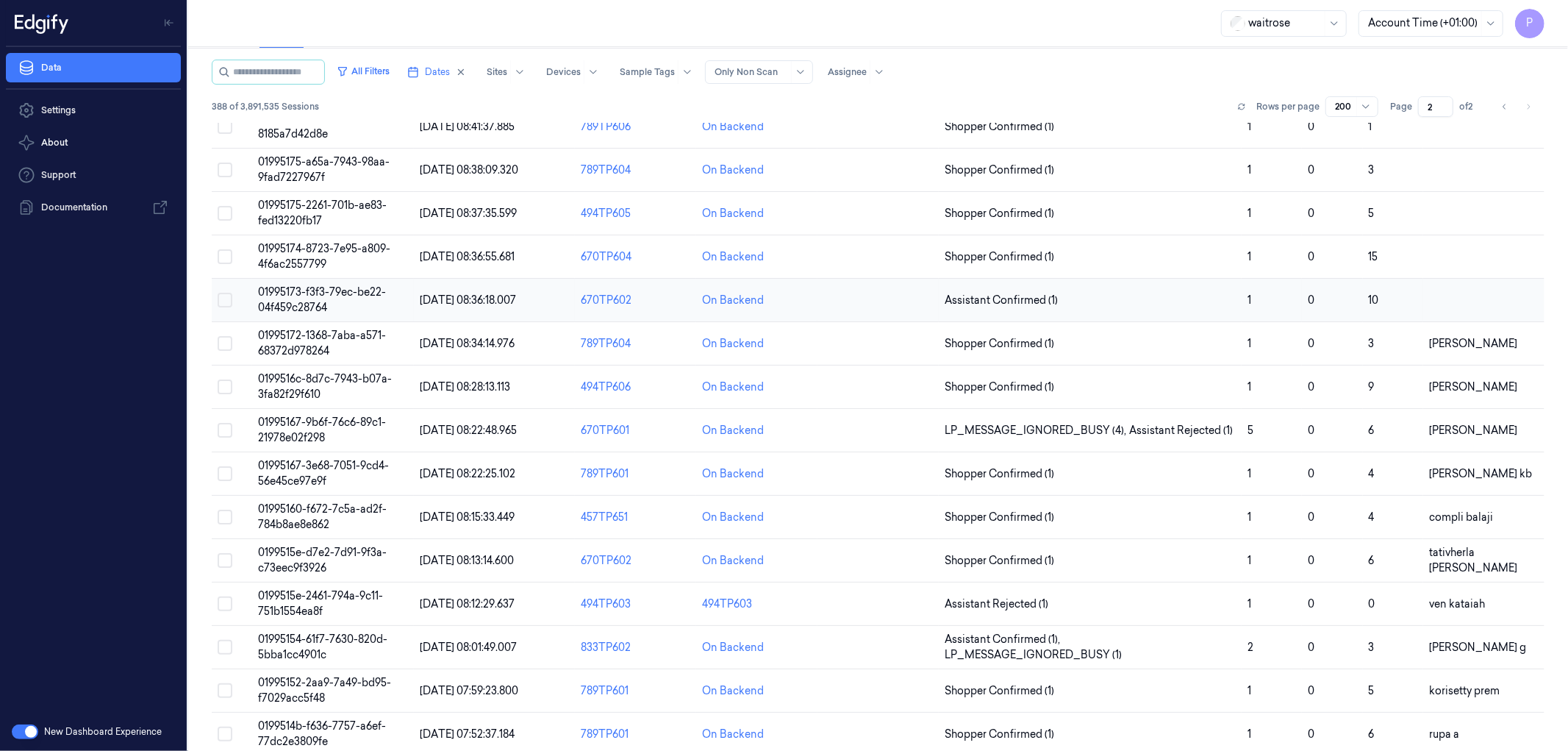
click at [223, 303] on button "Select row" at bounding box center [225, 299] width 15 height 15
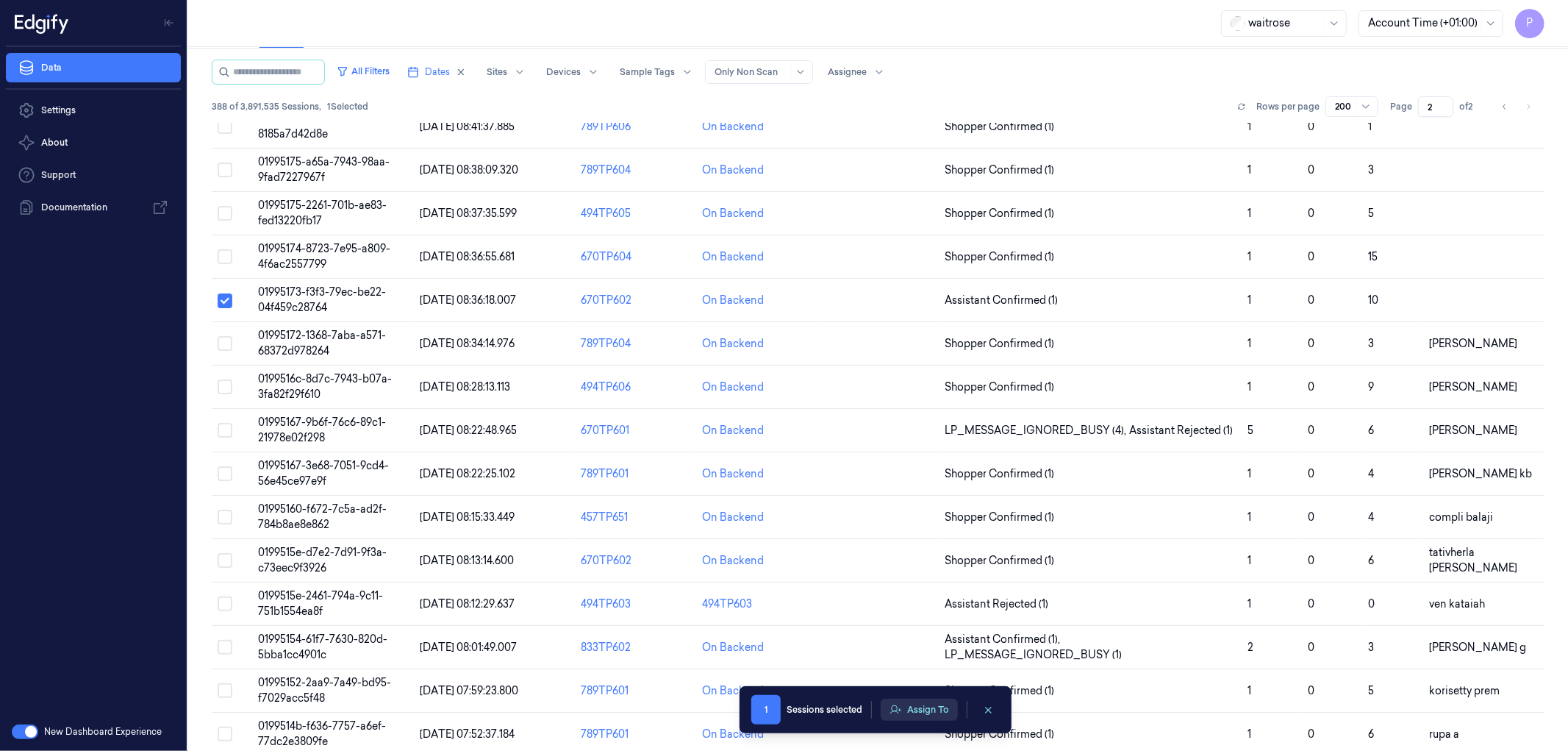
click at [914, 710] on button "Assign To" at bounding box center [919, 709] width 77 height 22
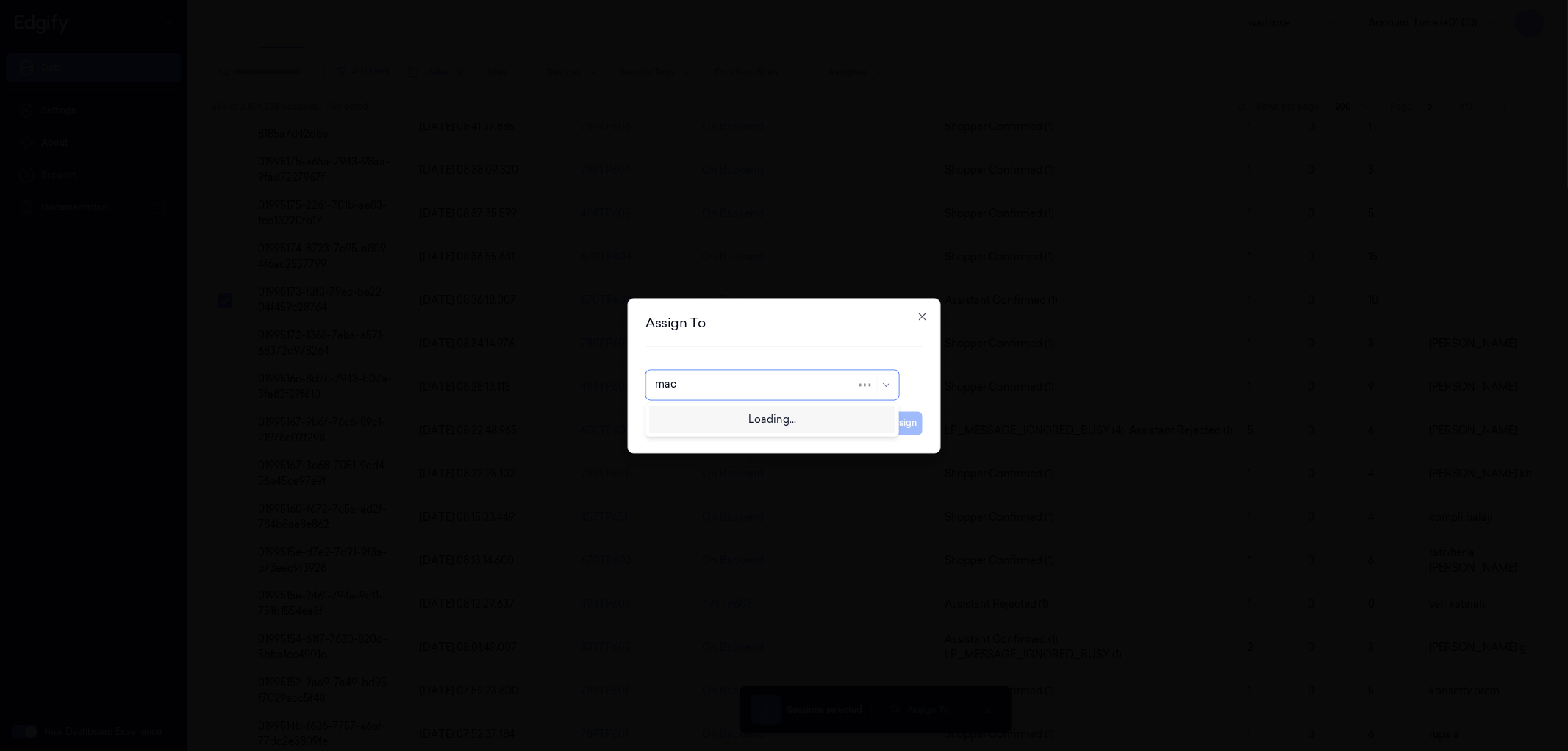
type input "mach"
click at [766, 415] on div "machapuram shafi" at bounding box center [772, 418] width 234 height 16
click at [906, 418] on button "Assign" at bounding box center [903, 423] width 41 height 24
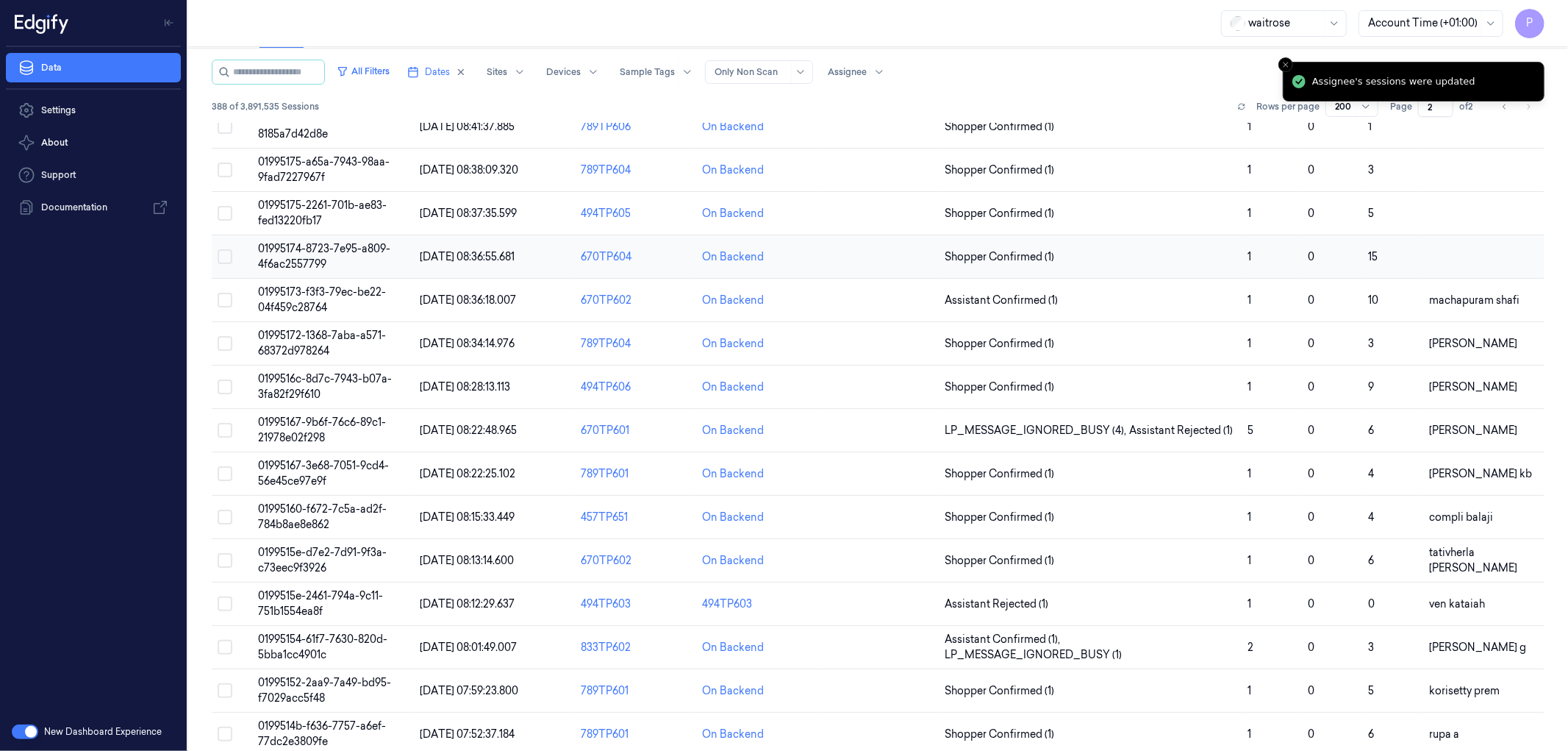
click at [229, 260] on button "Select row" at bounding box center [225, 256] width 15 height 15
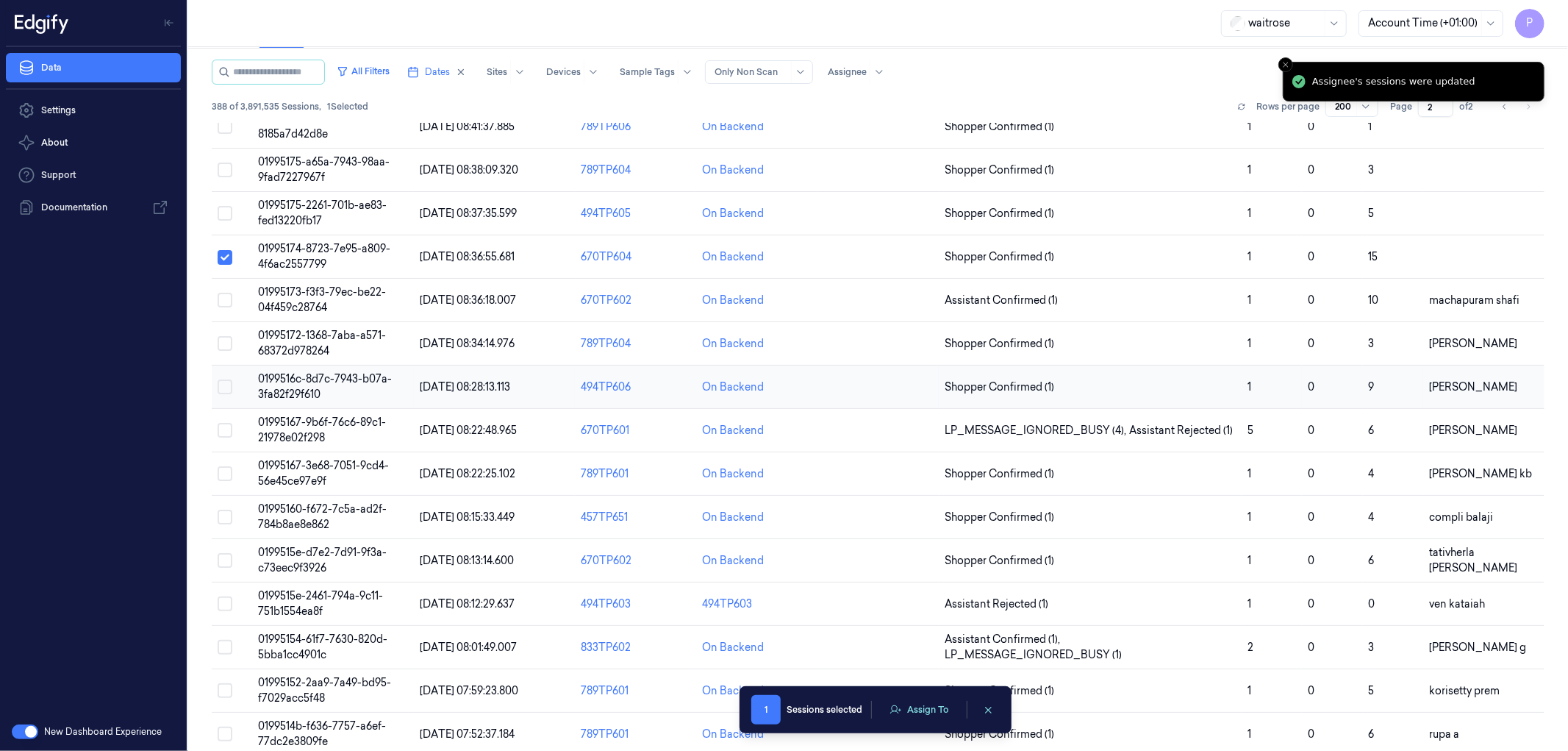
type button "on"
click at [918, 707] on button "Assign To" at bounding box center [919, 709] width 77 height 22
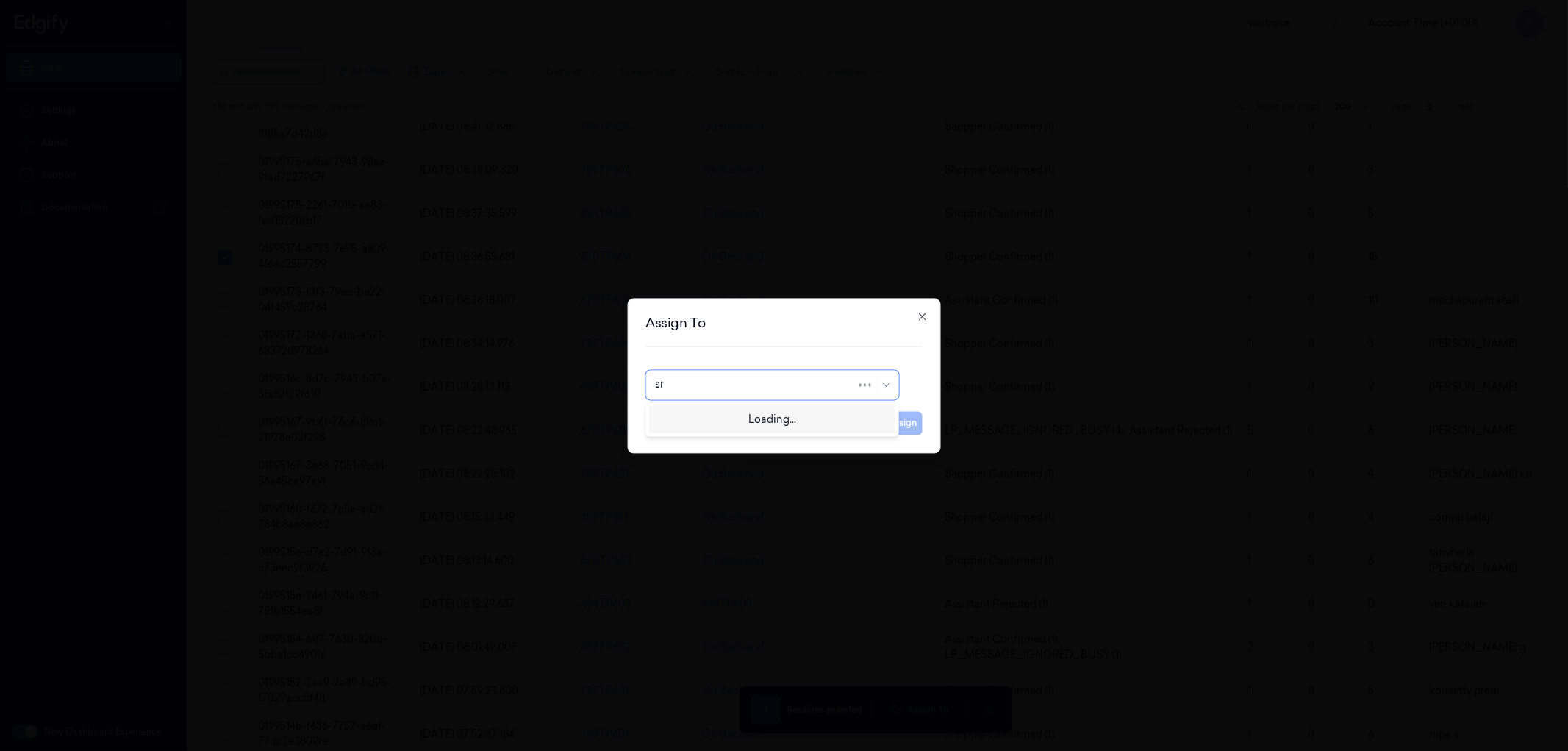
type input "sre"
click at [713, 418] on div "sreen ivasulu" at bounding box center [686, 418] width 63 height 16
click at [898, 417] on button "Assign" at bounding box center [903, 423] width 41 height 24
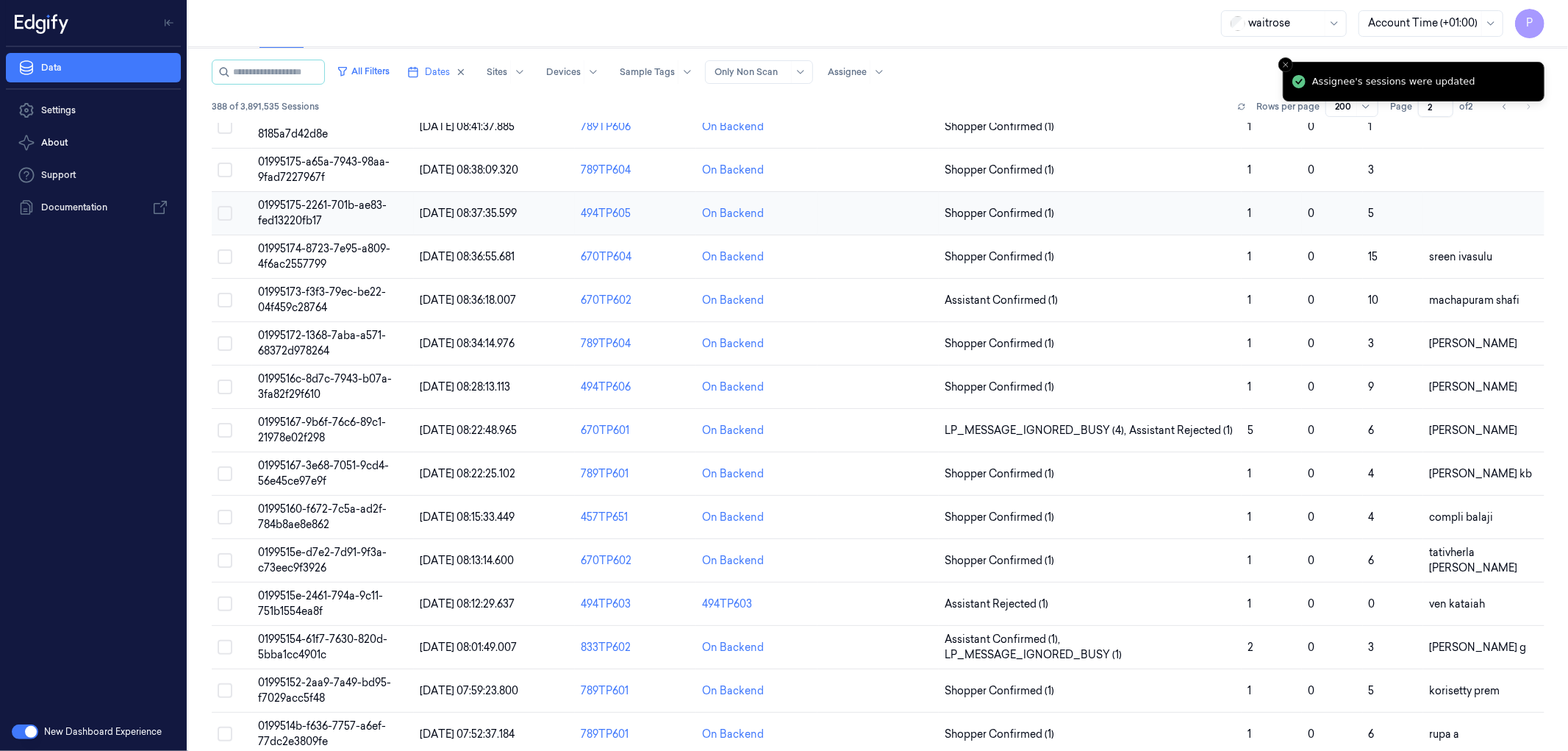
click at [228, 220] on button "Select row" at bounding box center [225, 213] width 15 height 15
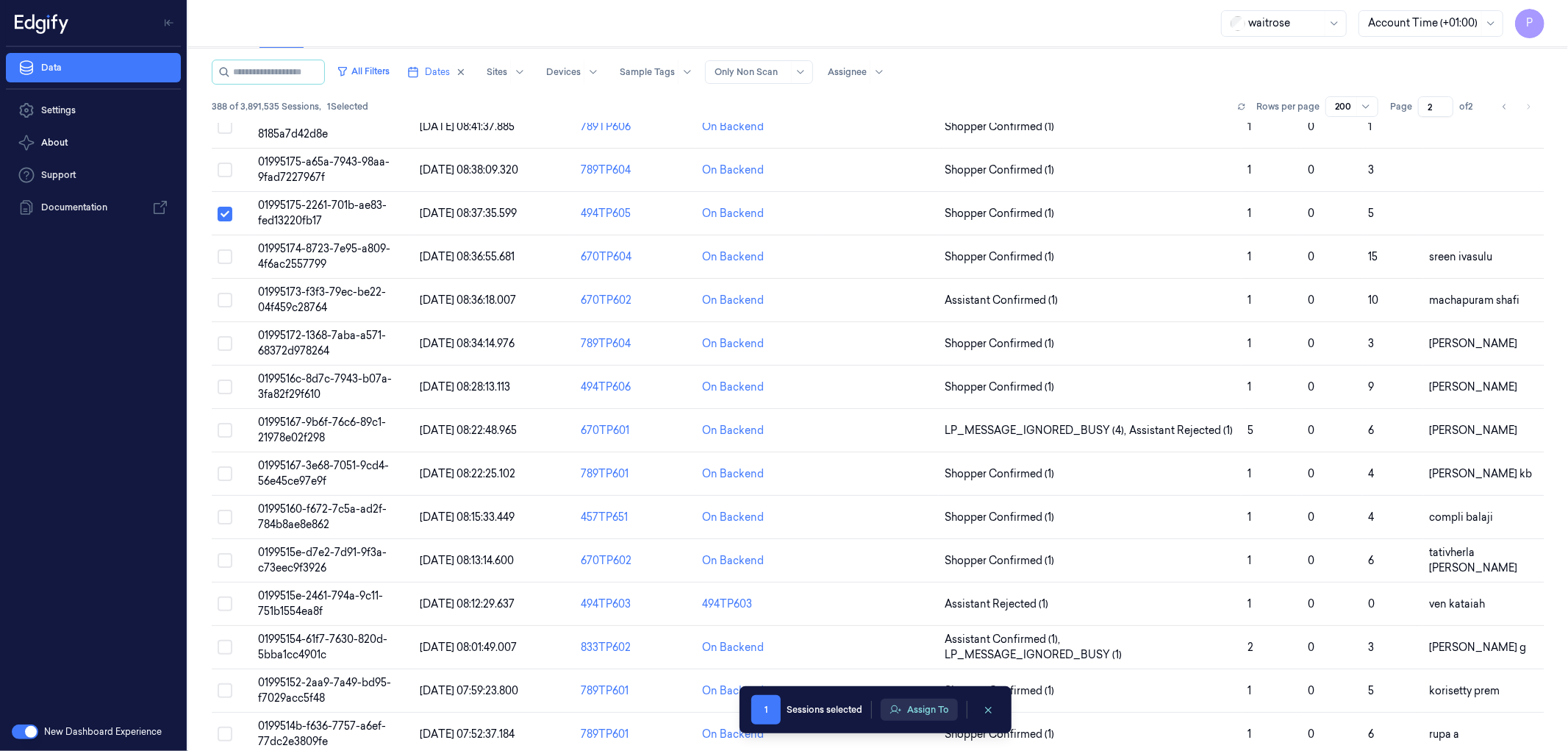
click at [916, 719] on button "Assign To" at bounding box center [919, 709] width 77 height 22
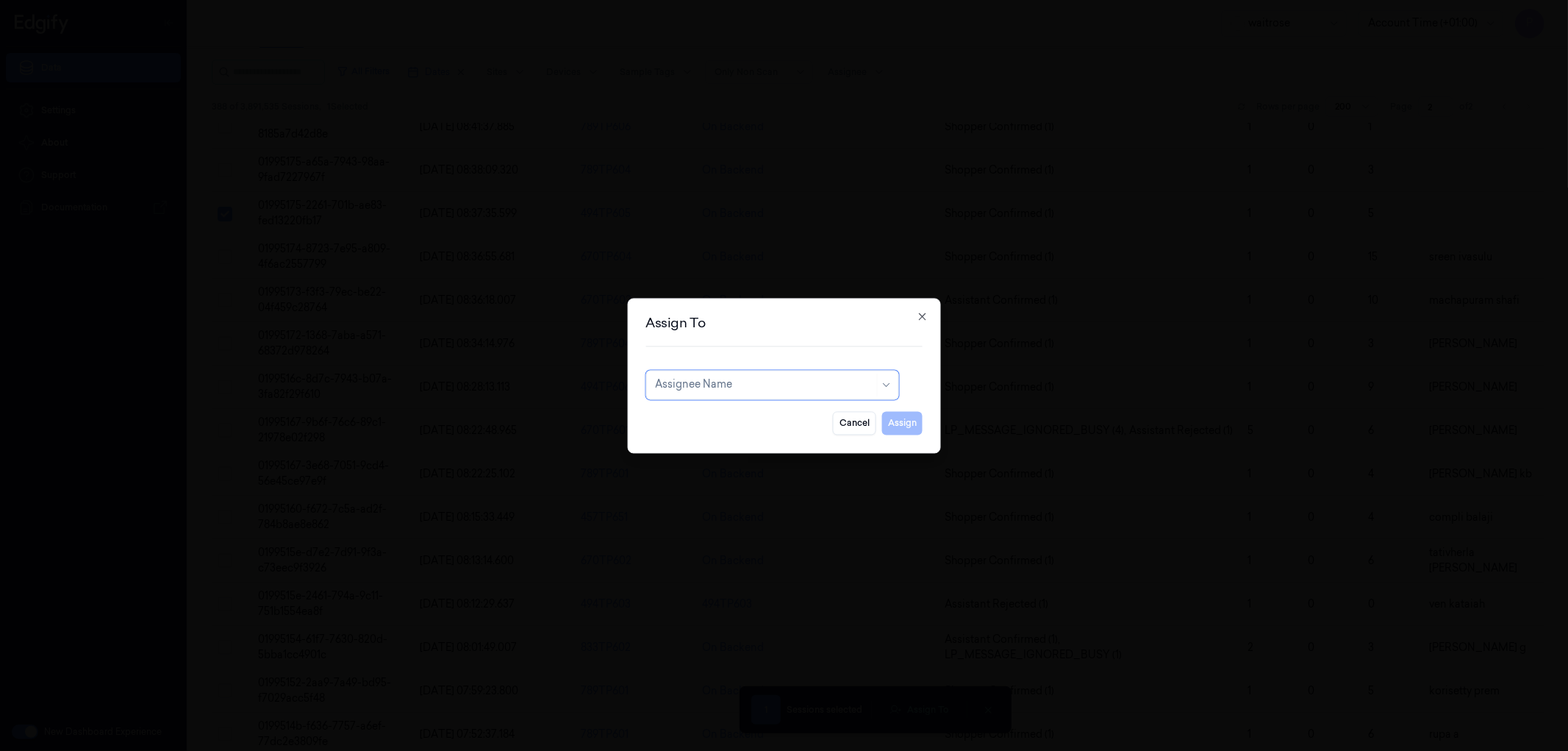
click at [748, 388] on div at bounding box center [765, 385] width 219 height 16
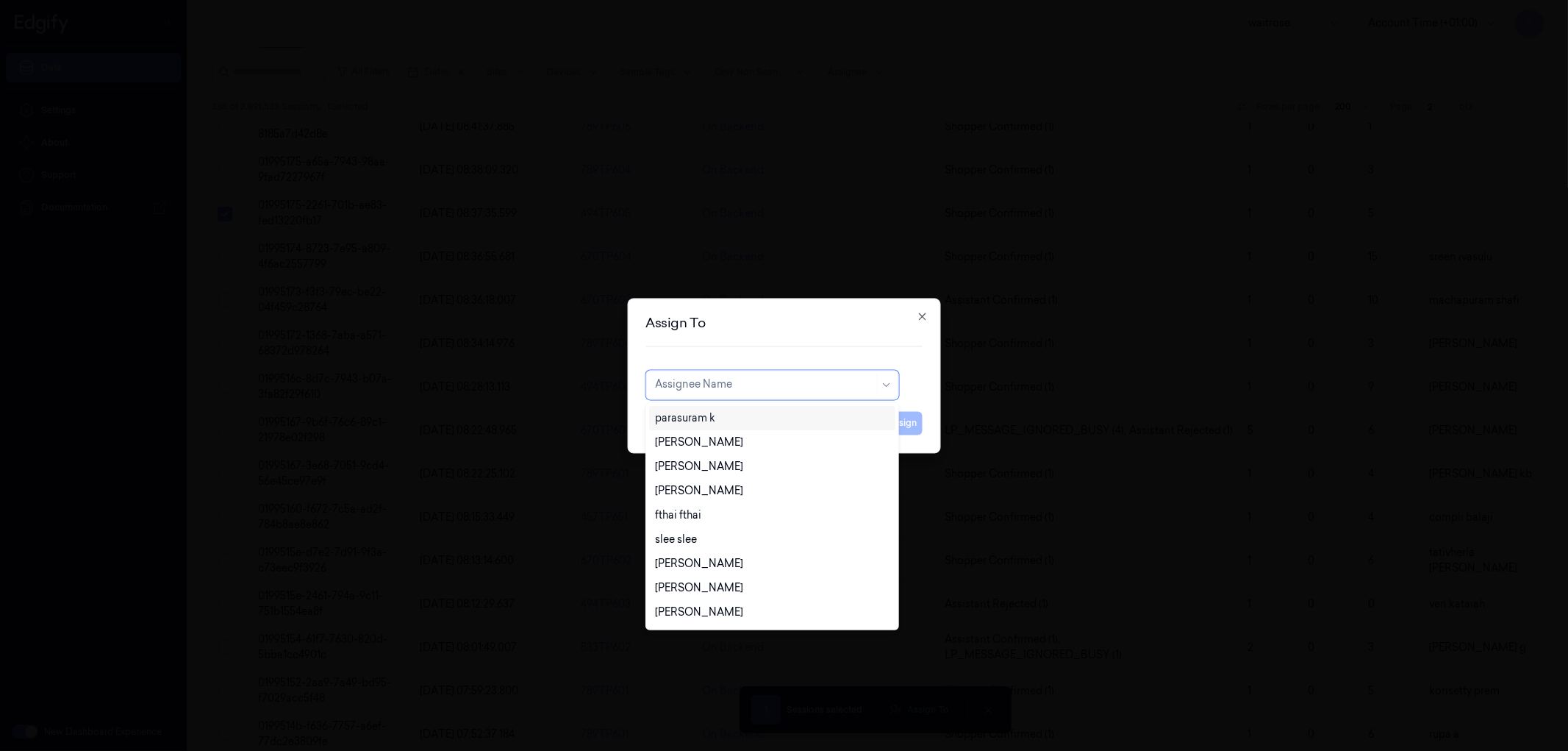
type input "b"
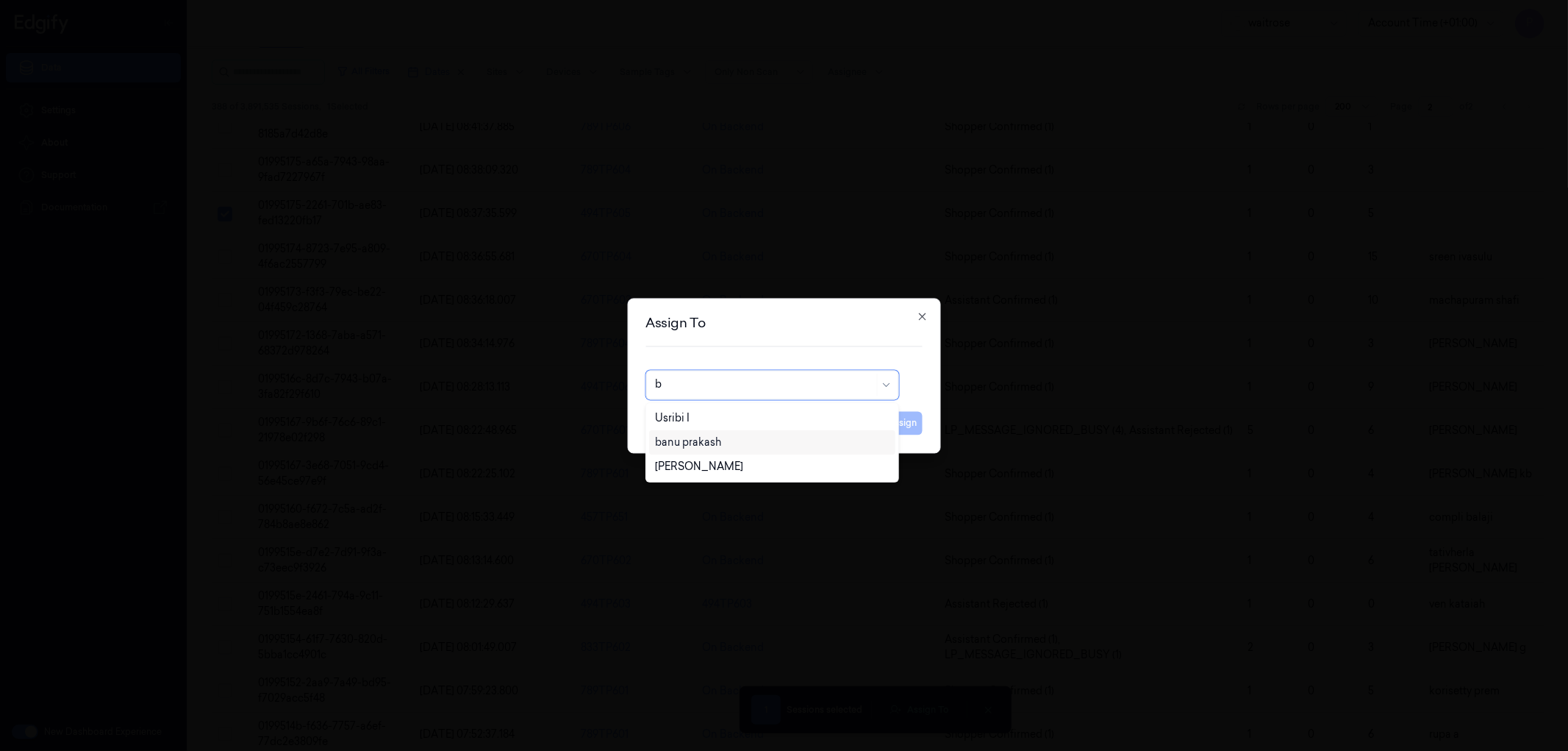
click at [716, 445] on div "banu prakash" at bounding box center [688, 442] width 66 height 16
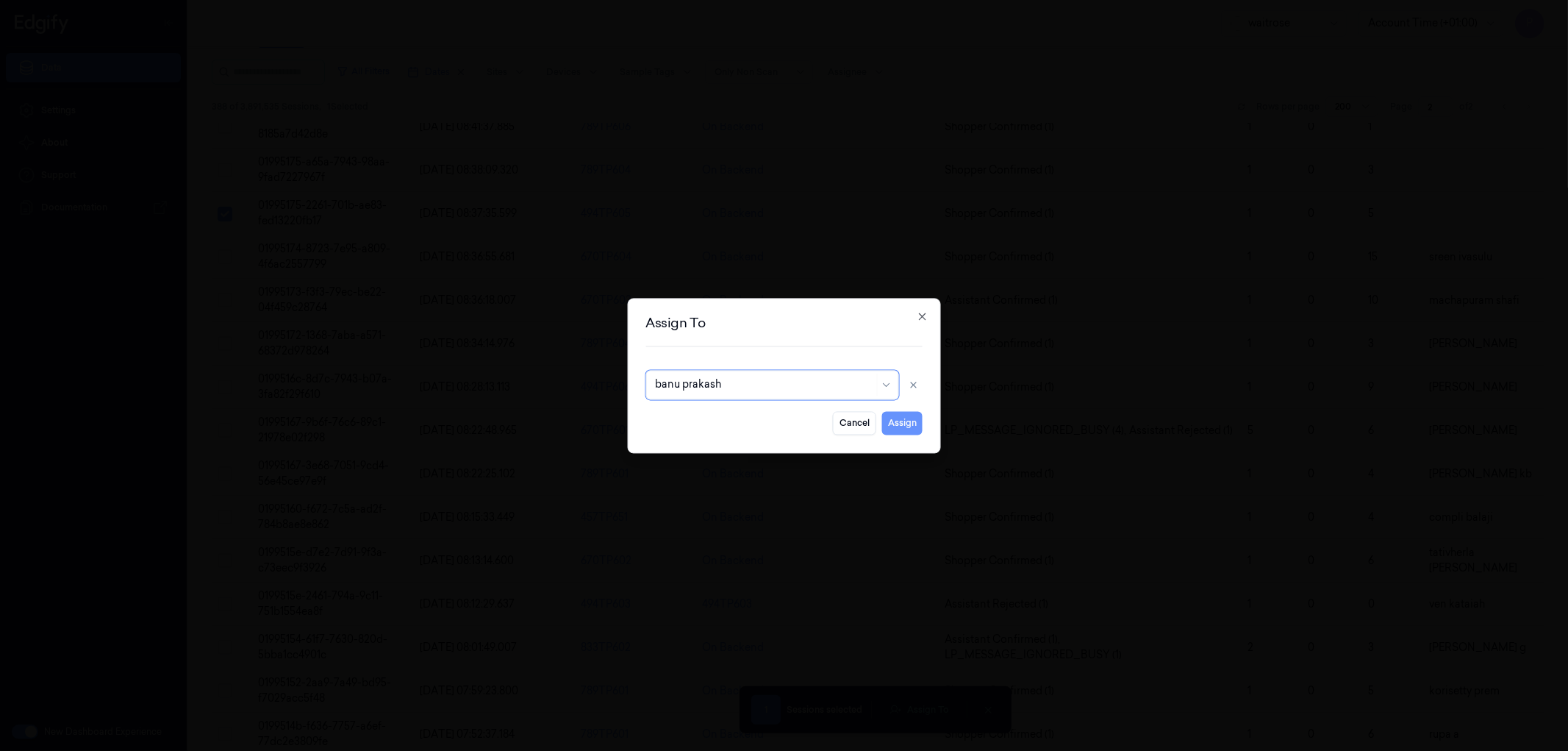
click at [898, 427] on button "Assign" at bounding box center [903, 423] width 41 height 24
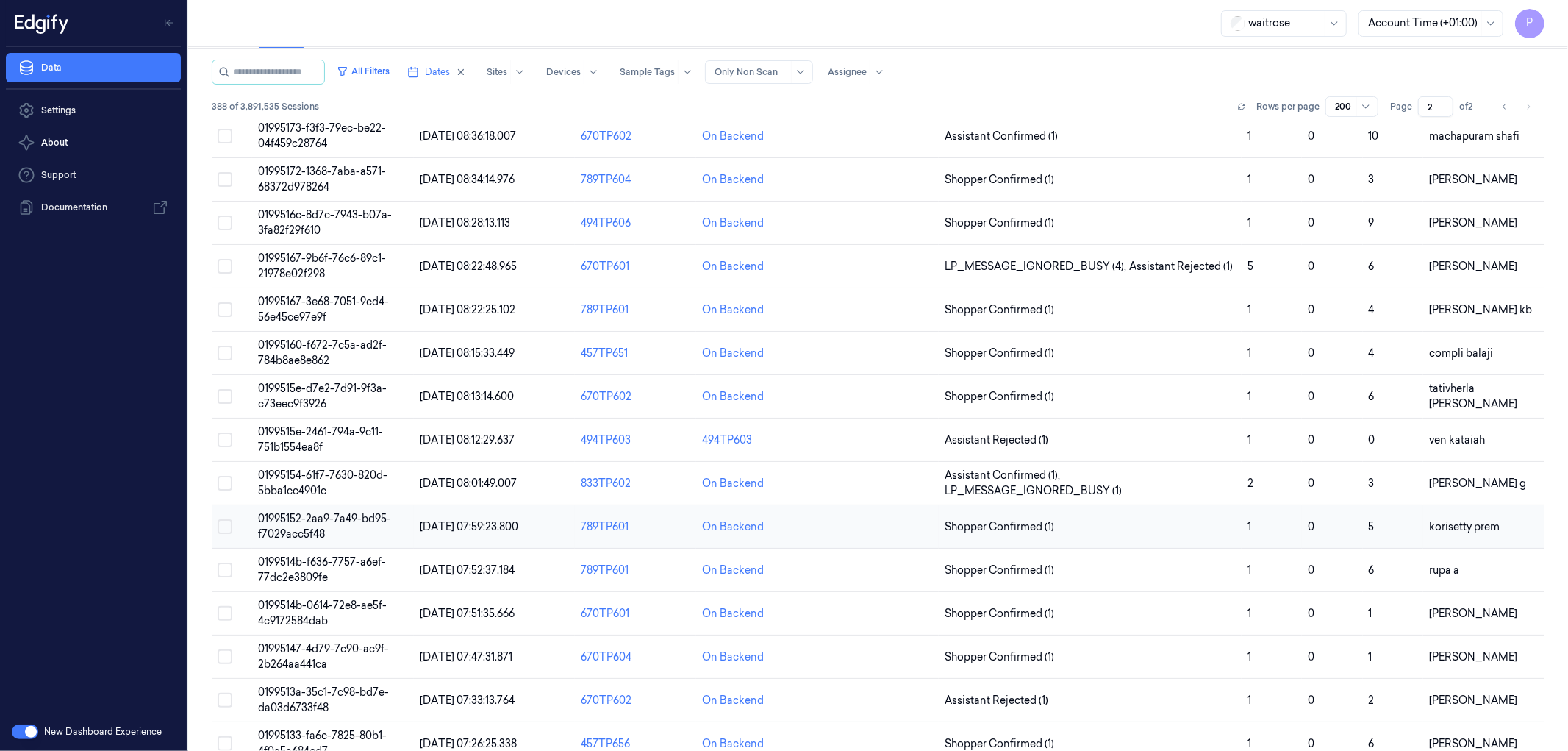
scroll to position [7579, 0]
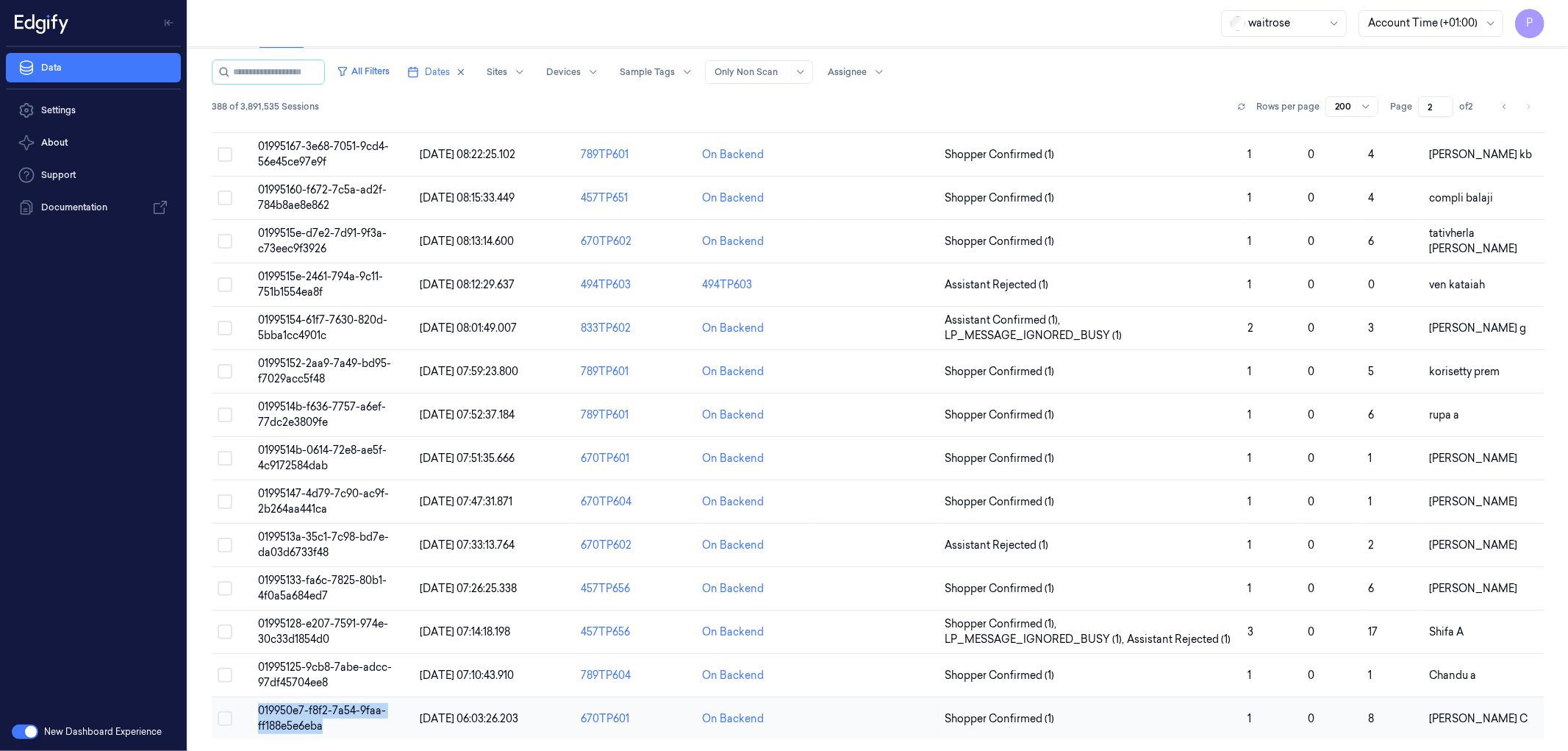
drag, startPoint x: 305, startPoint y: 720, endPoint x: 257, endPoint y: 710, distance: 49.0
click at [257, 710] on td "019950e7-f8f2-7a54-9faa-ff188e5e6eba" at bounding box center [333, 718] width 161 height 43
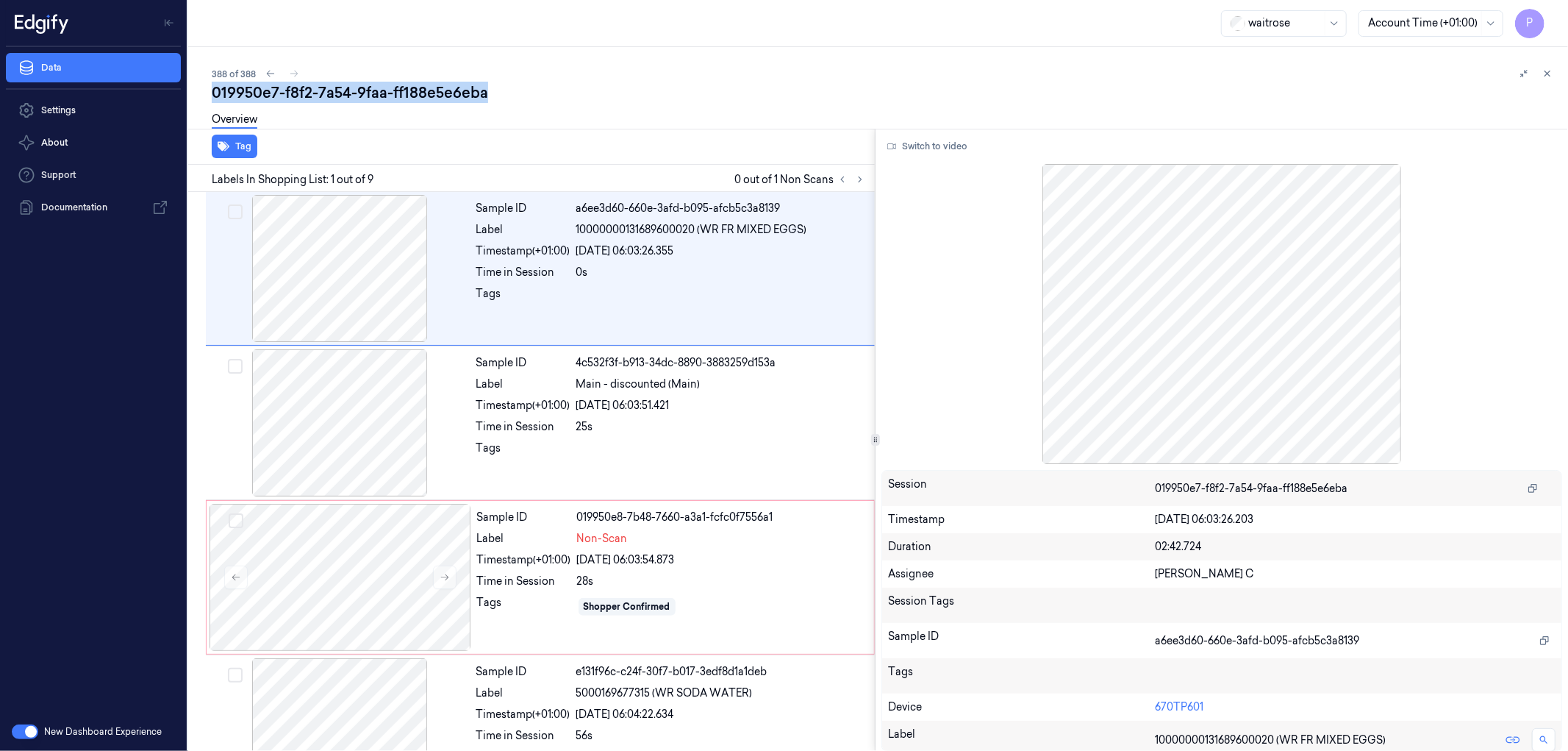
drag, startPoint x: 489, startPoint y: 91, endPoint x: 214, endPoint y: 94, distance: 275.0
click at [214, 94] on div "019950e7-f8f2-7a54-9faa-ff188e5e6eba" at bounding box center [884, 93] width 1345 height 20
copy div "019950e7-f8f2-7a54-9faa-ff188e5e6eba"
click at [266, 74] on icon at bounding box center [270, 73] width 10 height 10
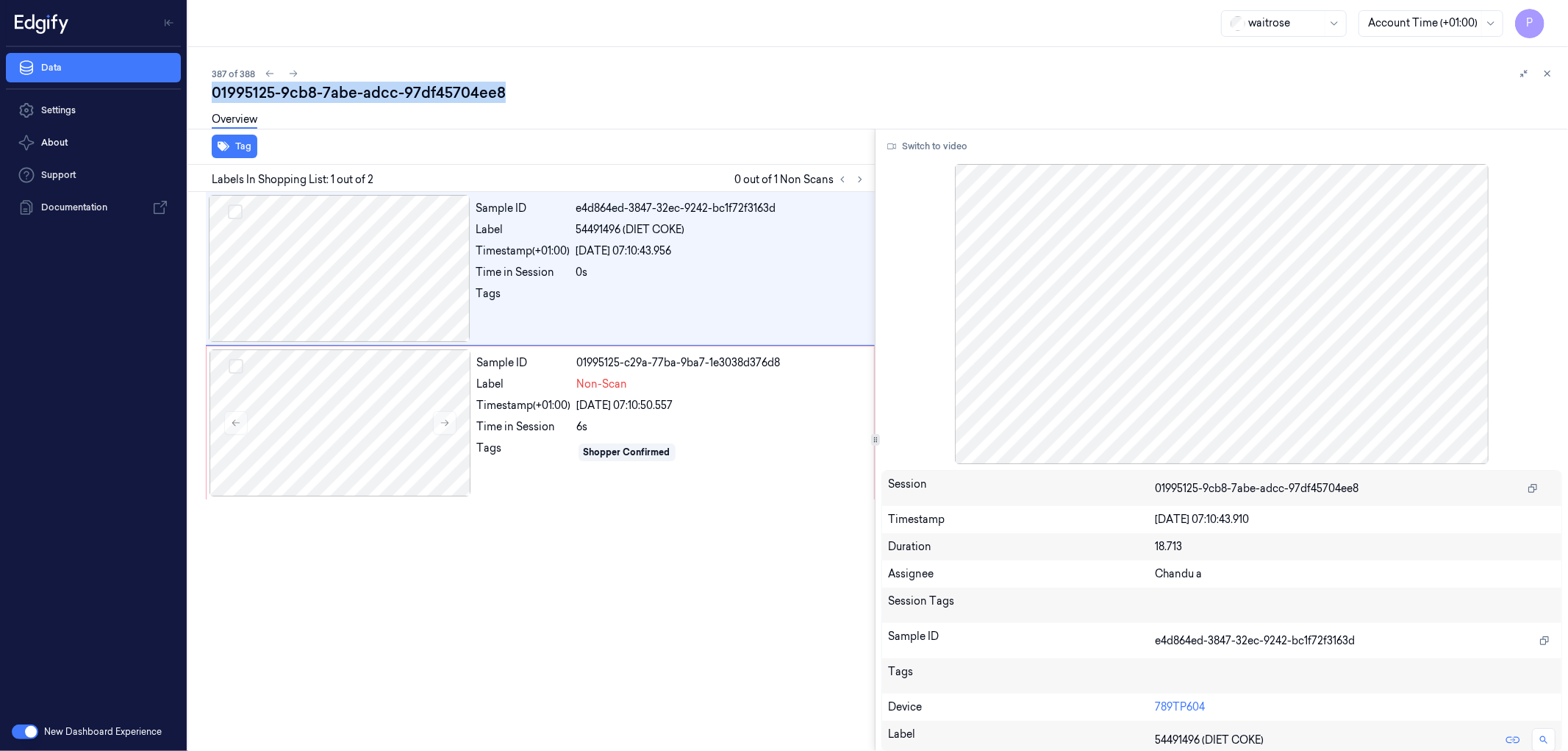
drag, startPoint x: 515, startPoint y: 92, endPoint x: 212, endPoint y: 92, distance: 303.0
click at [212, 92] on div "01995125-9cb8-7abe-adcc-97df45704ee8" at bounding box center [884, 93] width 1345 height 20
copy div "01995125-9cb8-7abe-adcc-97df45704ee8"
click at [263, 74] on button at bounding box center [270, 74] width 18 height 18
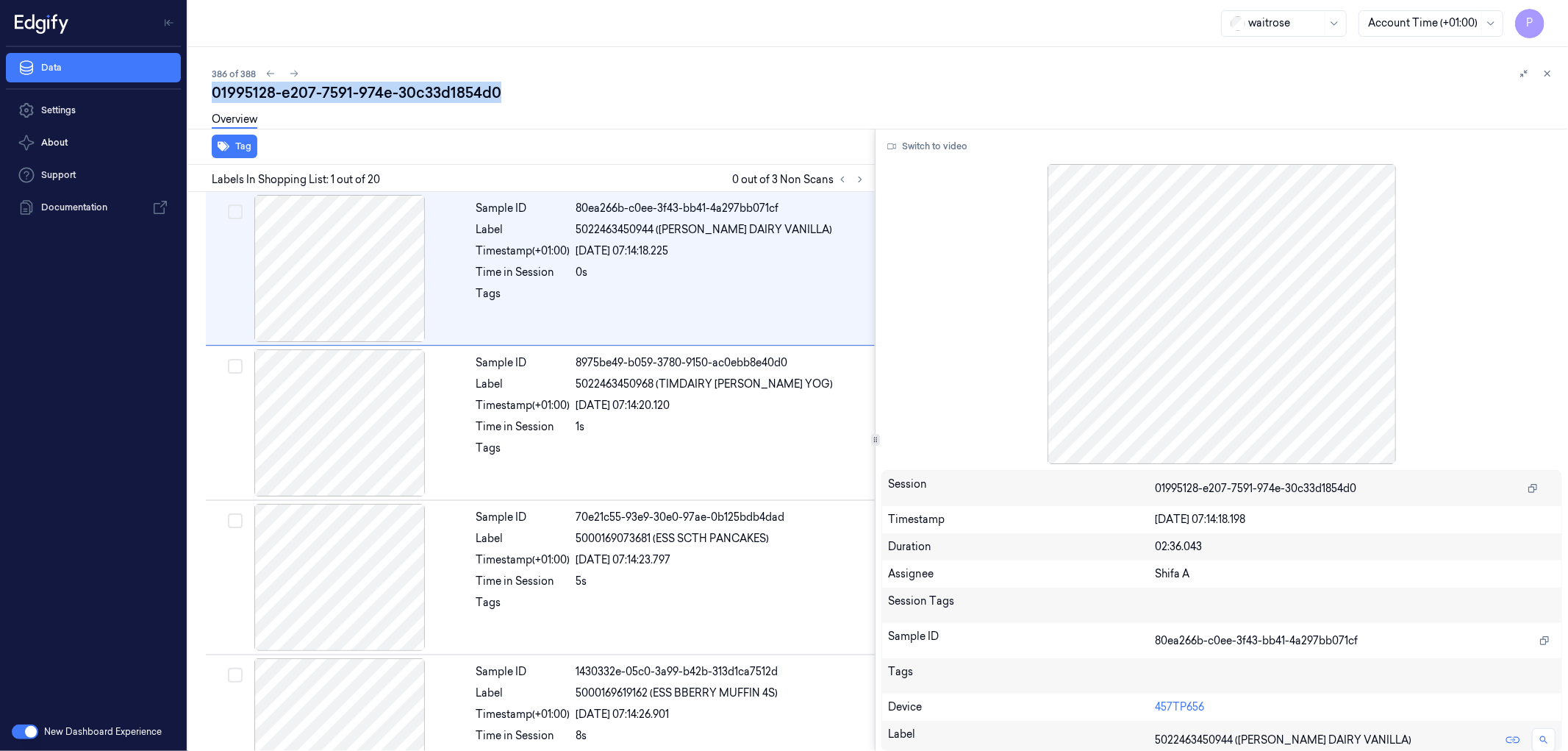
drag, startPoint x: 494, startPoint y: 89, endPoint x: 212, endPoint y: 93, distance: 282.0
click at [212, 93] on div "01995128-e207-7591-974e-30c33d1854d0" at bounding box center [884, 93] width 1345 height 20
copy div "01995128-e207-7591-974e-30c33d1854d0"
click at [268, 75] on icon at bounding box center [270, 73] width 10 height 10
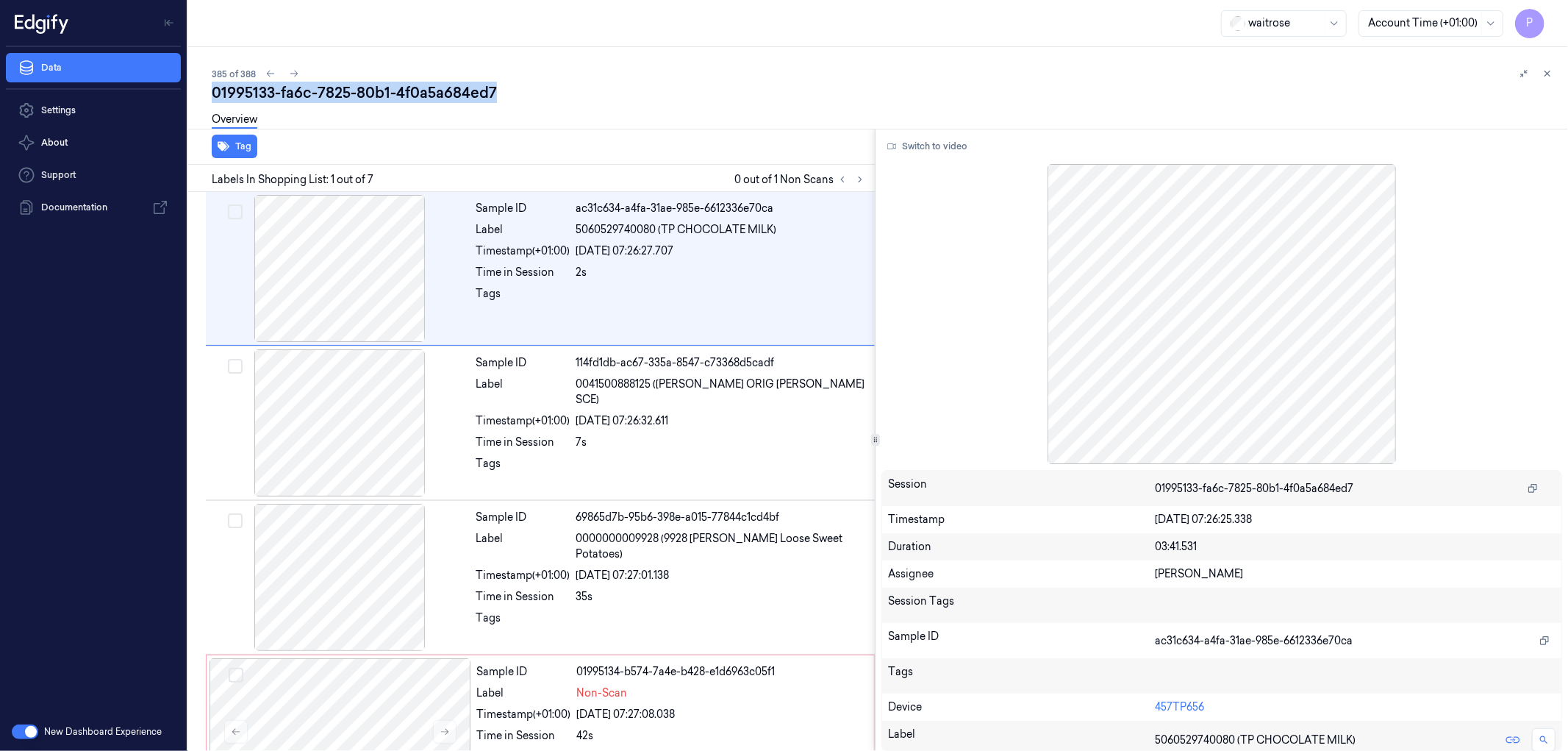
drag, startPoint x: 502, startPoint y: 92, endPoint x: 210, endPoint y: 93, distance: 292.0
click at [210, 93] on div "385 of 388 01995133-fa6c-7825-80b1-4f0a5a684ed7 Overview Tag Labels In Shopping…" at bounding box center [878, 399] width 1380 height 704
copy div "01995133-fa6c-7825-80b1-4f0a5a684ed7"
click at [1547, 74] on icon at bounding box center [1548, 74] width 5 height 5
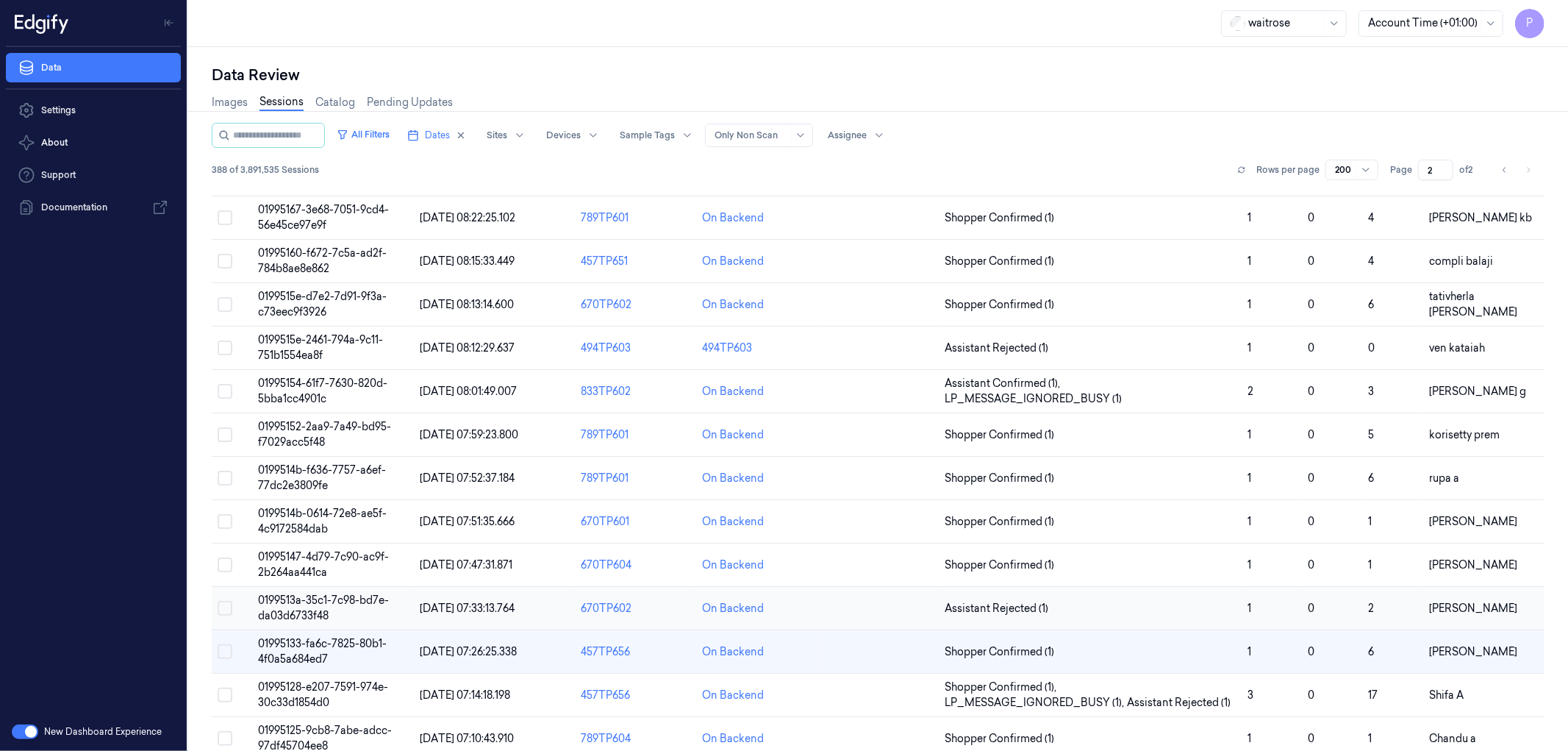
scroll to position [63, 0]
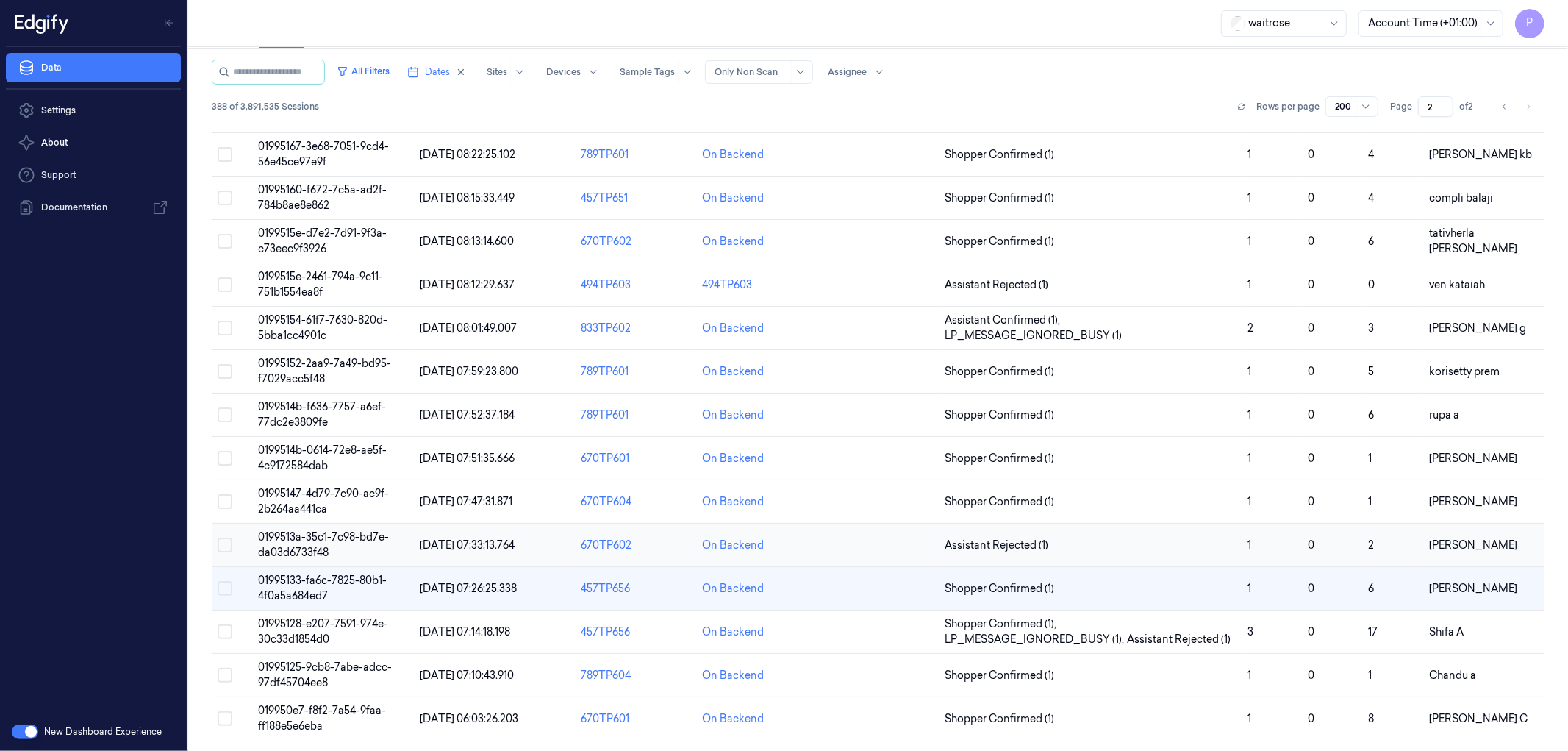
click at [322, 535] on span "0199513a-35c1-7c98-bd7e-da03d6733f48" at bounding box center [323, 544] width 131 height 29
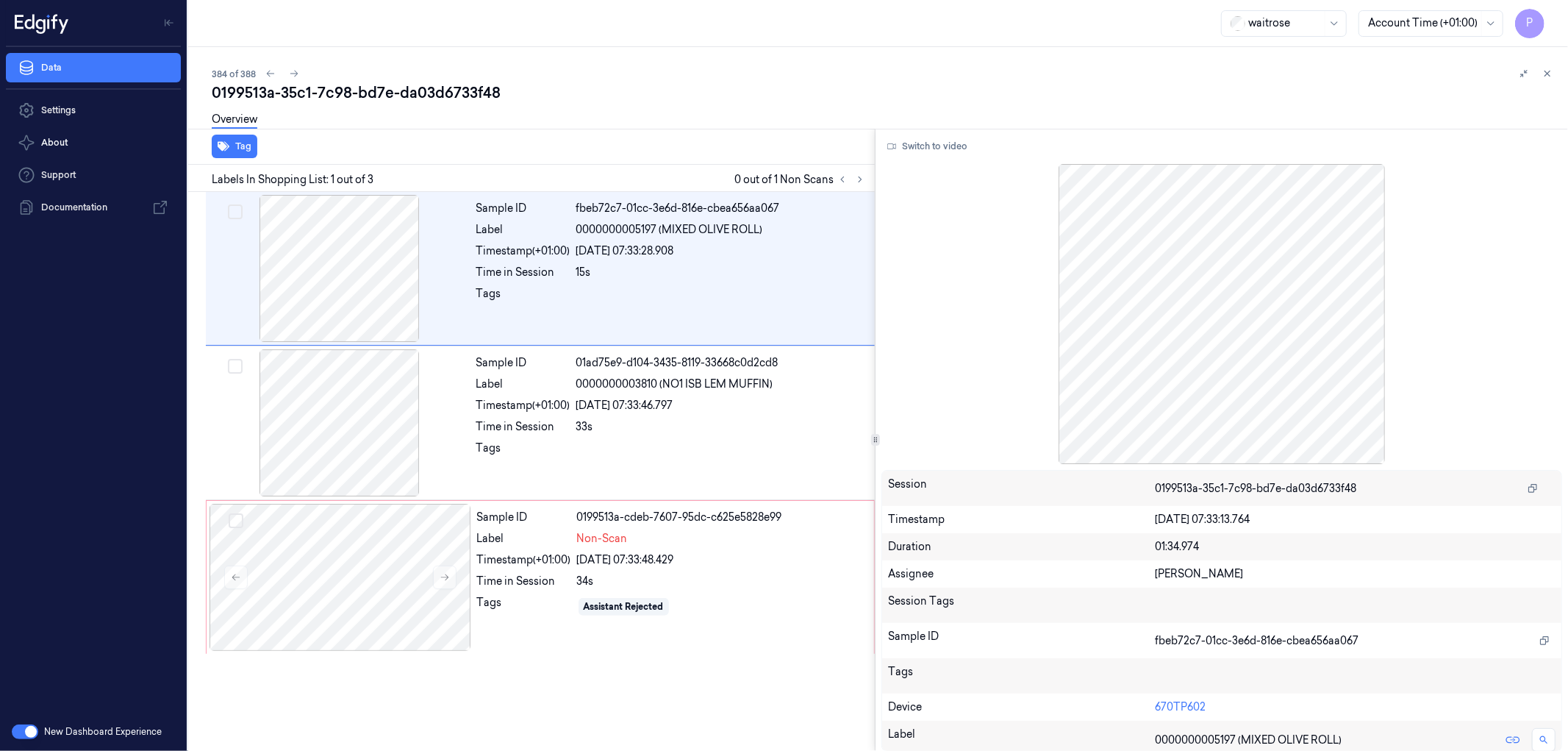
click at [480, 85] on div "0199513a-35c1-7c98-bd7e-da03d6733f48" at bounding box center [884, 93] width 1345 height 20
copy div "da03d6733f48"
click at [269, 71] on icon at bounding box center [270, 73] width 10 height 10
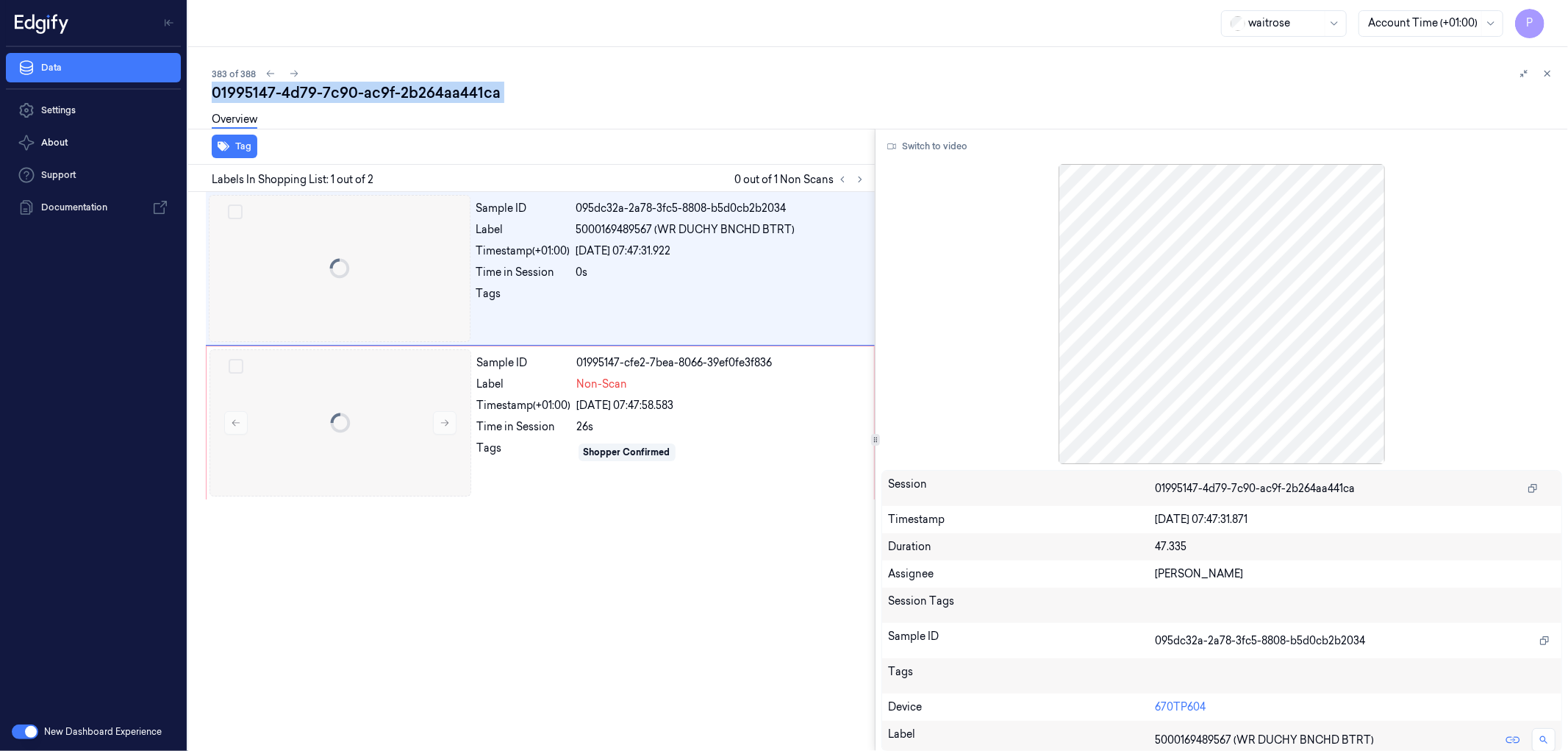
click at [404, 94] on div "01995147-4d79-7c90-ac9f-2b264aa441ca" at bounding box center [884, 93] width 1345 height 20
click at [270, 71] on icon at bounding box center [270, 73] width 10 height 10
click at [266, 71] on icon at bounding box center [270, 73] width 10 height 10
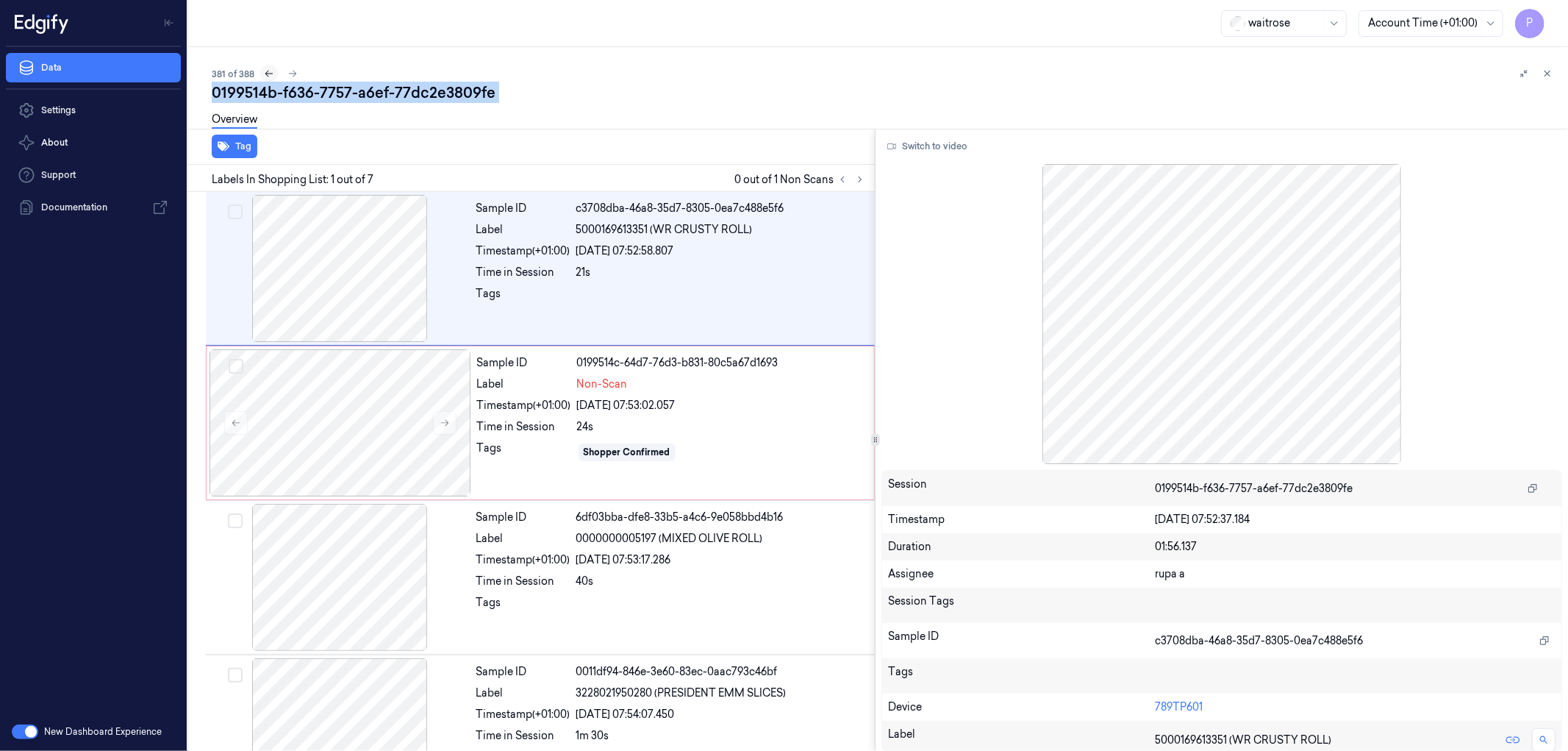
click at [270, 70] on icon at bounding box center [269, 73] width 10 height 10
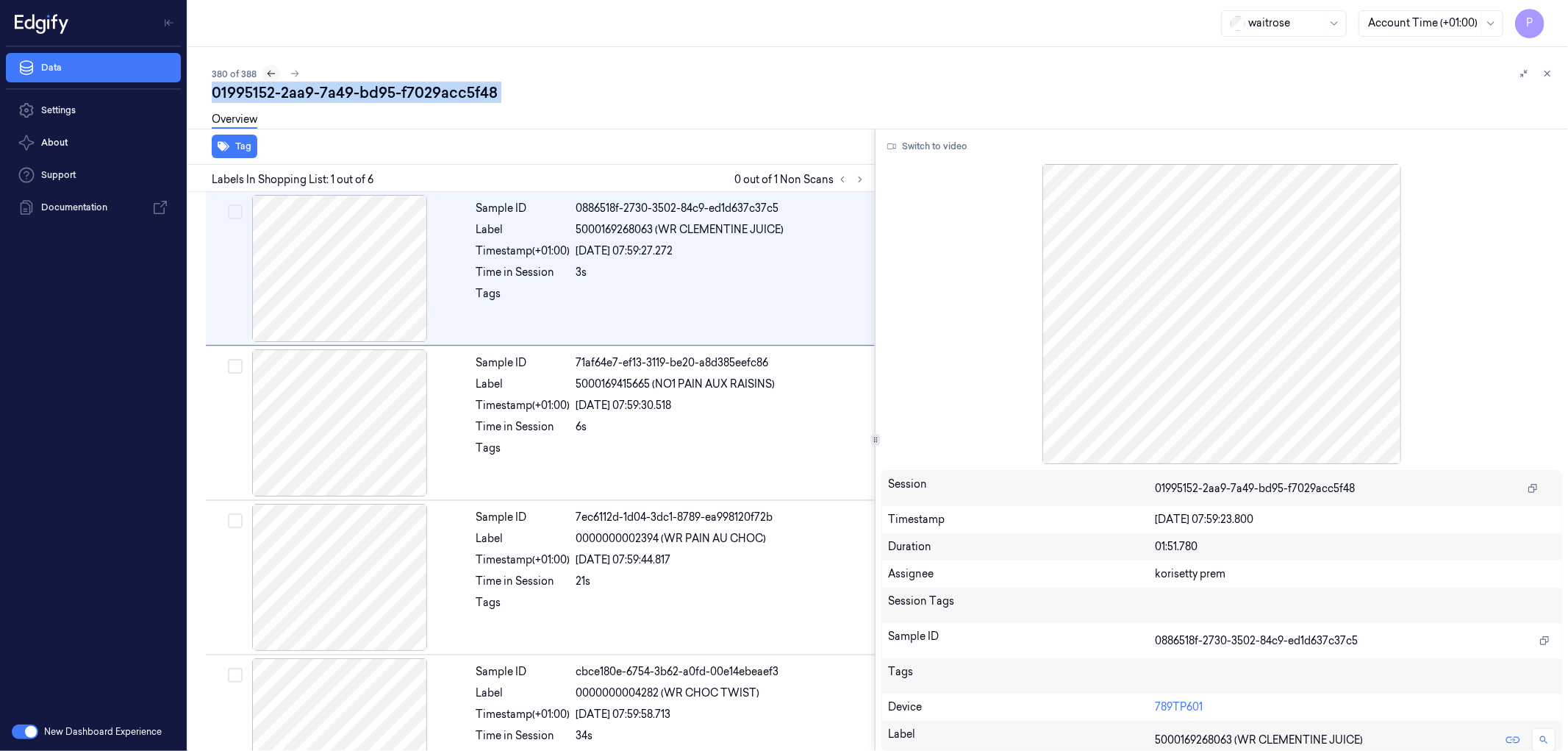
click at [267, 74] on icon at bounding box center [271, 73] width 10 height 10
click at [266, 72] on icon at bounding box center [270, 73] width 10 height 10
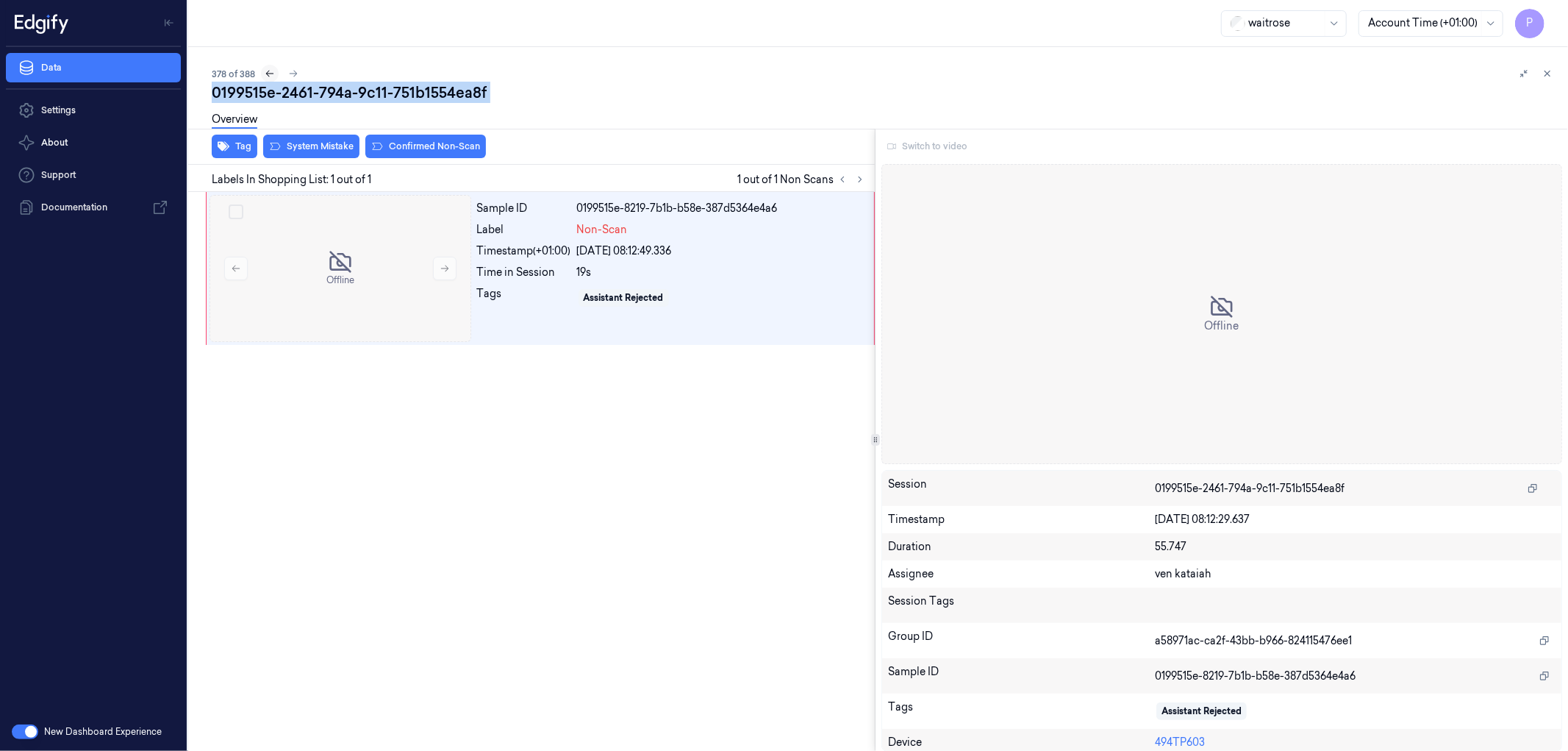
click at [269, 74] on icon at bounding box center [270, 73] width 10 height 10
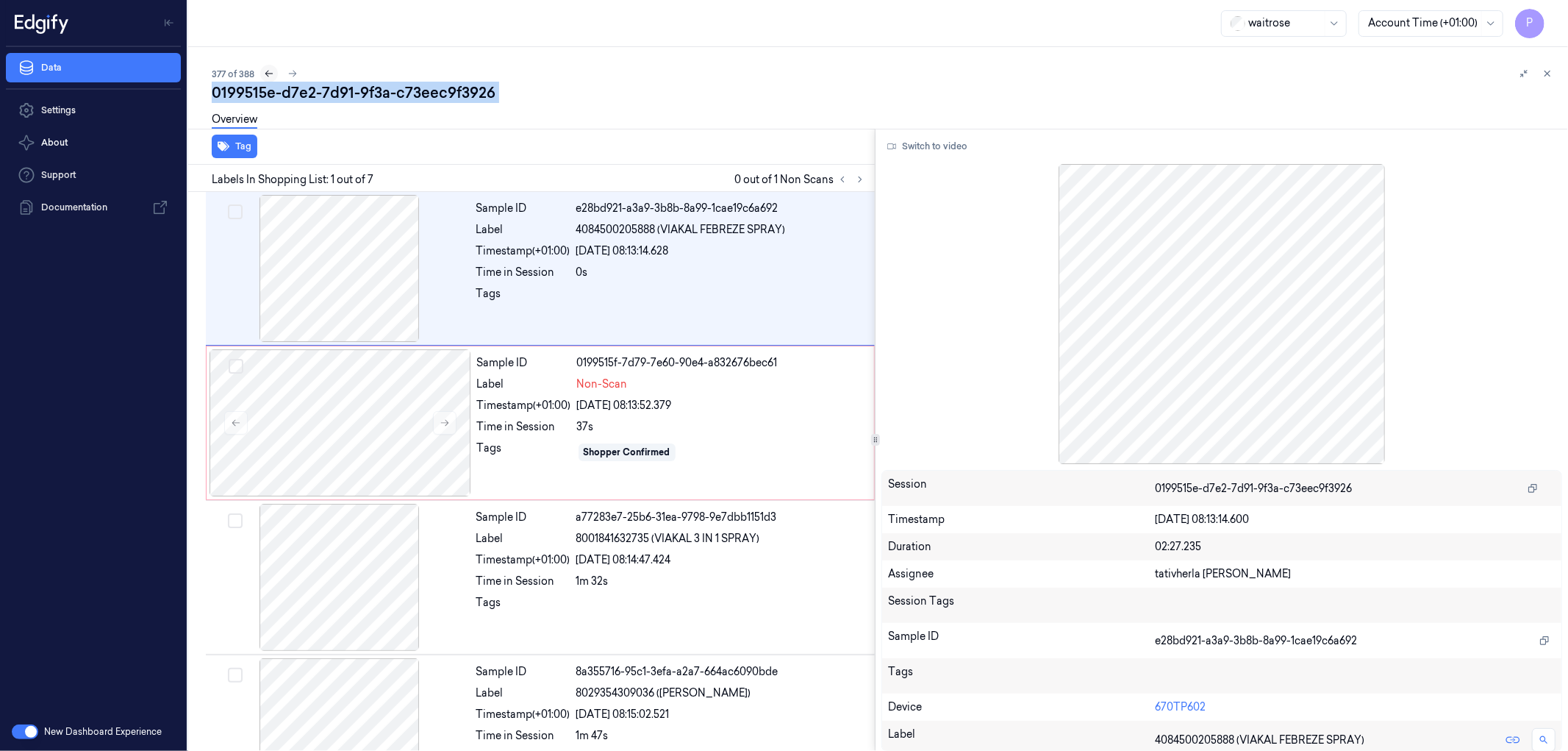
click at [269, 70] on icon at bounding box center [269, 73] width 10 height 10
click at [269, 74] on icon at bounding box center [270, 74] width 8 height 6
click at [269, 74] on icon at bounding box center [270, 74] width 8 height 6
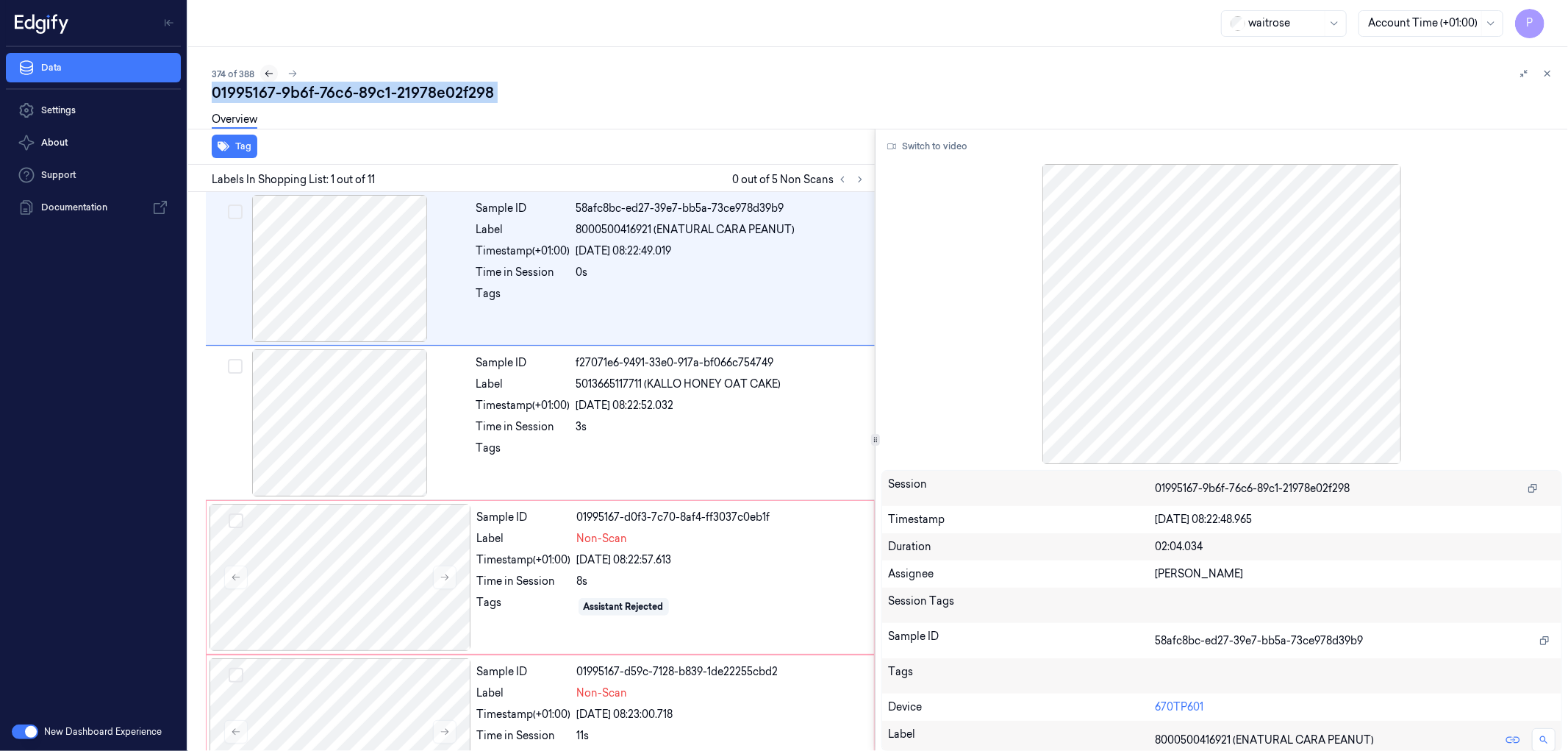
click at [266, 74] on icon at bounding box center [270, 74] width 8 height 6
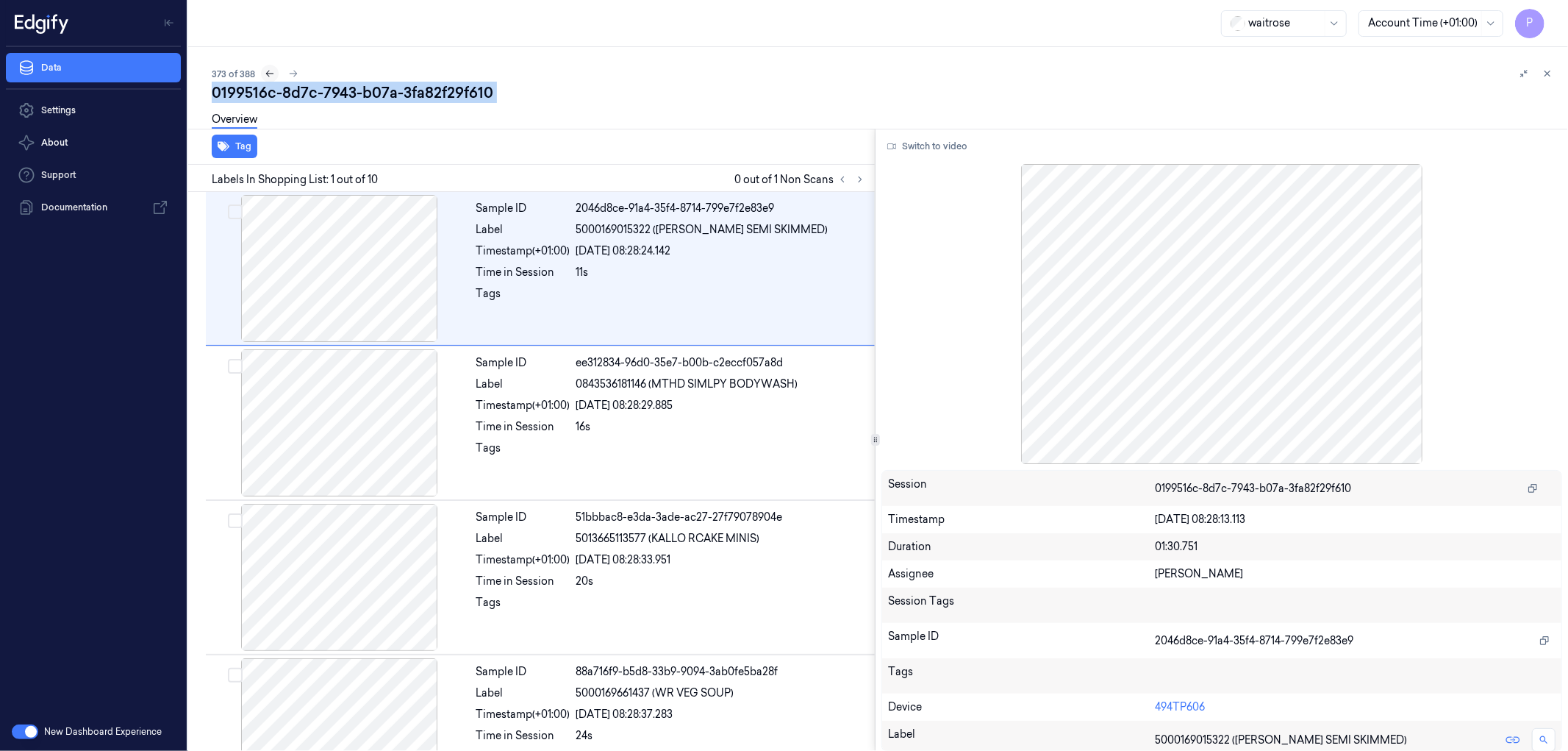
click at [273, 71] on icon at bounding box center [270, 73] width 10 height 10
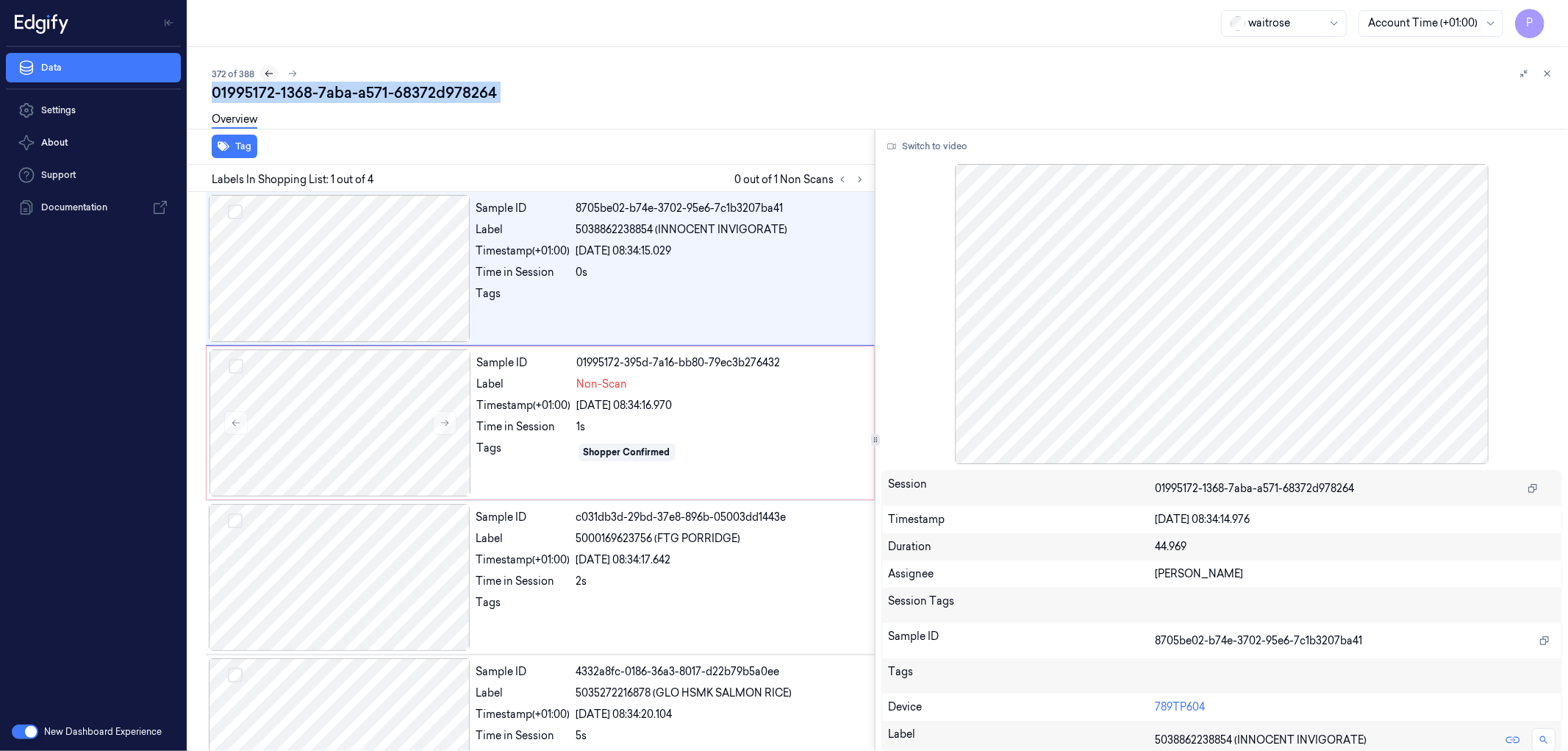
click at [273, 74] on icon at bounding box center [269, 73] width 10 height 10
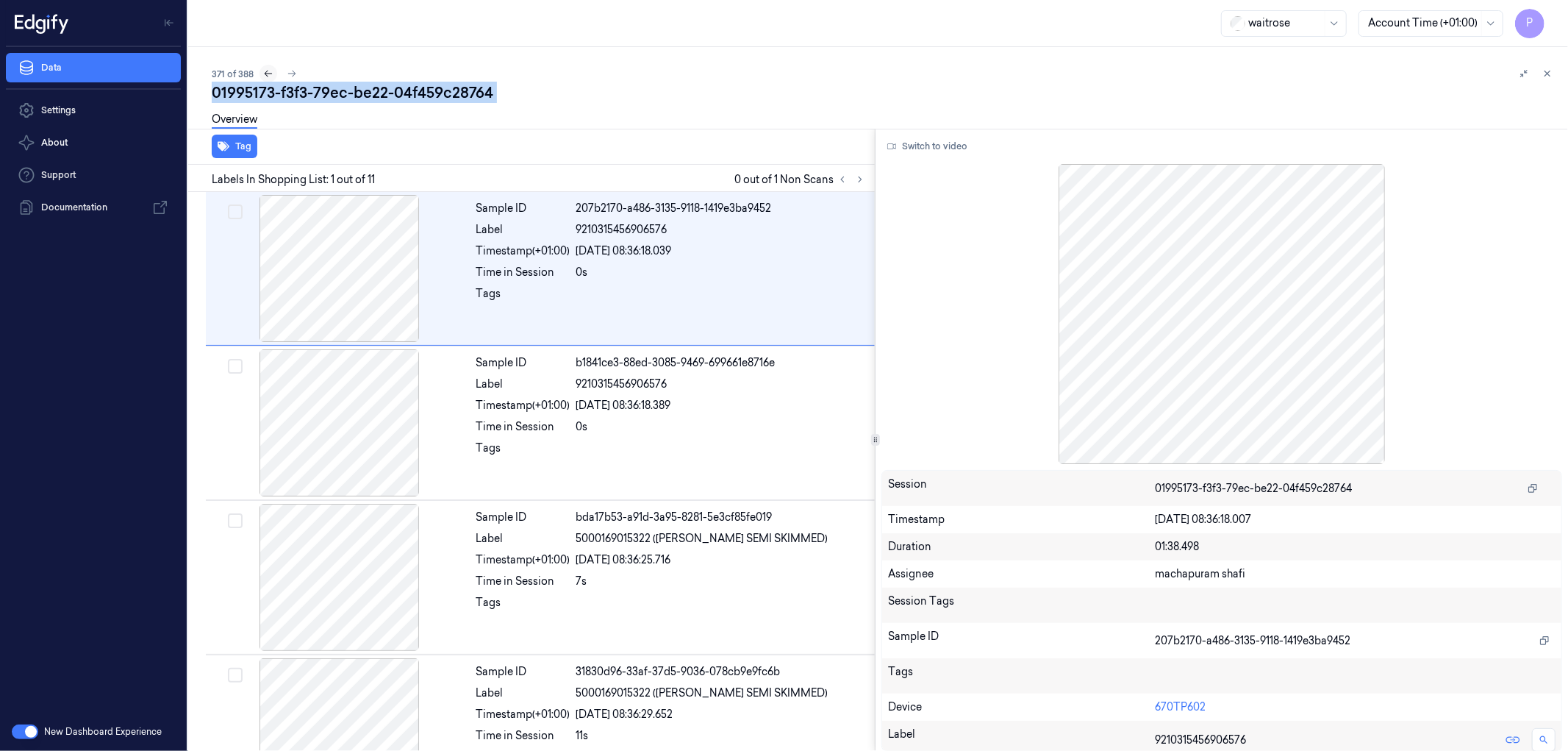
click at [267, 75] on icon at bounding box center [268, 73] width 10 height 10
click at [273, 68] on icon at bounding box center [270, 73] width 10 height 10
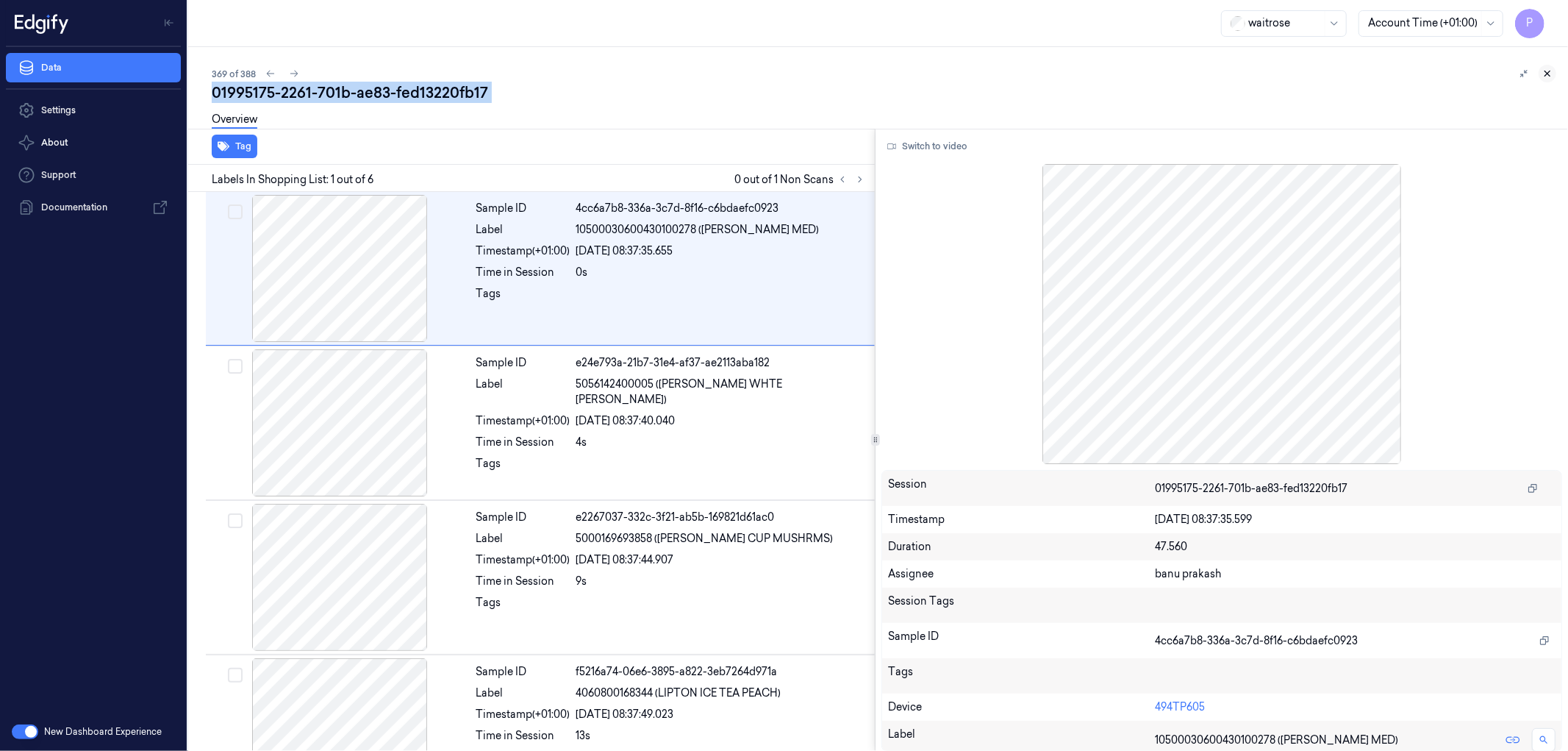
click at [1546, 72] on icon at bounding box center [1547, 73] width 10 height 10
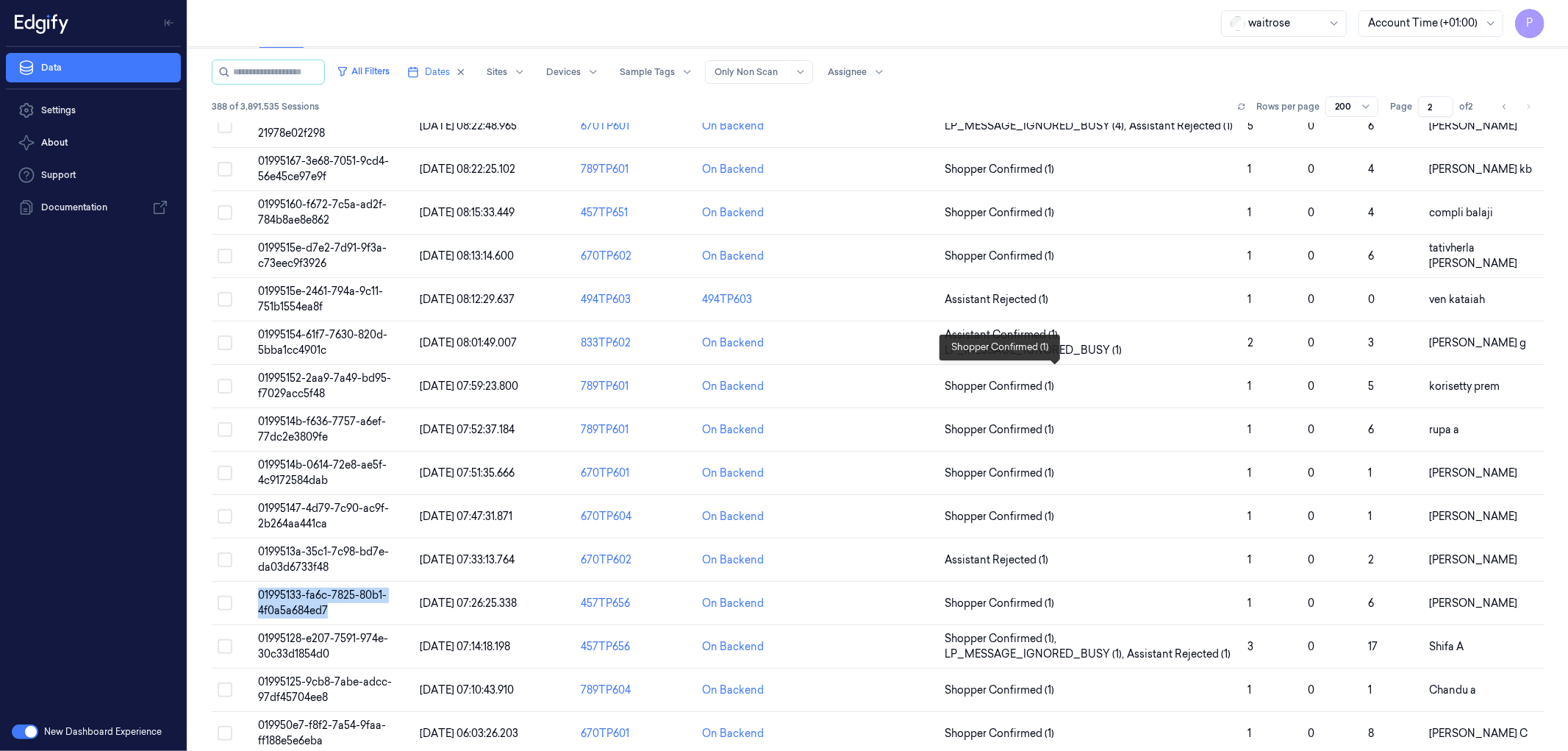
scroll to position [7579, 0]
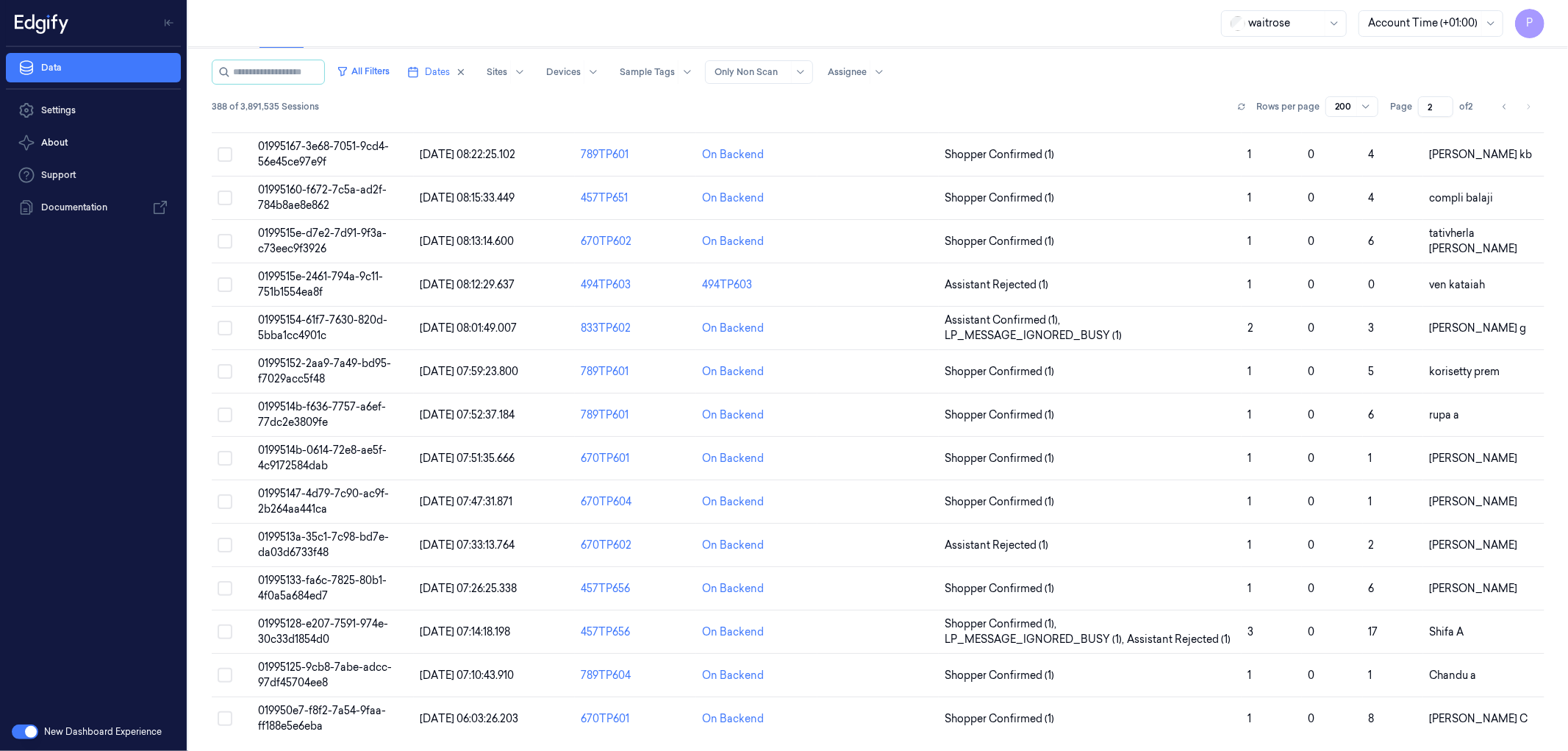
click at [145, 589] on div "Data Settings About Support Documentation" at bounding box center [93, 379] width 186 height 666
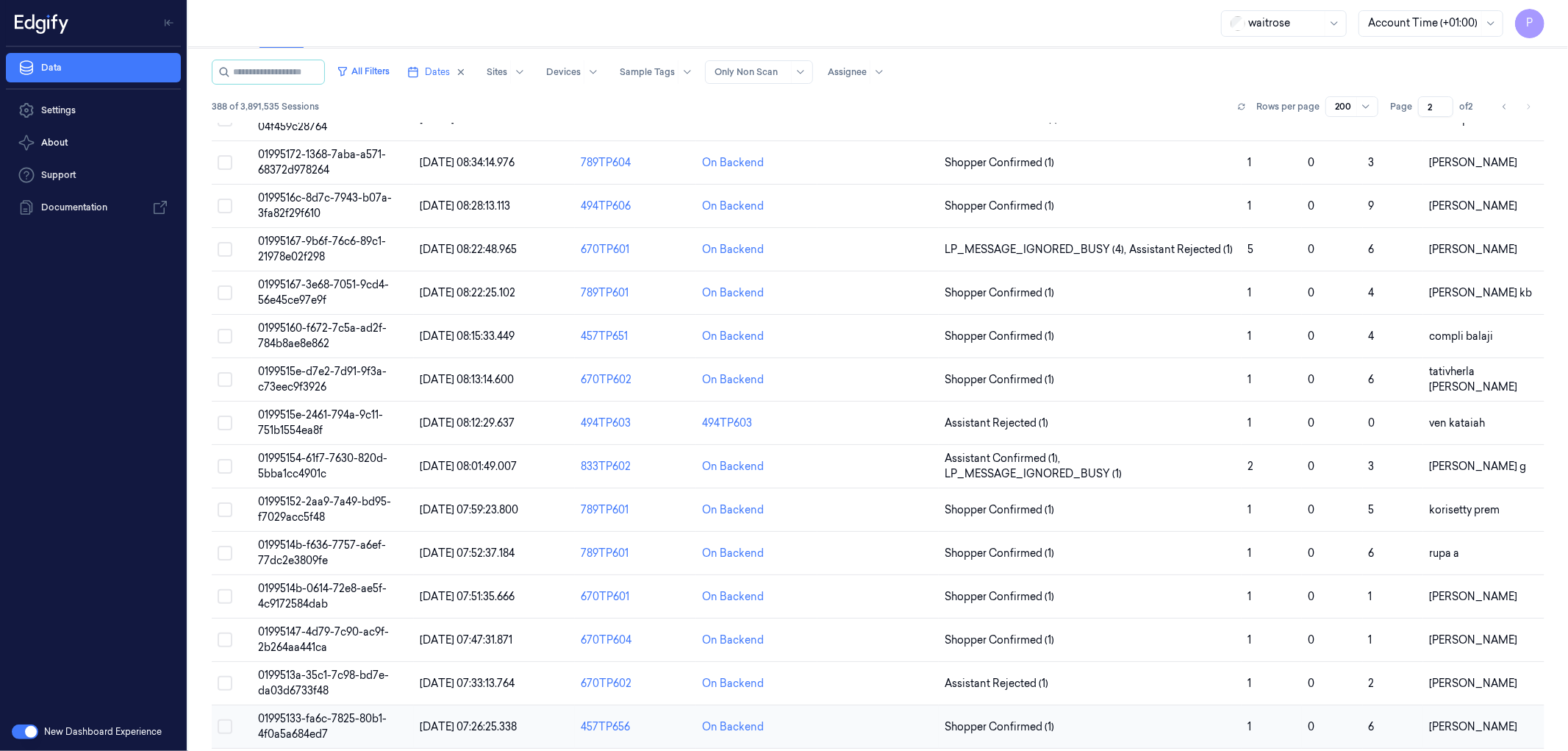
scroll to position [7252, 0]
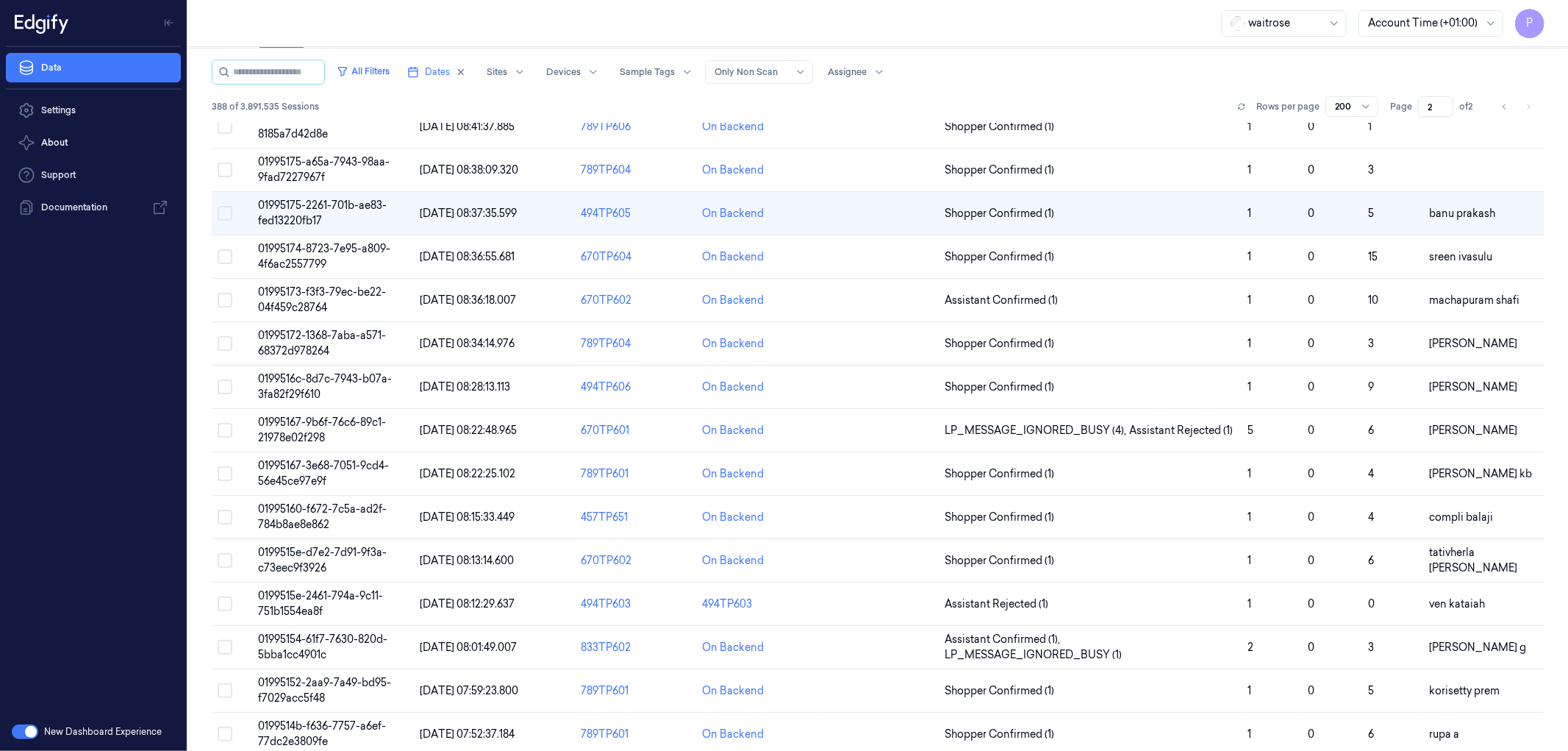
click at [15, 733] on button "button" at bounding box center [25, 731] width 27 height 15
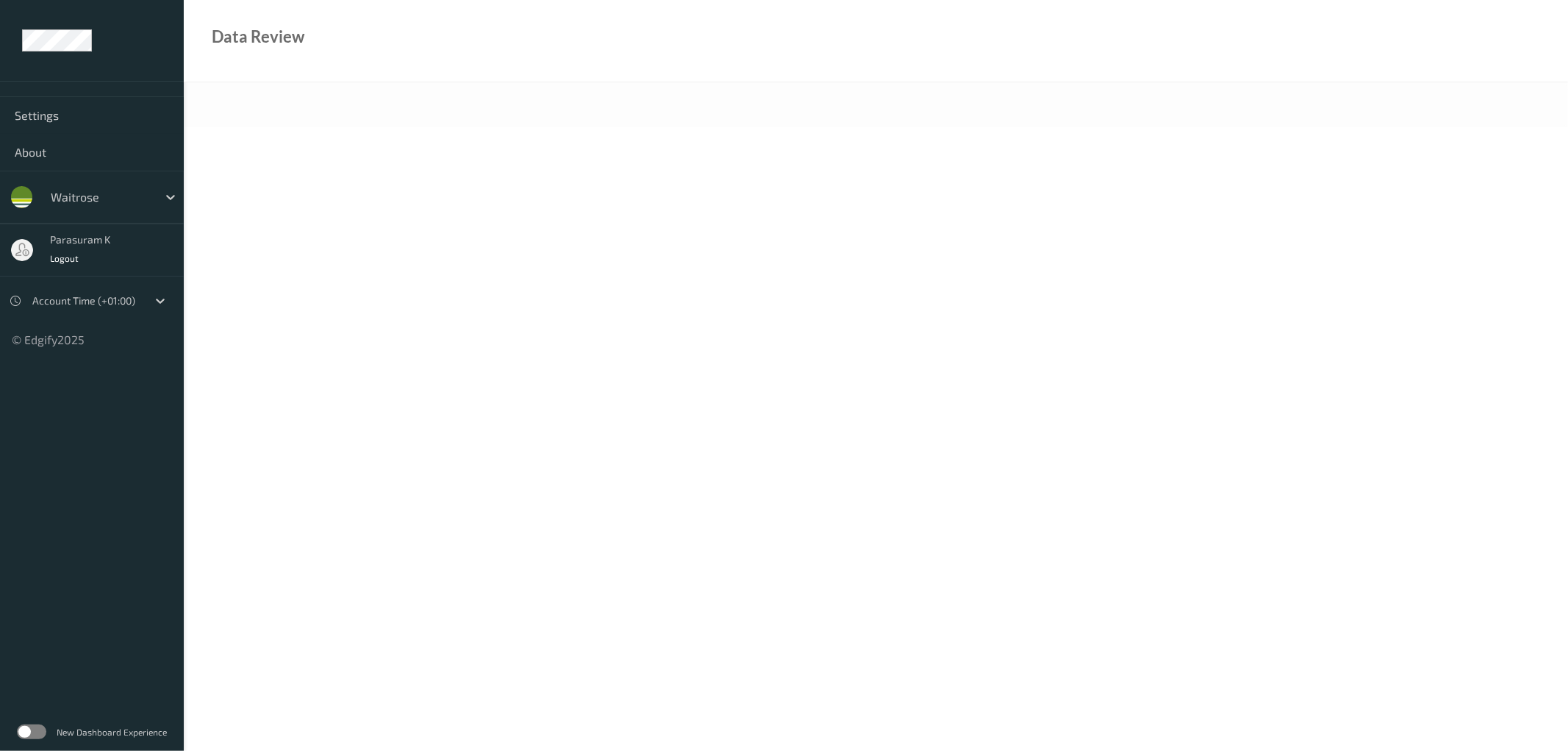
click at [131, 493] on ul "Settings About waitrose parasuram k Logout Account Time (+01:00) © Edgify 2025 …" at bounding box center [92, 376] width 184 height 751
